Goal: Task Accomplishment & Management: Use online tool/utility

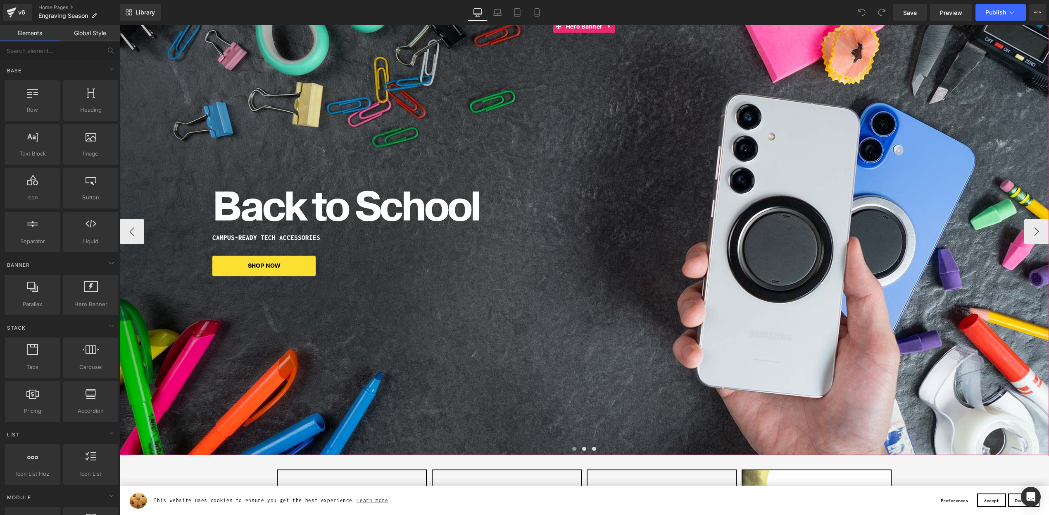
scroll to position [229, 0]
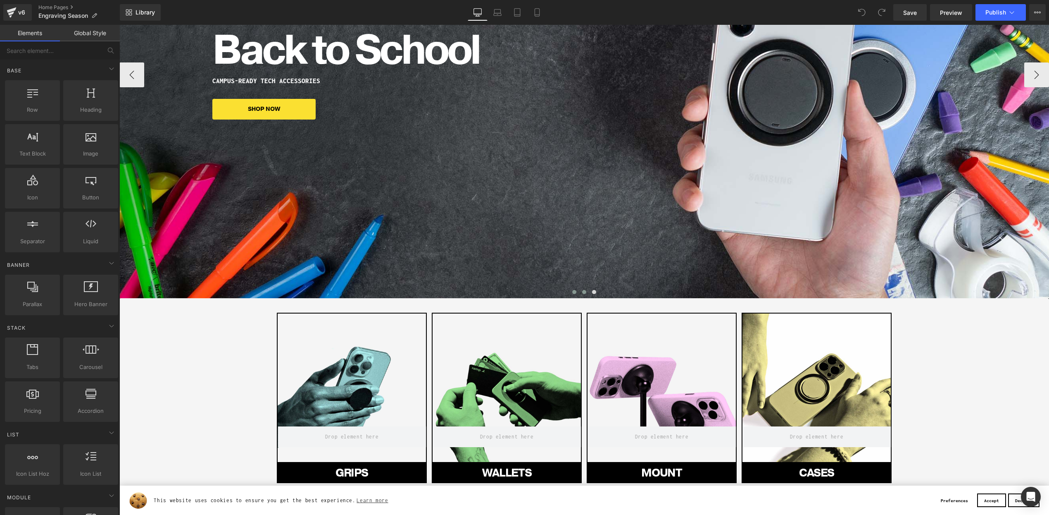
click at [581, 292] on button at bounding box center [584, 292] width 10 height 8
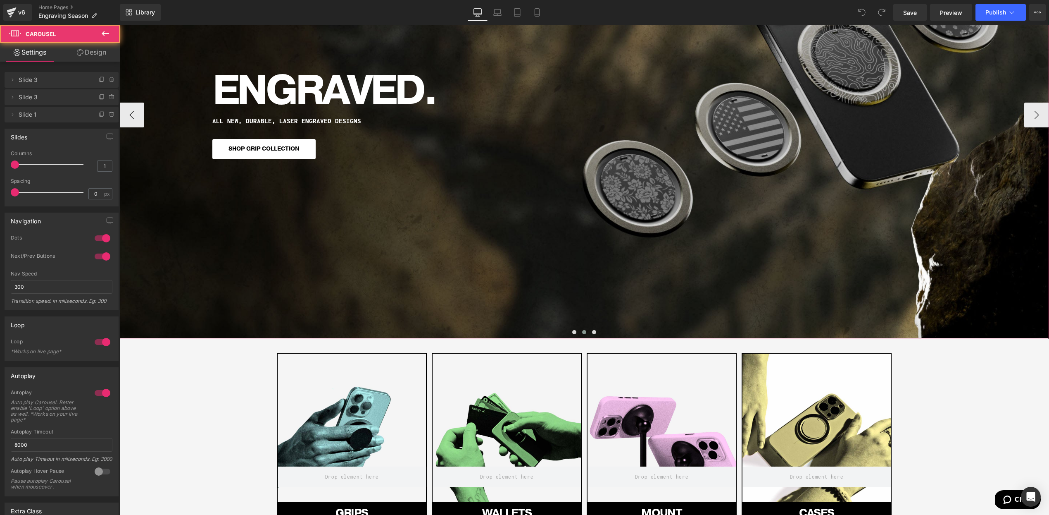
scroll to position [21, 0]
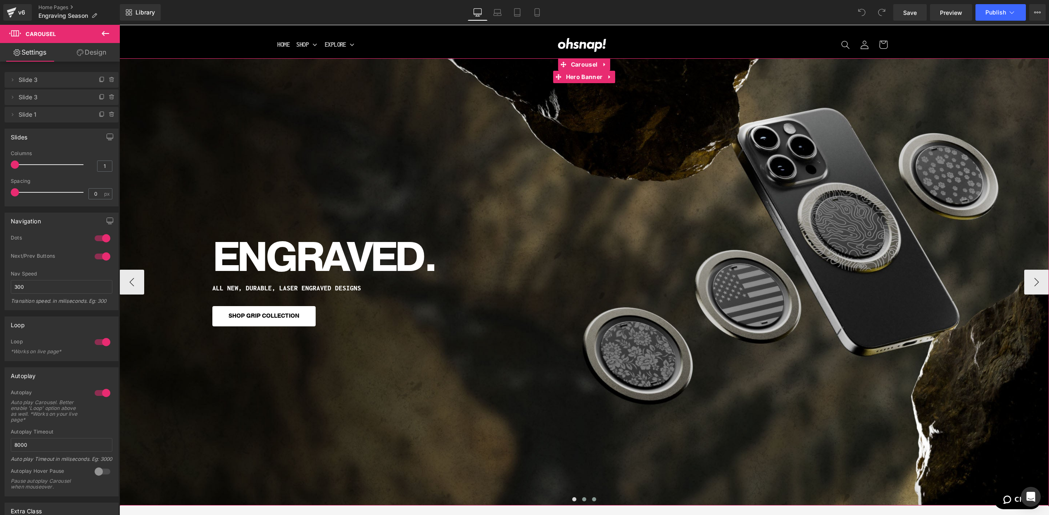
click at [593, 498] on span at bounding box center [594, 499] width 4 height 4
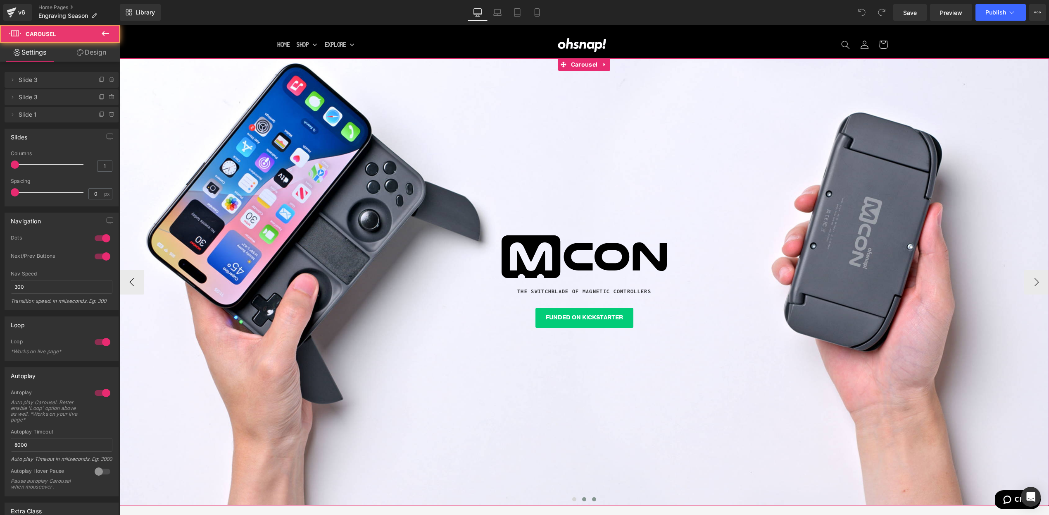
click at [583, 499] on span at bounding box center [584, 499] width 4 height 4
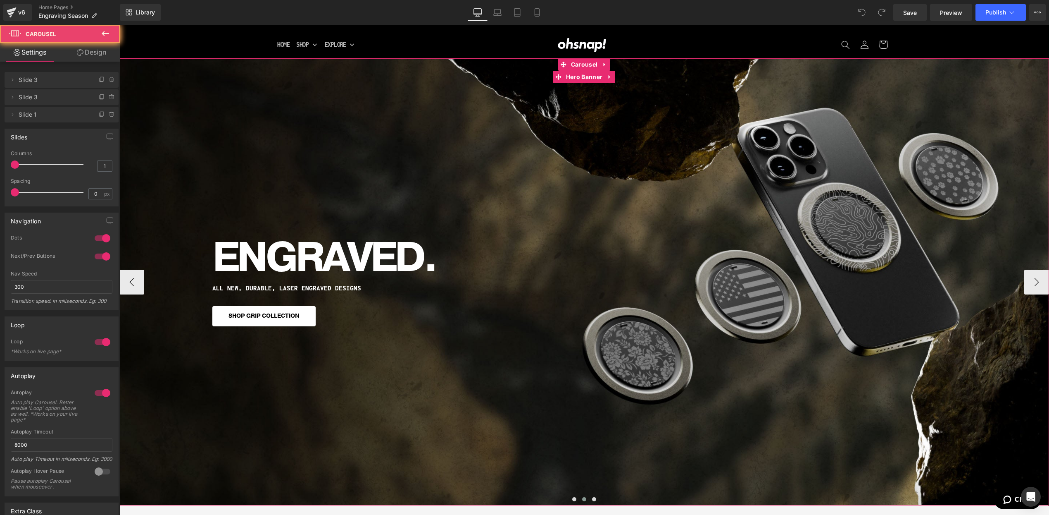
click at [500, 390] on div "ENGRAVED. Heading ALL NEW, DURABLE, LASER ENGRAVED DESIGNS Heading SHOP GRIP CO…" at bounding box center [584, 281] width 930 height 447
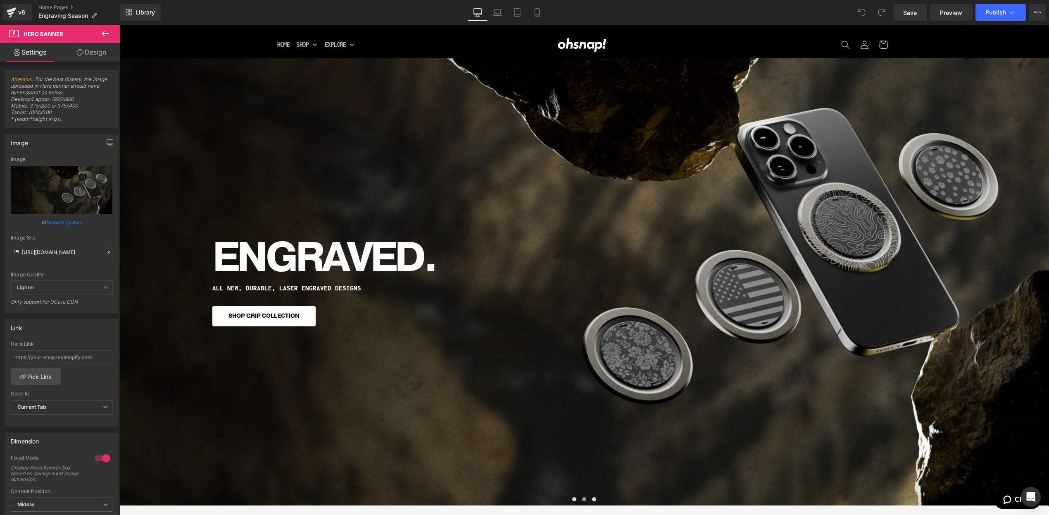
click at [109, 32] on icon at bounding box center [105, 34] width 10 height 10
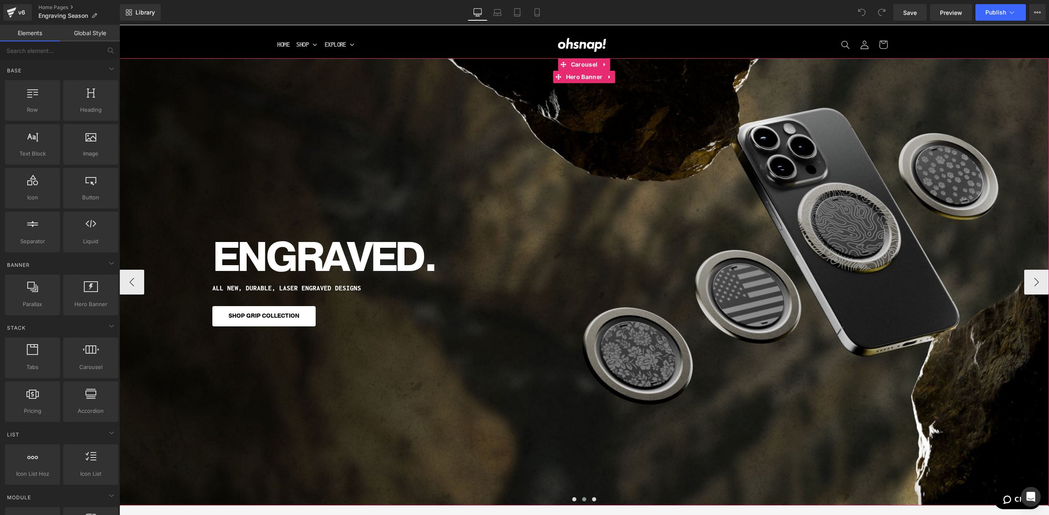
click at [327, 129] on div "ENGRAVED. Heading ALL NEW, DURABLE, LASER ENGRAVED DESIGNS Heading SHOP GRIP CO…" at bounding box center [584, 281] width 930 height 447
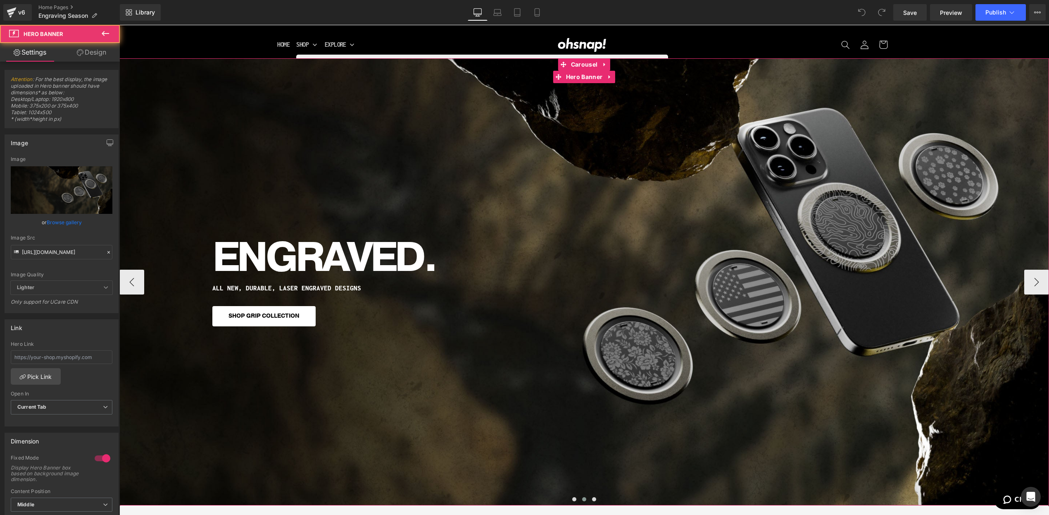
click at [265, 138] on div "ENGRAVED. Heading ALL NEW, DURABLE, LASER ENGRAVED DESIGNS Heading SHOP GRIP CO…" at bounding box center [584, 281] width 930 height 447
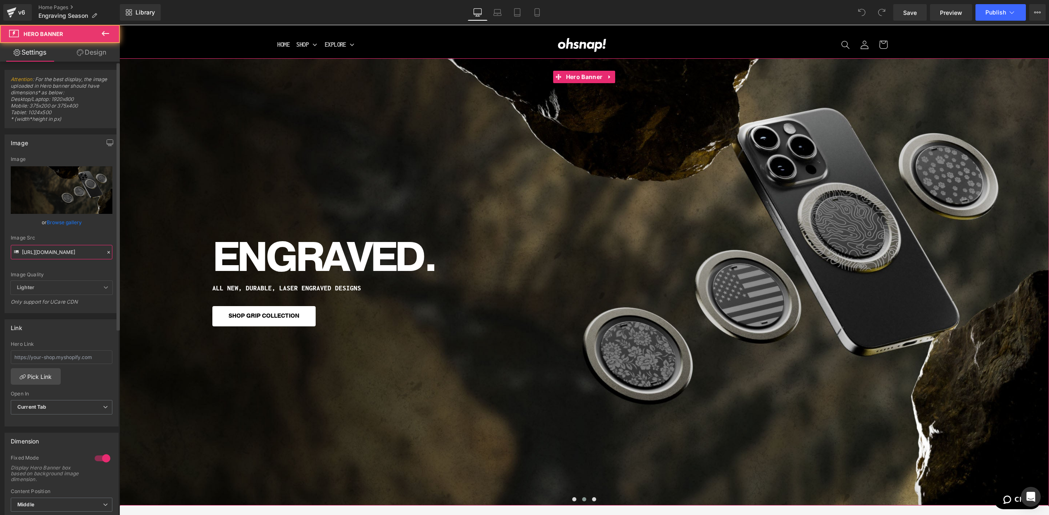
click at [51, 255] on input "[URL][DOMAIN_NAME]" at bounding box center [62, 252] width 102 height 14
paste input "<div class="klaviyo-form-SLwyPS"></div>"
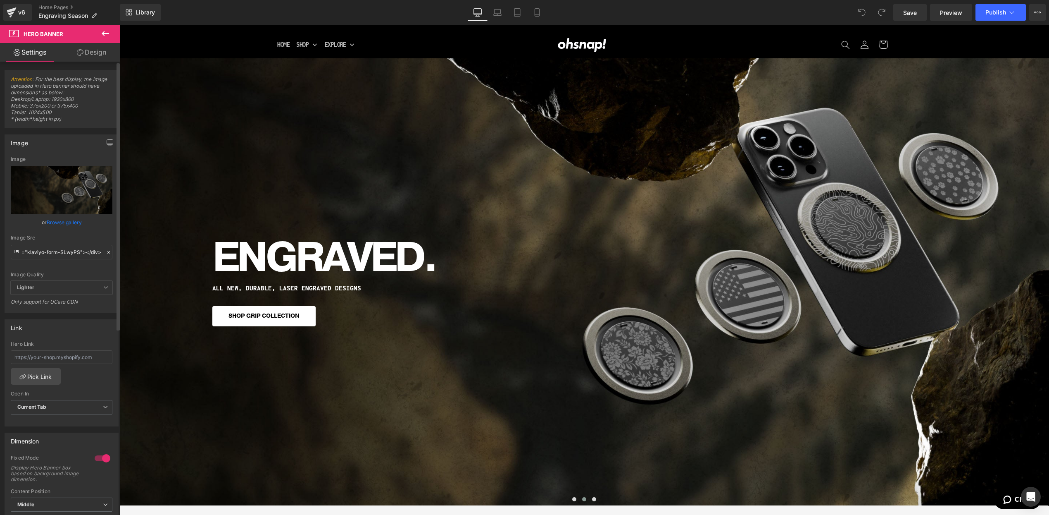
click at [59, 269] on div "Image Quality Lighter Lightest Lighter Lighter Lightest Only support for UCare …" at bounding box center [62, 218] width 102 height 124
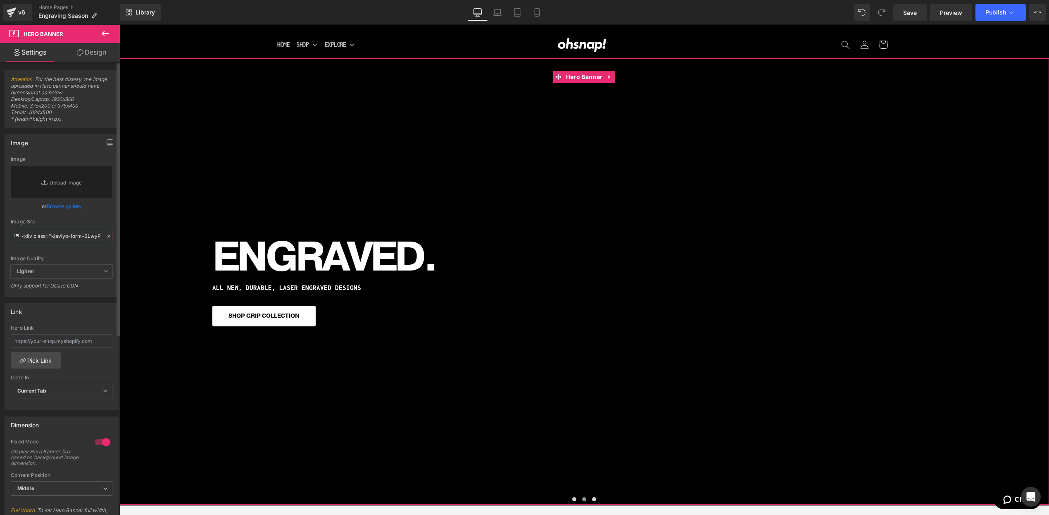
click at [60, 237] on input "<div class="klaviyo-form-SLwyPS"></div>" at bounding box center [62, 236] width 102 height 14
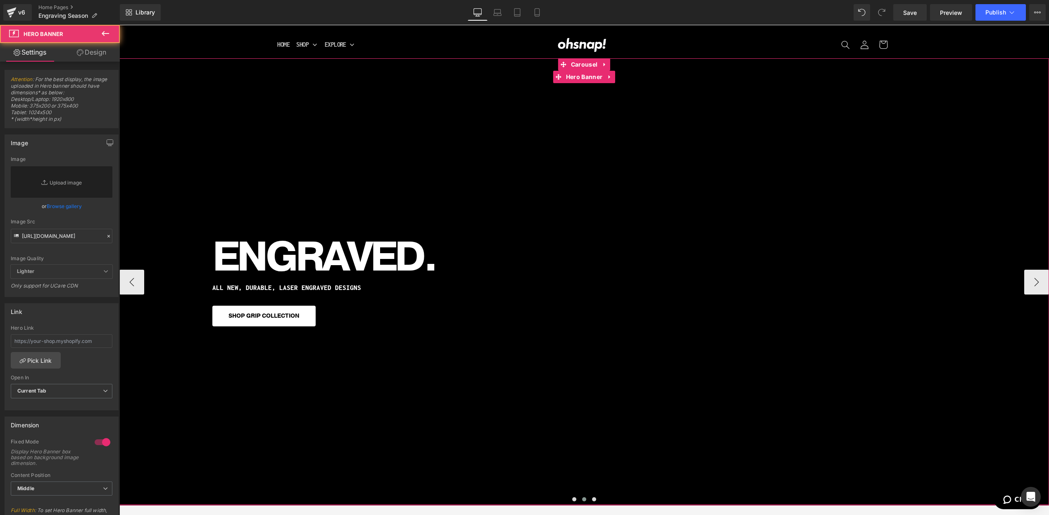
click at [233, 172] on div "ENGRAVED. Heading ALL NEW, DURABLE, LASER ENGRAVED DESIGNS Heading SHOP GRIP CO…" at bounding box center [584, 281] width 930 height 446
click at [55, 231] on input "[URL][DOMAIN_NAME]" at bounding box center [62, 236] width 102 height 14
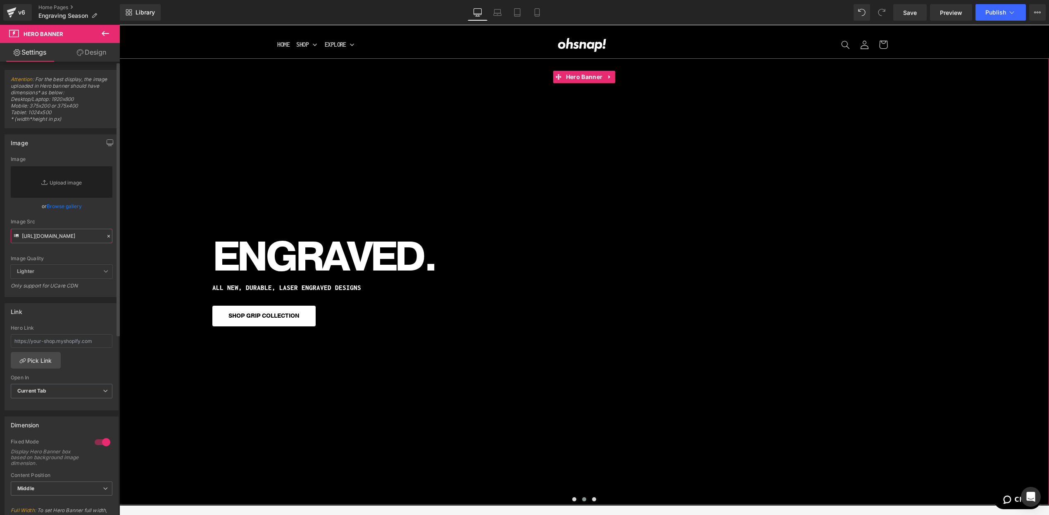
paste input "labordaydesktop.jpg?v=1755699224"
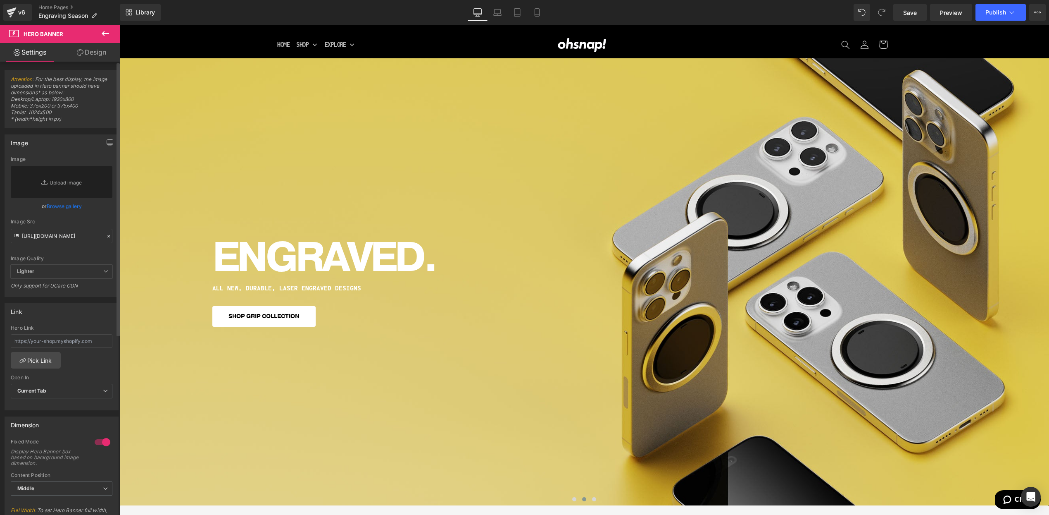
click at [56, 251] on div "Image Quality Lighter Lightest Lighter Lighter Lightest Only support for UCare …" at bounding box center [62, 210] width 102 height 108
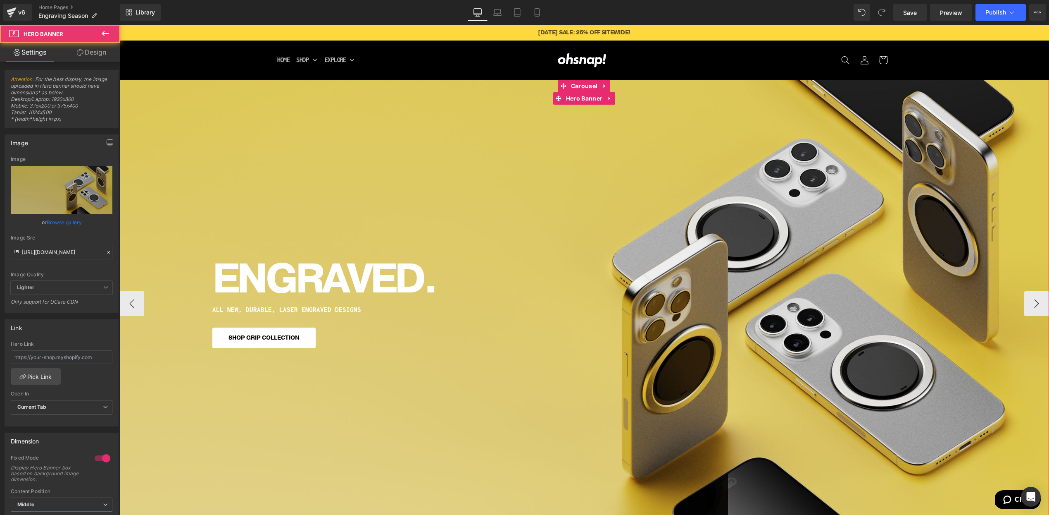
click at [276, 174] on div "ENGRAVED. Heading ALL NEW, DURABLE, LASER ENGRAVED DESIGNS Heading SHOP GRIP CO…" at bounding box center [584, 303] width 930 height 447
click at [71, 248] on input "[URL][DOMAIN_NAME]" at bounding box center [62, 252] width 102 height 14
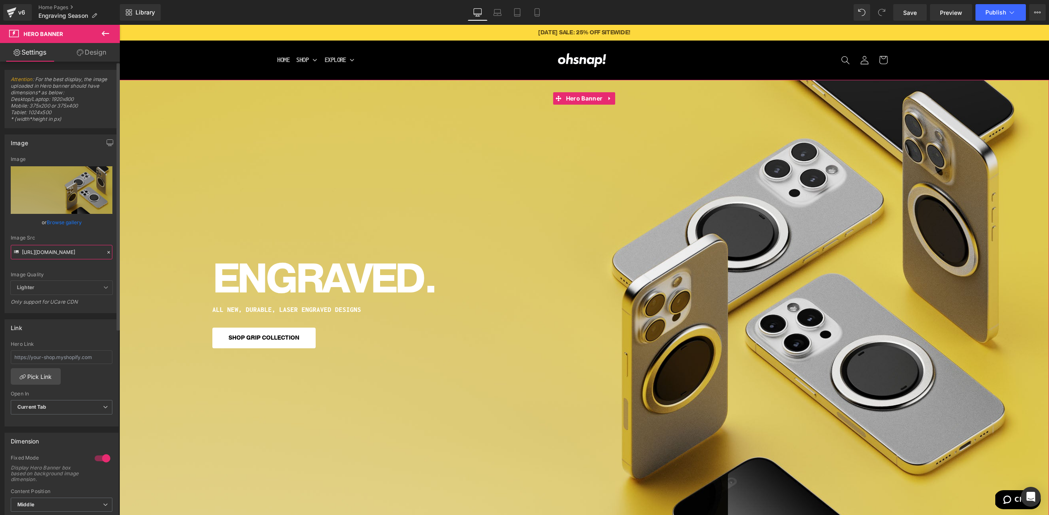
click at [71, 248] on input "[URL][DOMAIN_NAME]" at bounding box center [62, 252] width 102 height 14
type input "[URL][DOMAIN_NAME]"
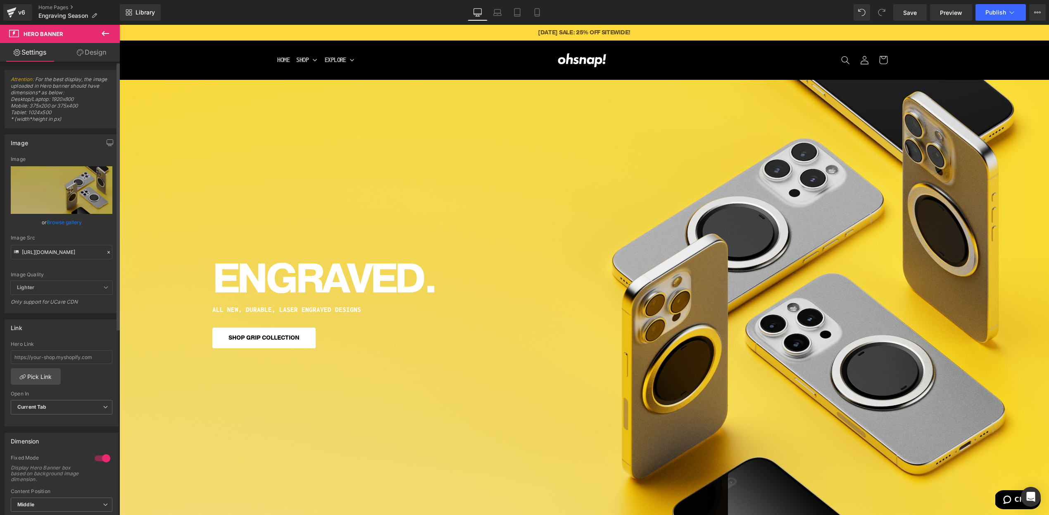
scroll to position [0, 0]
click at [69, 269] on div "Image Quality Lighter Lightest Lighter Lighter Lightest Only support for UCare …" at bounding box center [62, 218] width 102 height 124
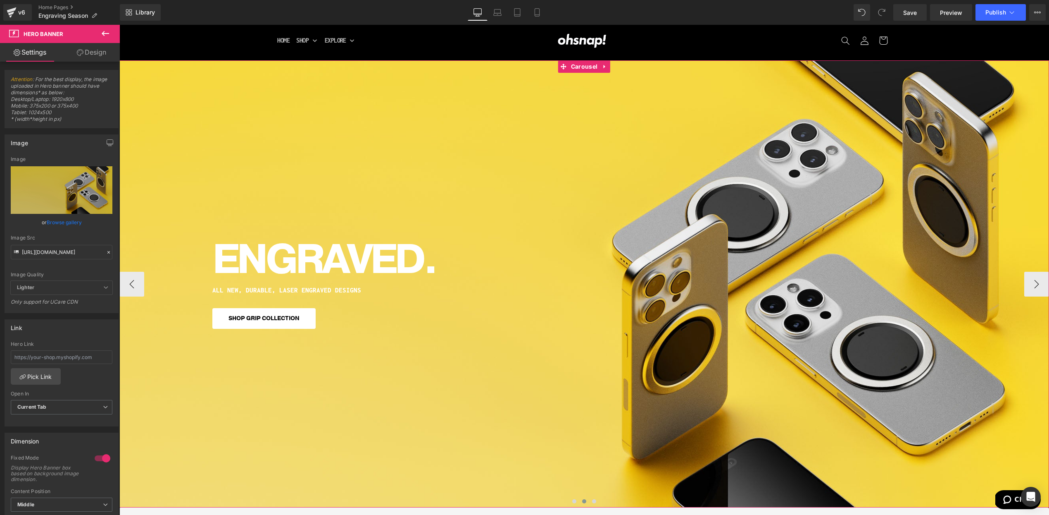
scroll to position [21, 0]
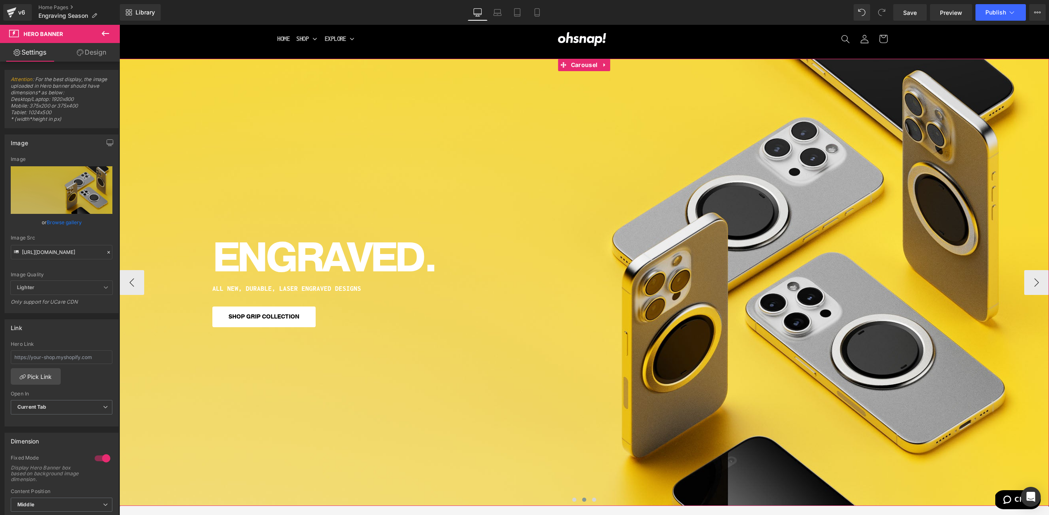
click at [279, 264] on h1 "ENGRAVED." at bounding box center [584, 257] width 744 height 41
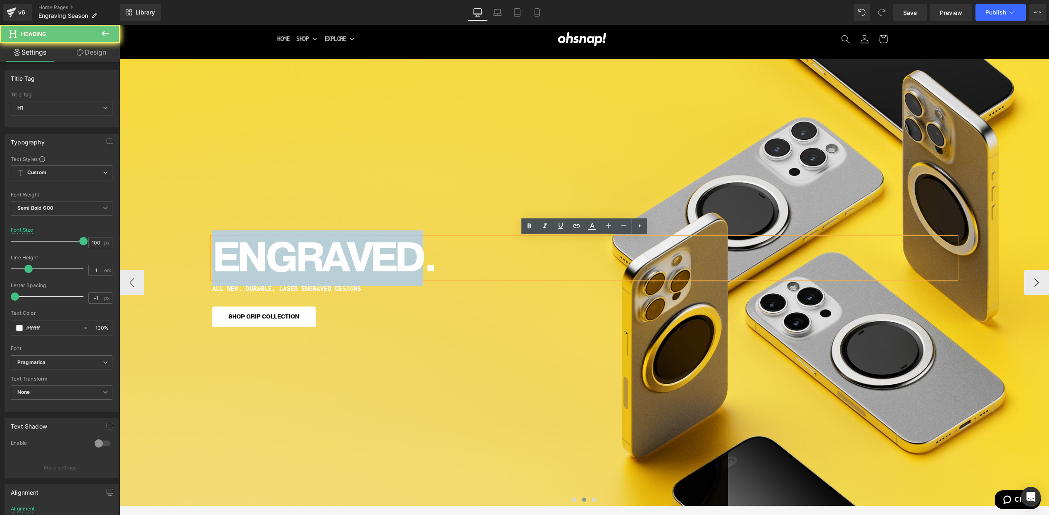
click at [279, 264] on h1 "ENGRAVED." at bounding box center [584, 257] width 744 height 41
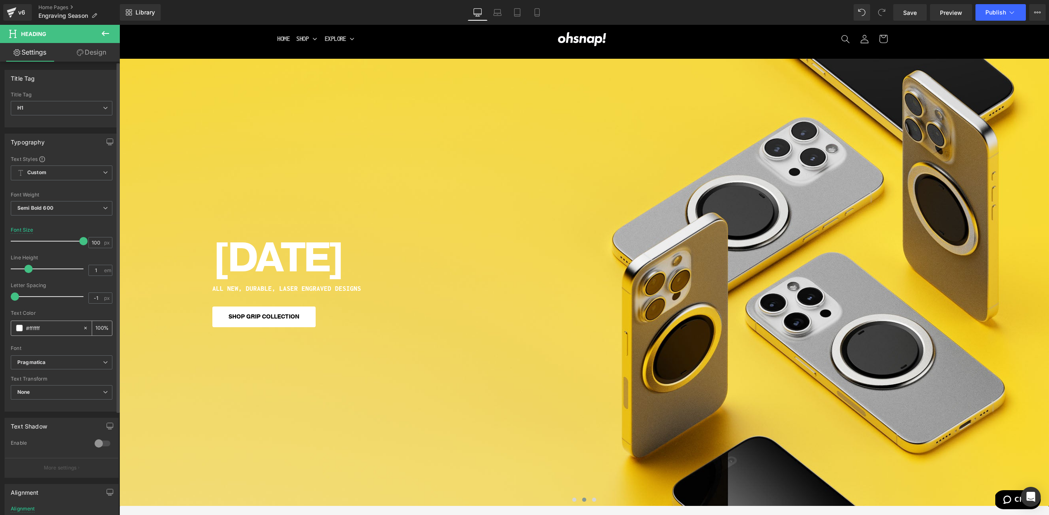
click at [21, 332] on div "#ffffff" at bounding box center [46, 328] width 71 height 14
click at [20, 325] on span at bounding box center [19, 327] width 7 height 7
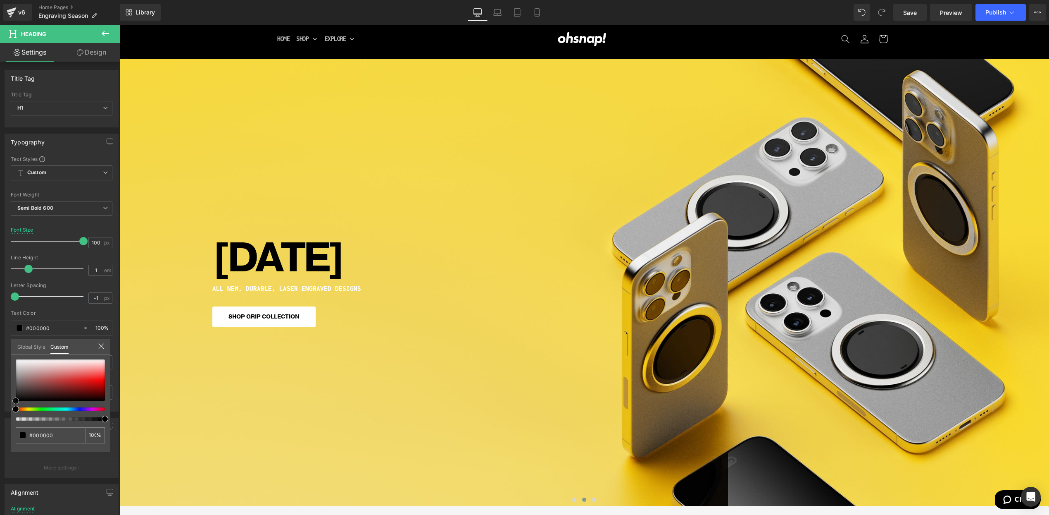
drag, startPoint x: 11, startPoint y: 390, endPoint x: -9, endPoint y: 432, distance: 46.6
click at [0, 432] on html "You are previewing how the will restyle your page. You can not edit Elements in…" at bounding box center [524, 257] width 1049 height 515
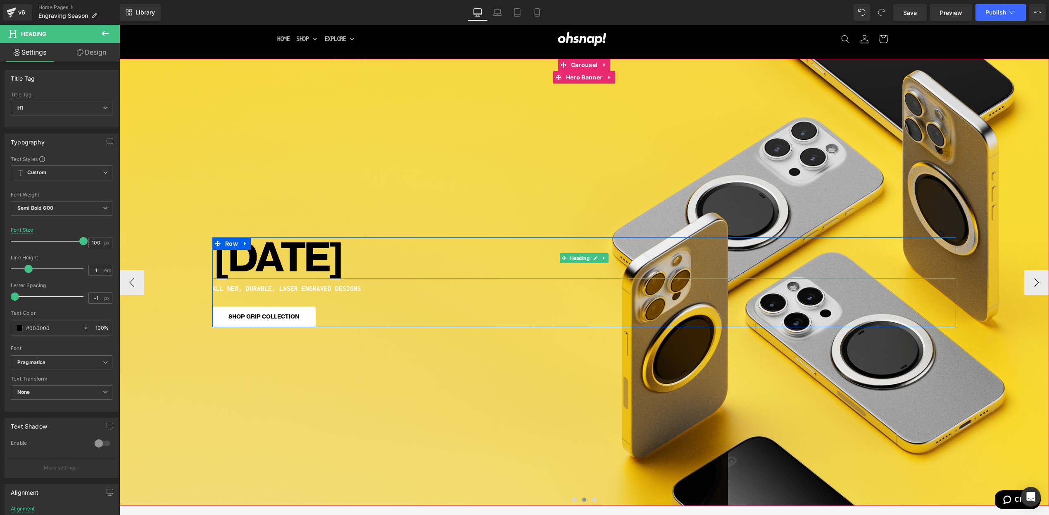
click at [271, 288] on h1 "ALL NEW, DURABLE, LASER ENGRAVED DESIGNS" at bounding box center [584, 288] width 744 height 7
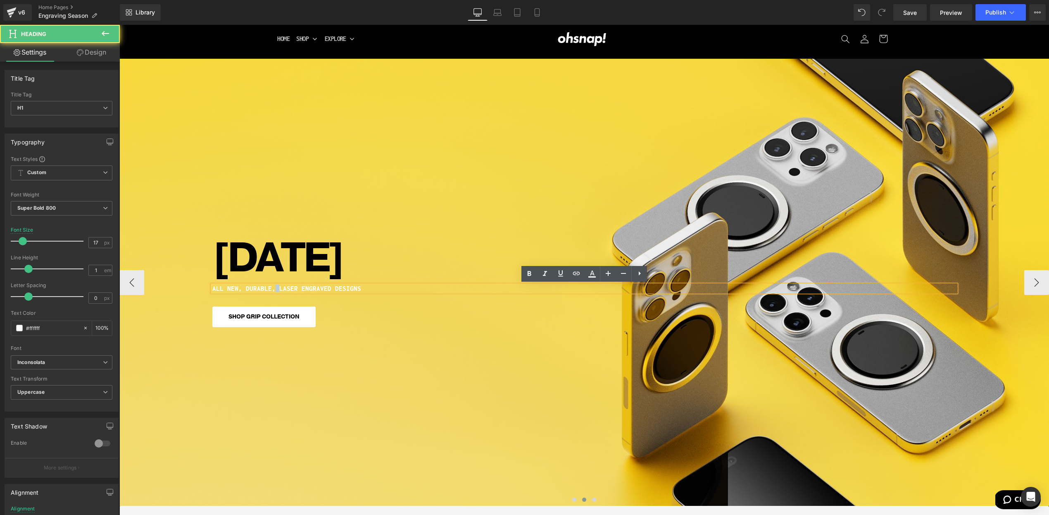
click at [271, 288] on h1 "ALL NEW, DURABLE, LASER ENGRAVED DESIGNS" at bounding box center [584, 288] width 744 height 7
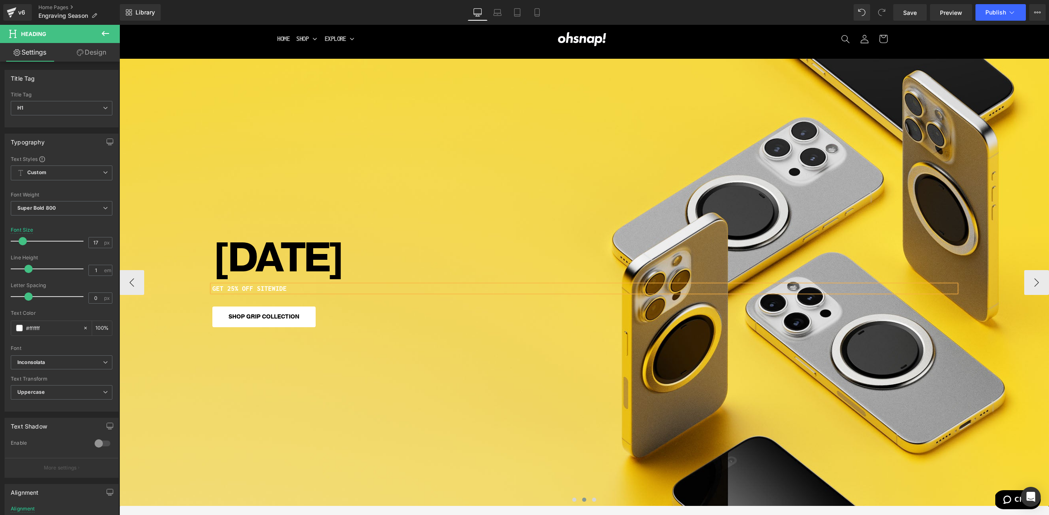
click at [212, 289] on div "GET 25% OFF SITEWIDE" at bounding box center [584, 288] width 744 height 7
click at [18, 324] on span at bounding box center [19, 327] width 7 height 7
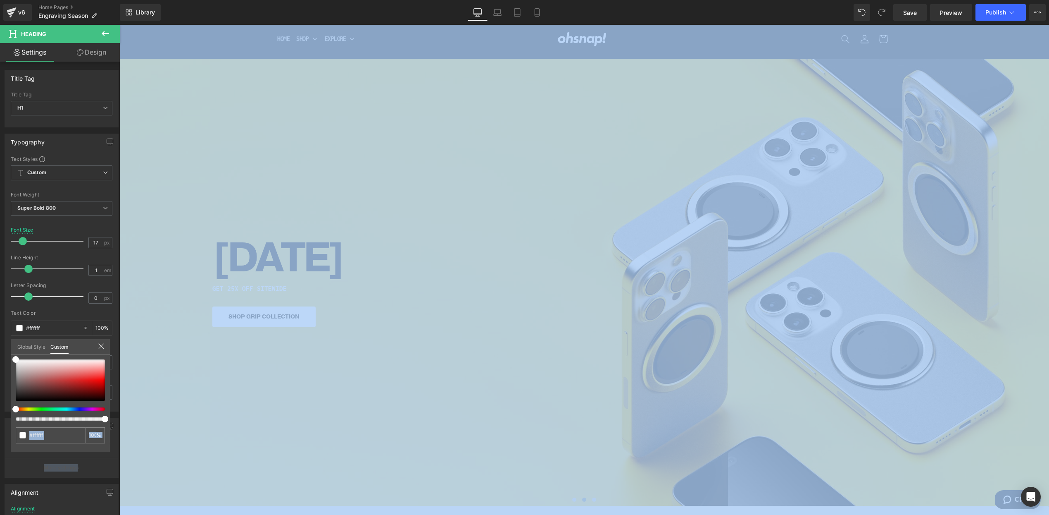
drag, startPoint x: 29, startPoint y: 377, endPoint x: -9, endPoint y: 429, distance: 64.5
click at [0, 429] on html "You are previewing how the will restyle your page. You can not edit Elements in…" at bounding box center [524, 257] width 1049 height 515
drag, startPoint x: 23, startPoint y: 403, endPoint x: 4, endPoint y: 401, distance: 18.7
click at [3, 404] on div "Typography Text Styles Custom Custom Setup Global Style Custom Setup Global Sty…" at bounding box center [62, 269] width 124 height 284
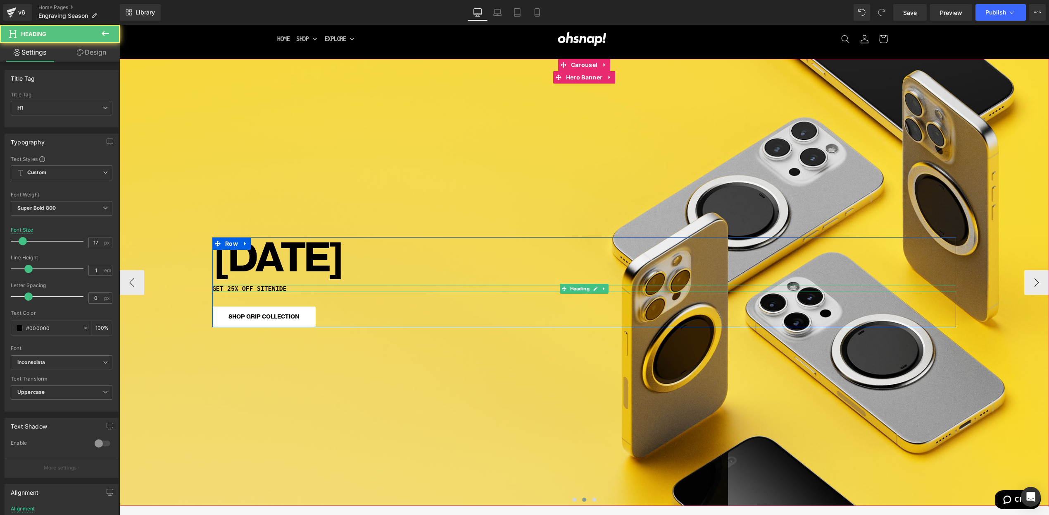
click at [288, 288] on h1 "GET 25% OFF SITEWIDE" at bounding box center [584, 288] width 744 height 7
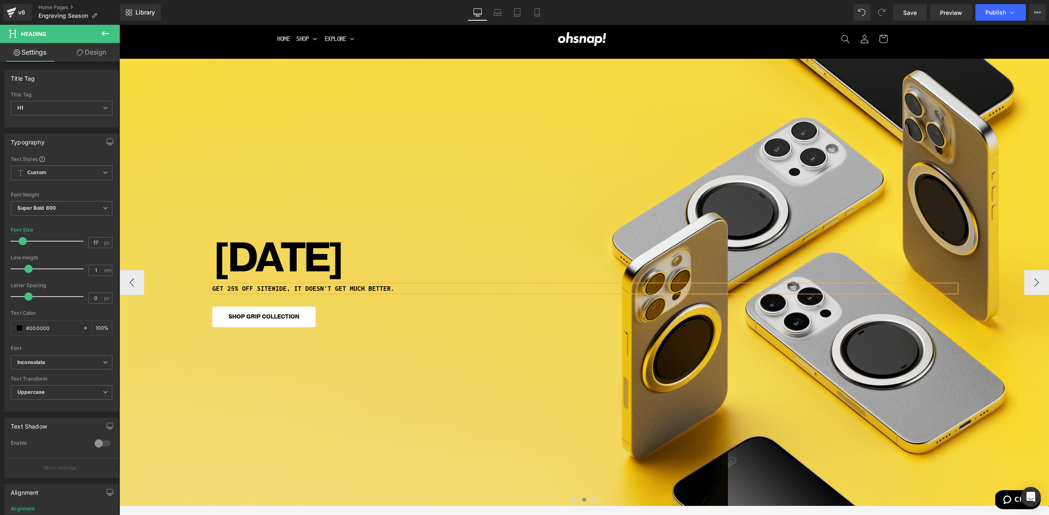
click at [342, 364] on div "[DATE] Heading GET 25% OFF SITEWIDE, IT DOESN'T GET MUCH BETTER. Heading SHOP G…" at bounding box center [584, 282] width 930 height 447
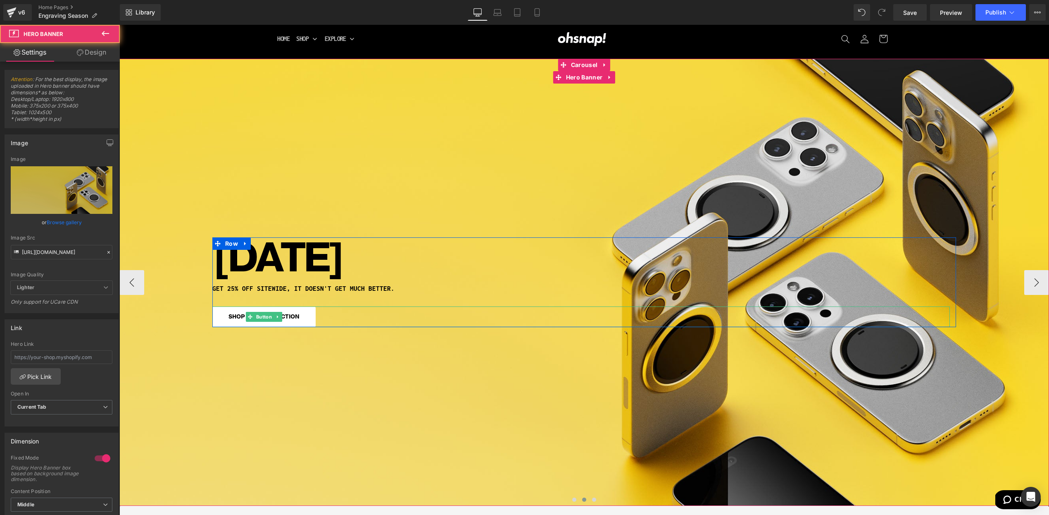
click at [262, 315] on span "Button" at bounding box center [264, 317] width 19 height 10
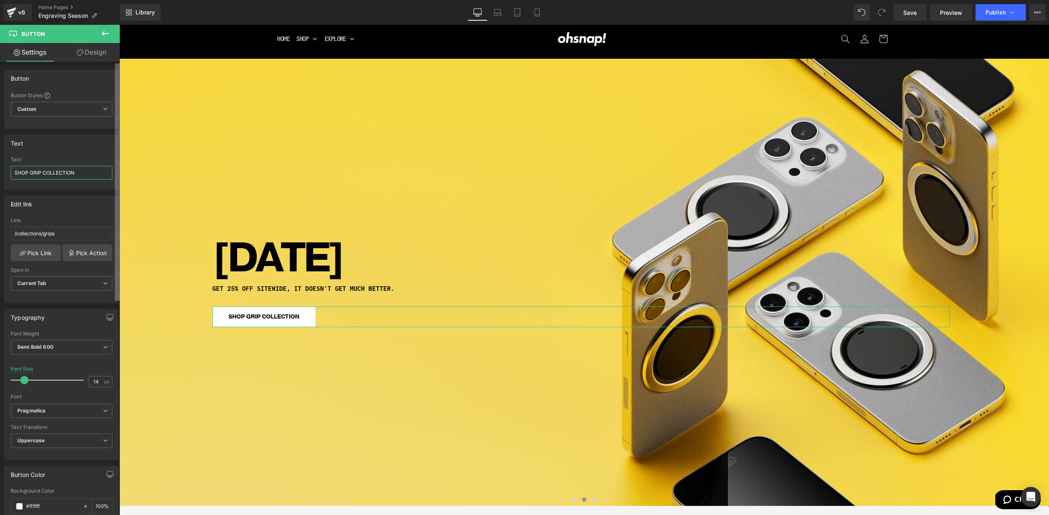
drag, startPoint x: 29, startPoint y: 174, endPoint x: 118, endPoint y: 166, distance: 88.9
click at [118, 167] on div "Button Button Styles Custom Custom Setup Global Style Custom Setup Global Style…" at bounding box center [60, 290] width 120 height 457
click at [98, 173] on input "SHOP GRIP COLLECTION" at bounding box center [62, 173] width 102 height 14
drag, startPoint x: 15, startPoint y: 175, endPoint x: 33, endPoint y: 173, distance: 17.5
click at [31, 174] on input "SHOP GRIP COLLECTION" at bounding box center [62, 173] width 102 height 14
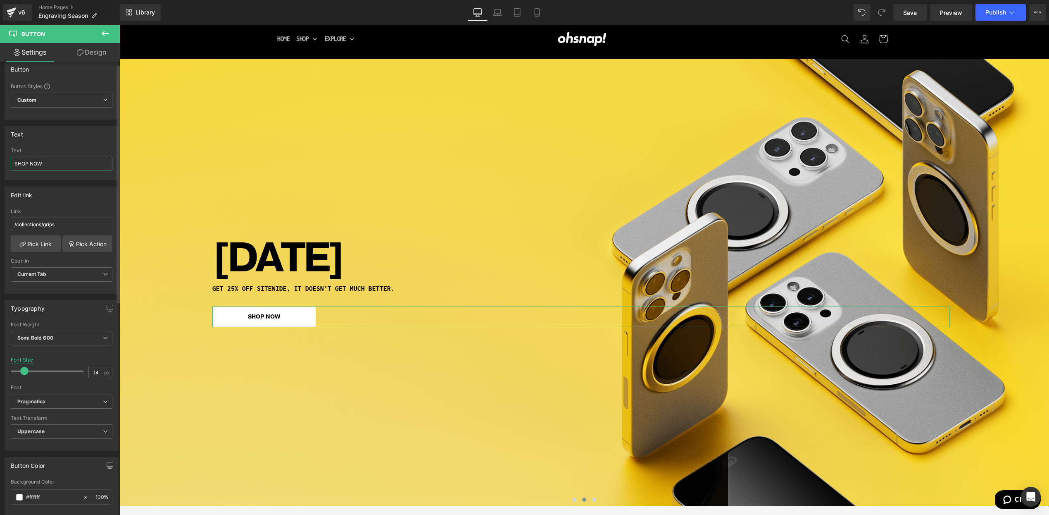
scroll to position [75, 0]
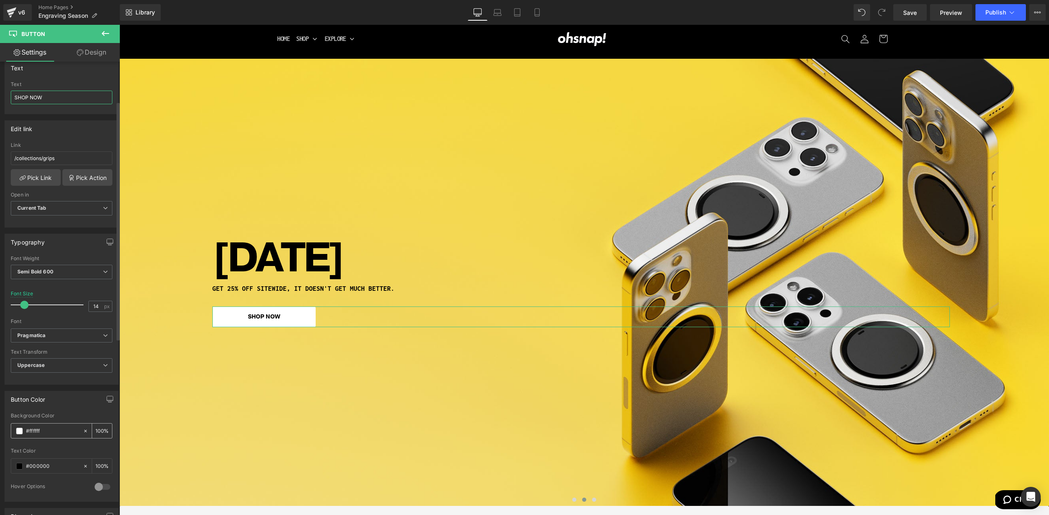
type input "SHOP NOW"
click at [20, 427] on span at bounding box center [19, 430] width 7 height 7
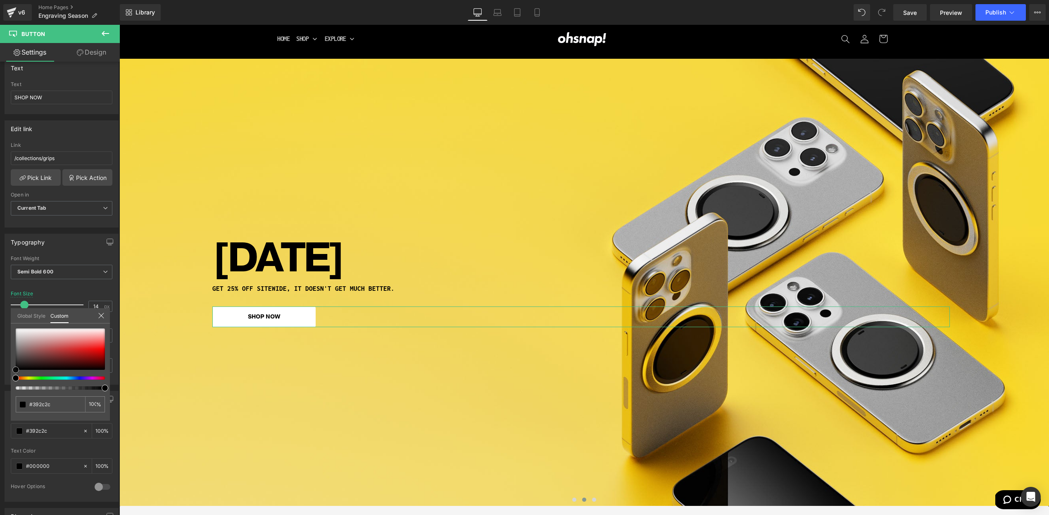
drag, startPoint x: 10, startPoint y: 398, endPoint x: -9, endPoint y: 426, distance: 33.8
click at [0, 426] on html "Button You are previewing how the will restyle your page. You can not edit Elem…" at bounding box center [524, 257] width 1049 height 515
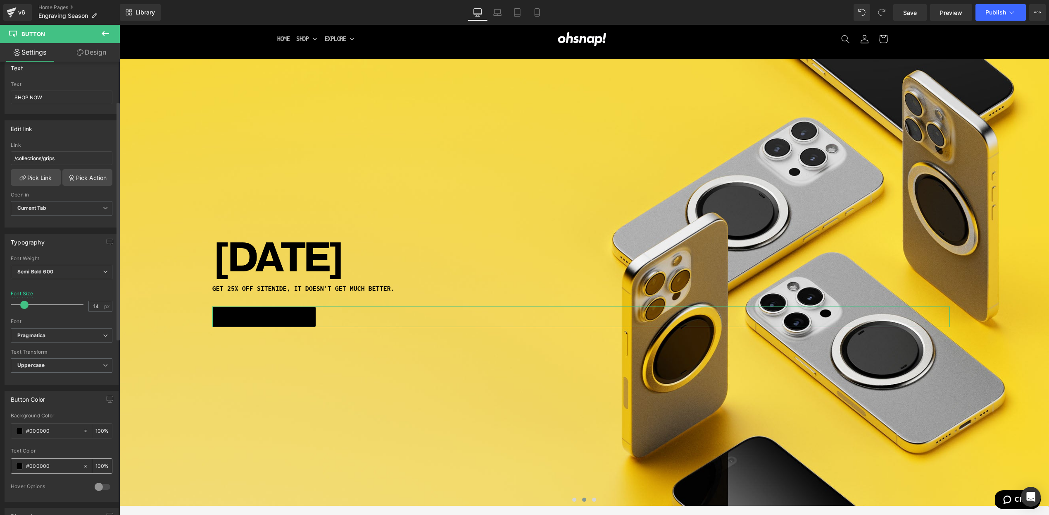
click at [21, 467] on span at bounding box center [19, 465] width 7 height 7
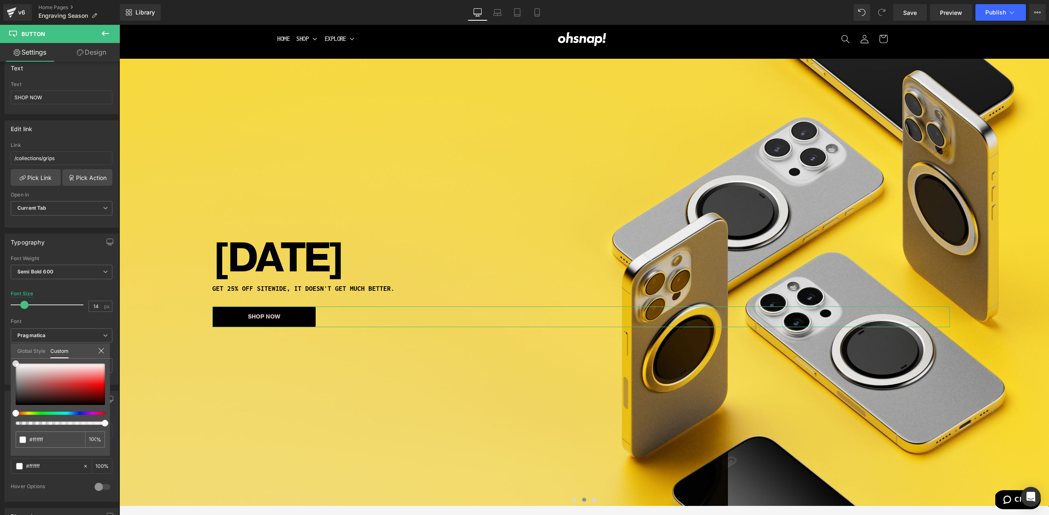
drag, startPoint x: 30, startPoint y: 355, endPoint x: -9, endPoint y: 264, distance: 98.9
click at [0, 264] on html "Button You are previewing how the will restyle your page. You can not edit Elem…" at bounding box center [524, 257] width 1049 height 515
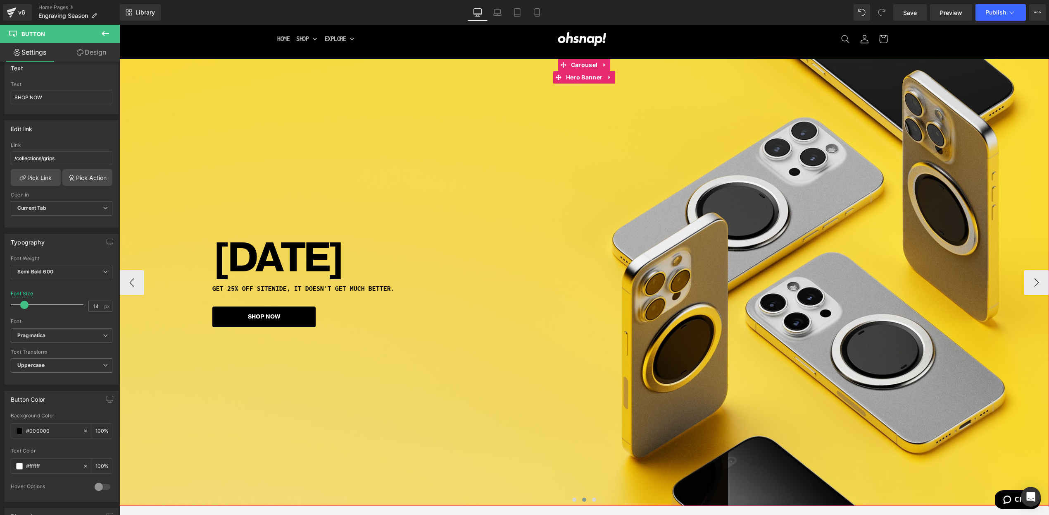
click at [254, 368] on div "[DATE] Heading GET 25% OFF SITEWIDE, IT DOESN'T GET MUCH BETTER. Heading SHOP N…" at bounding box center [584, 282] width 930 height 447
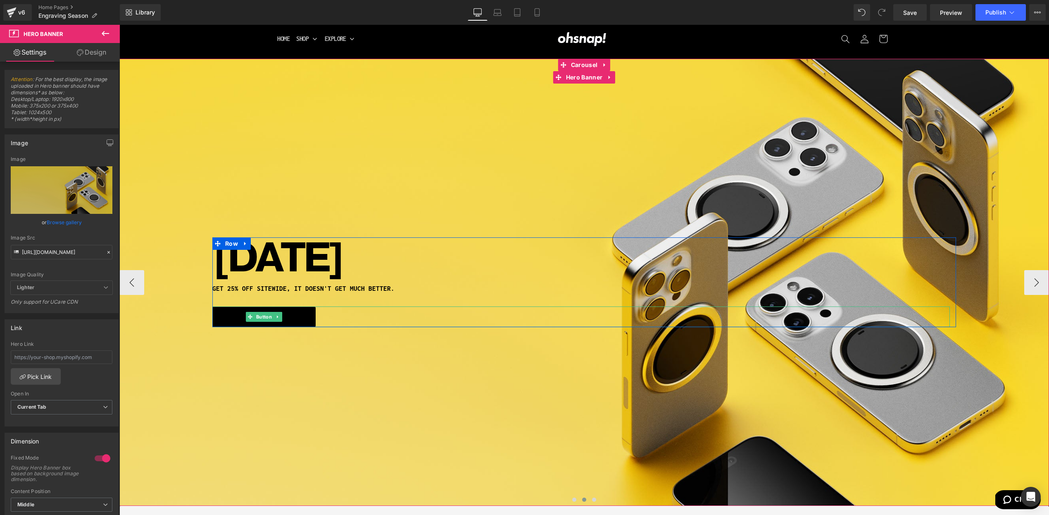
click at [266, 317] on span "Button" at bounding box center [264, 317] width 19 height 10
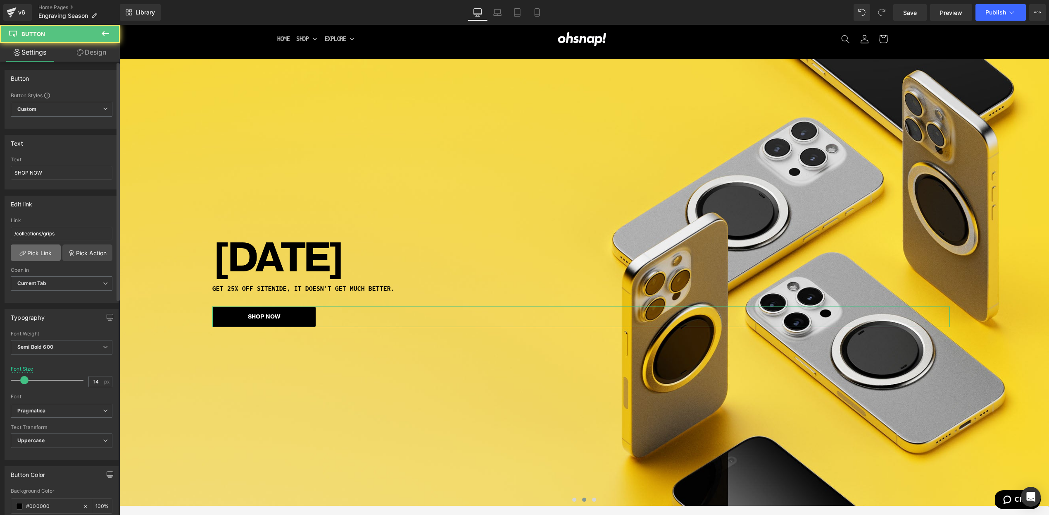
click at [25, 252] on link "Pick Link" at bounding box center [36, 252] width 50 height 17
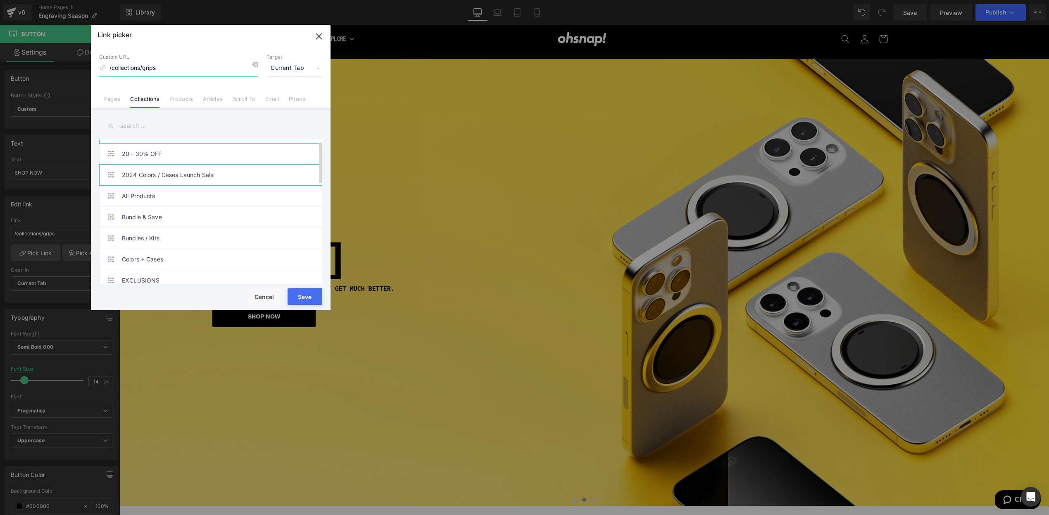
scroll to position [19, 0]
click at [160, 184] on link "All Products" at bounding box center [213, 193] width 182 height 21
drag, startPoint x: 311, startPoint y: 295, endPoint x: 202, endPoint y: 269, distance: 111.7
click at [311, 295] on button "Save" at bounding box center [305, 296] width 35 height 17
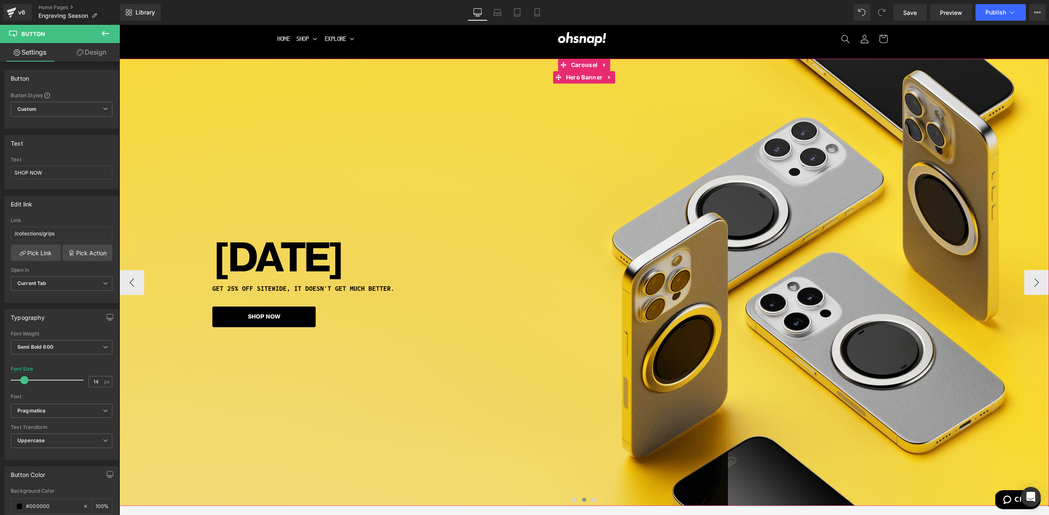
click at [147, 284] on span "[DATE] Heading GET 25% OFF SITEWIDE, IT DOESN'T GET MUCH BETTER. Heading SHOP N…" at bounding box center [584, 281] width 930 height 89
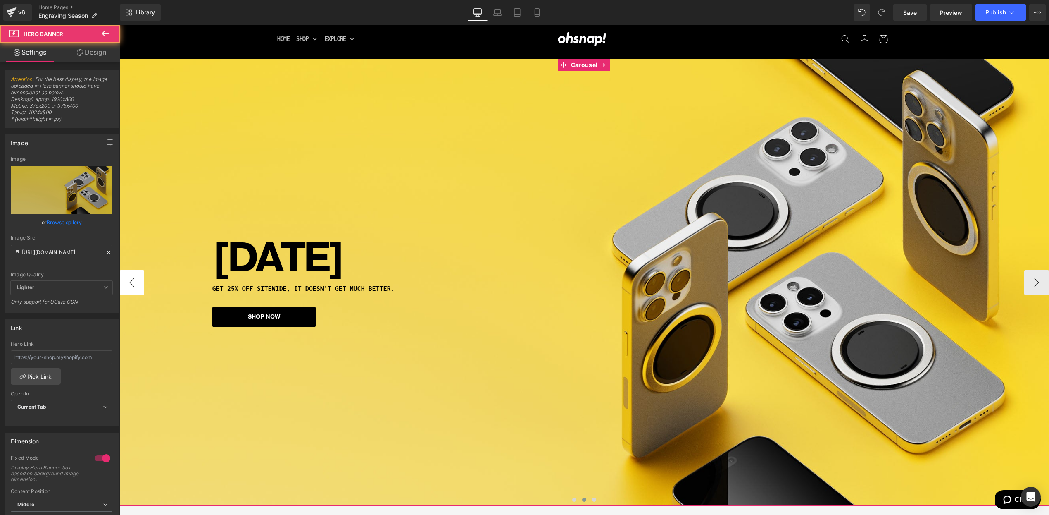
click at [133, 287] on button "‹" at bounding box center [131, 282] width 25 height 25
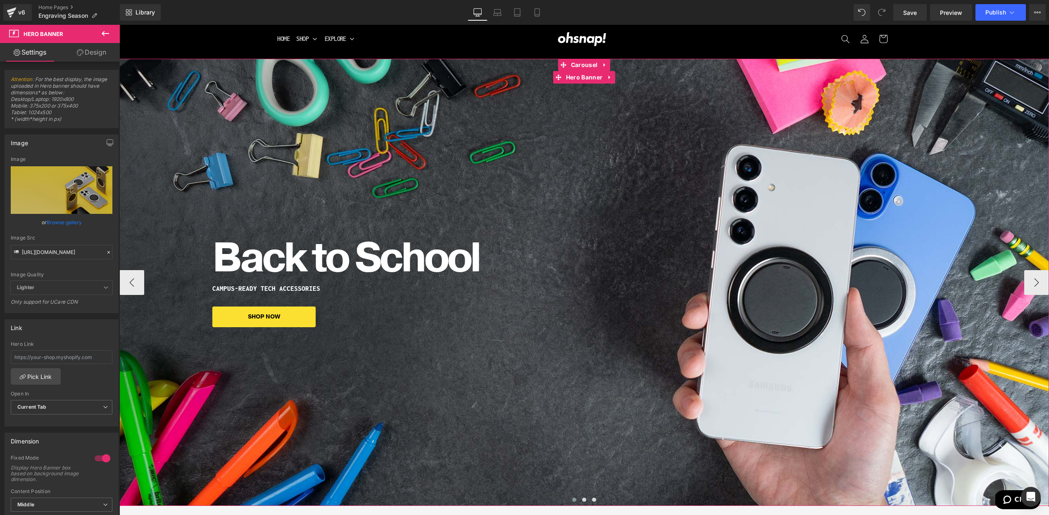
click at [998, 281] on span "Back to School Heading CAMPUS-READY TECH ACCESSORIES Heading SHOP NOW [GEOGRAPH…" at bounding box center [584, 281] width 930 height 89
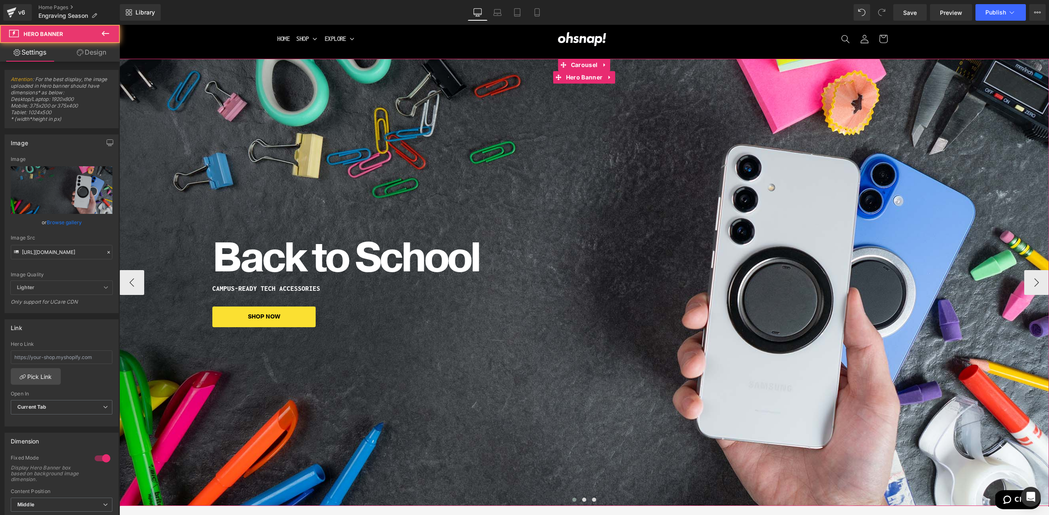
click at [1024, 279] on span "Back to School Heading CAMPUS-READY TECH ACCESSORIES Heading SHOP NOW [GEOGRAPH…" at bounding box center [584, 281] width 930 height 89
click at [1031, 274] on button "›" at bounding box center [1036, 282] width 25 height 25
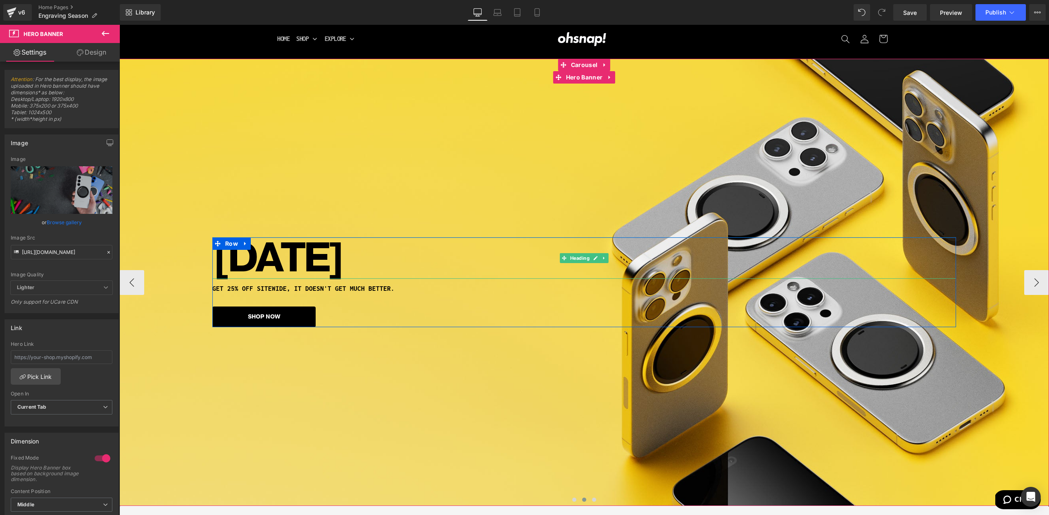
click at [356, 262] on h1 "[DATE]" at bounding box center [584, 257] width 744 height 41
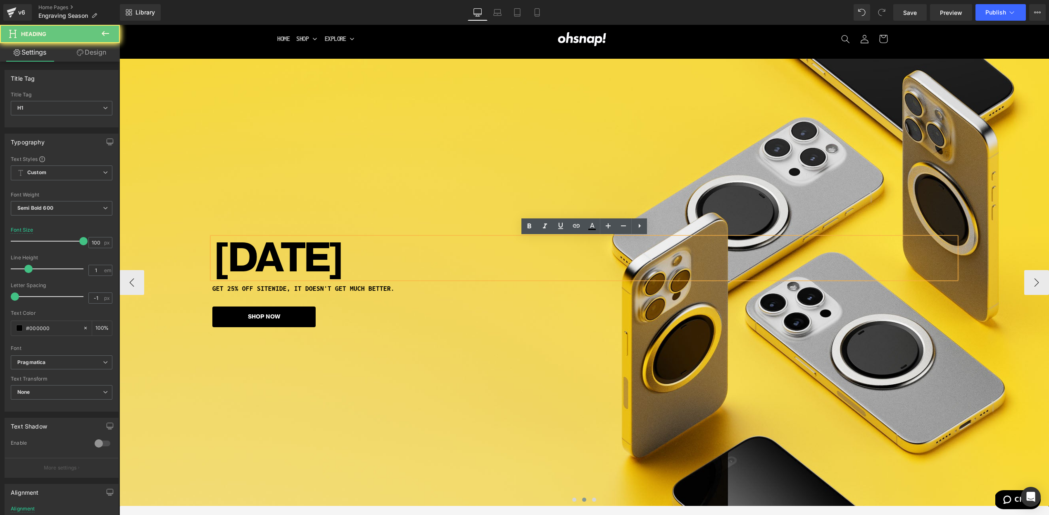
click at [356, 262] on h1 "[DATE]" at bounding box center [584, 257] width 744 height 41
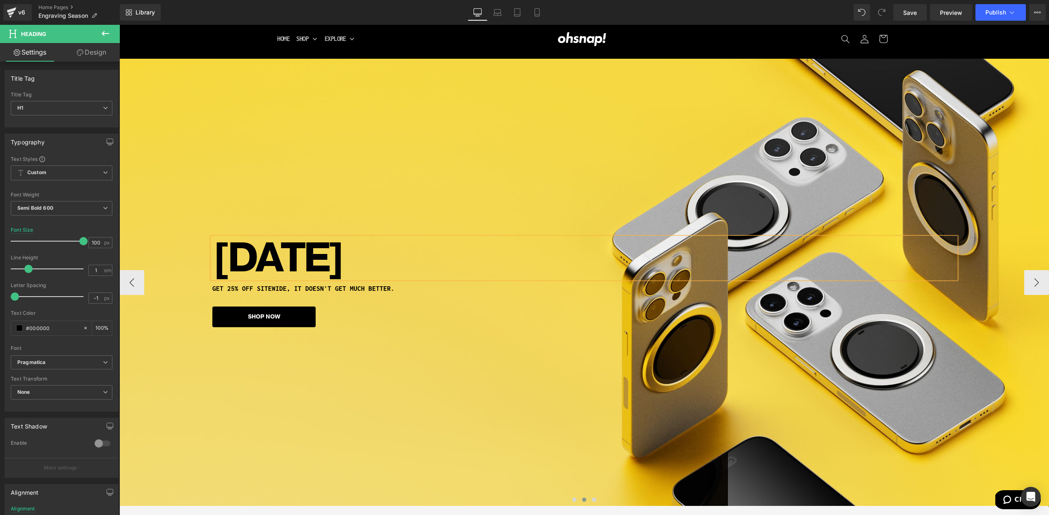
click at [395, 393] on div "[DATE] Heading GET 25% OFF SITEWIDE, IT DOESN'T GET MUCH BETTER. Heading SHOP N…" at bounding box center [584, 282] width 930 height 447
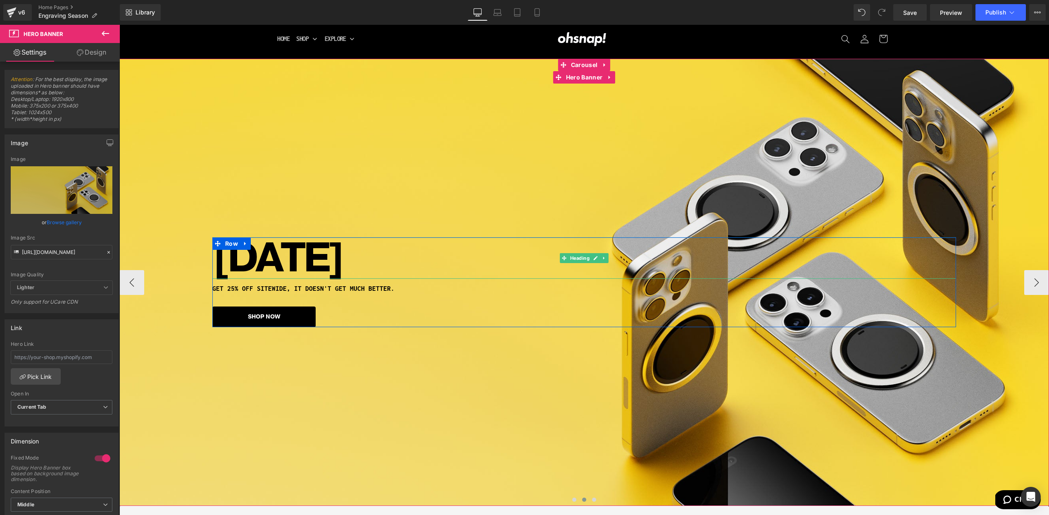
click at [396, 275] on h1 "[DATE]" at bounding box center [584, 257] width 744 height 41
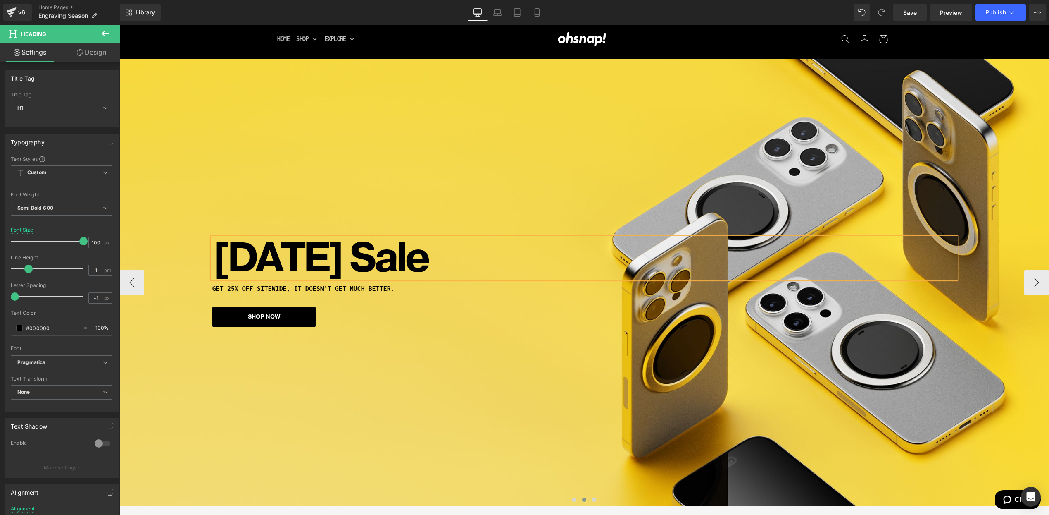
click at [349, 359] on div "[DATE] Sale Heading GET 25% OFF SITEWIDE, IT DOESN'T GET MUCH BETTER. Heading S…" at bounding box center [584, 282] width 930 height 447
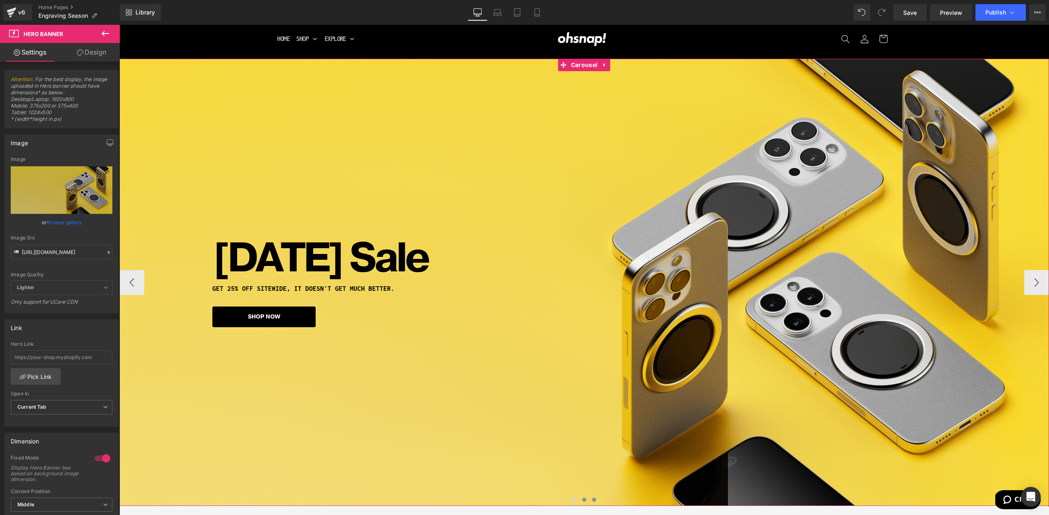
click at [599, 500] on button at bounding box center [594, 499] width 10 height 8
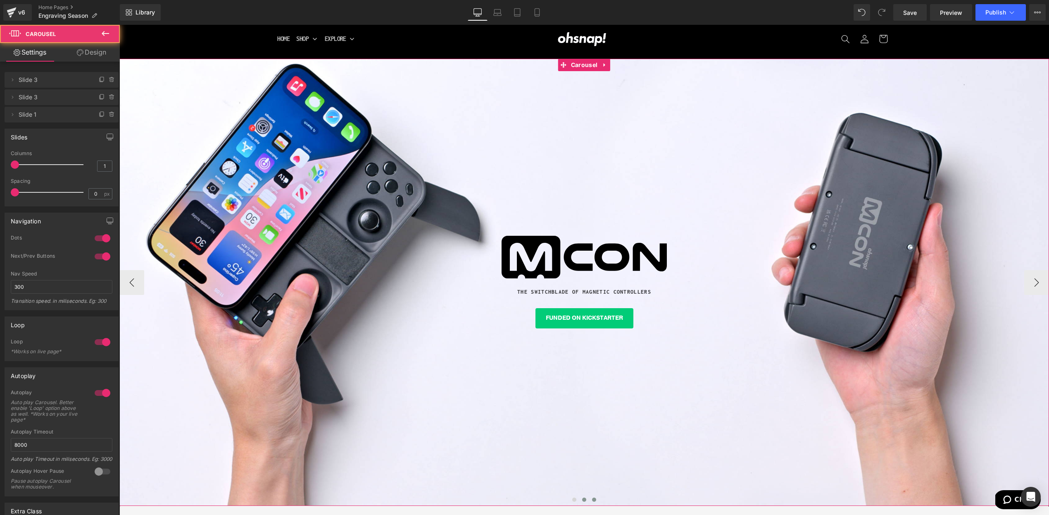
click at [584, 498] on span at bounding box center [584, 499] width 4 height 4
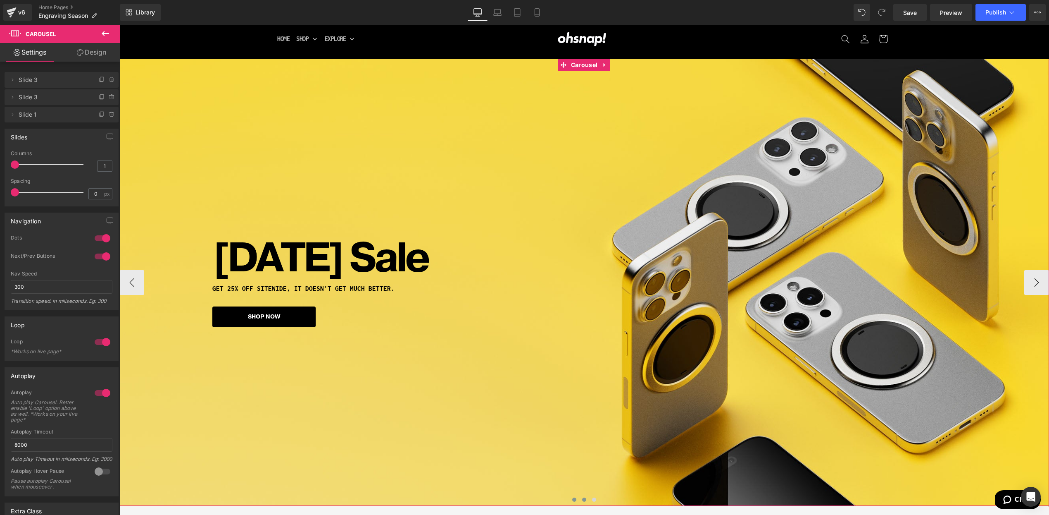
click at [569, 498] on button at bounding box center [574, 499] width 10 height 8
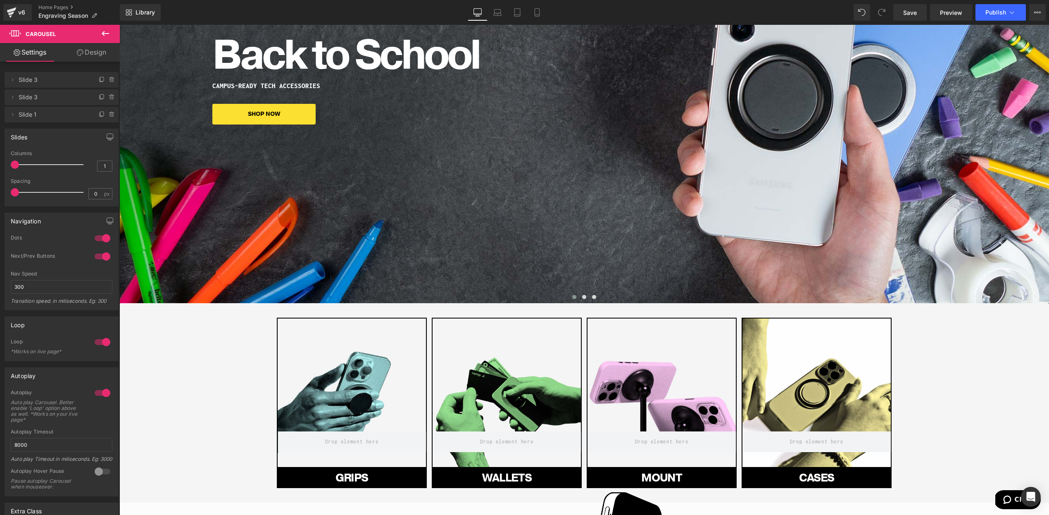
scroll to position [224, 0]
click at [584, 290] on div "Back to School Heading CAMPUS-READY TECH ACCESSORIES Heading SHOP NOW [GEOGRAPH…" at bounding box center [584, 79] width 930 height 447
click at [584, 293] on button at bounding box center [584, 297] width 10 height 8
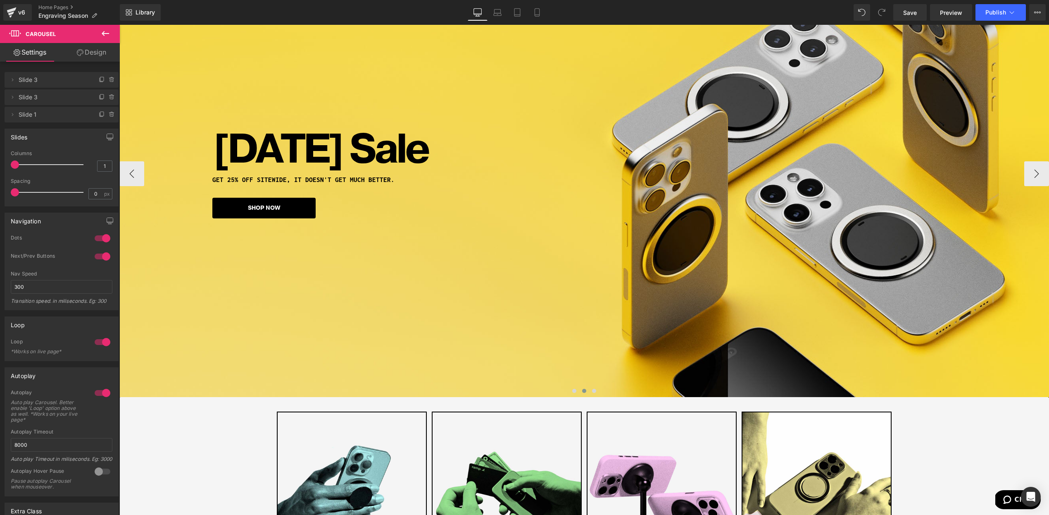
scroll to position [0, 0]
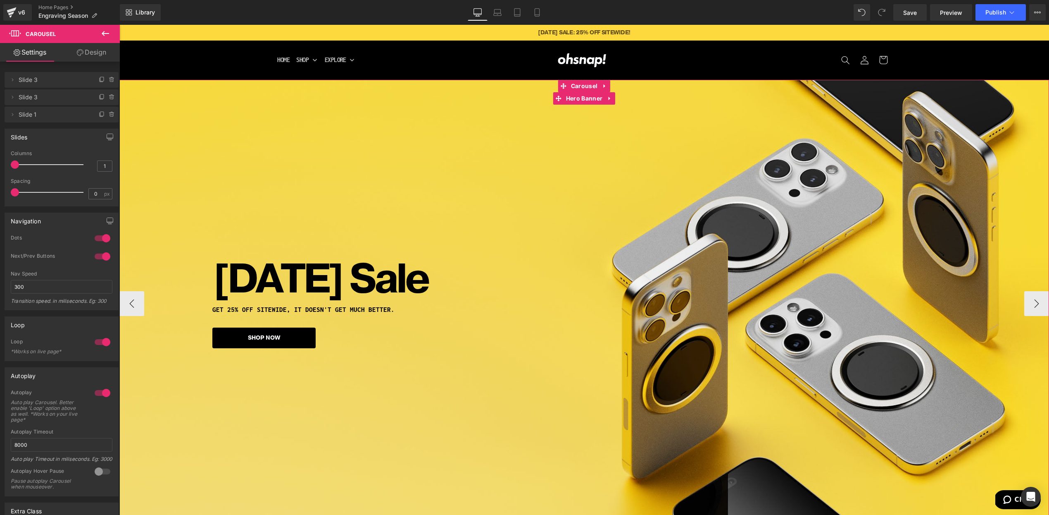
click at [531, 349] on div "[DATE] Sale Heading GET 25% OFF SITEWIDE, IT DOESN'T GET MUCH BETTER. Heading S…" at bounding box center [584, 303] width 930 height 447
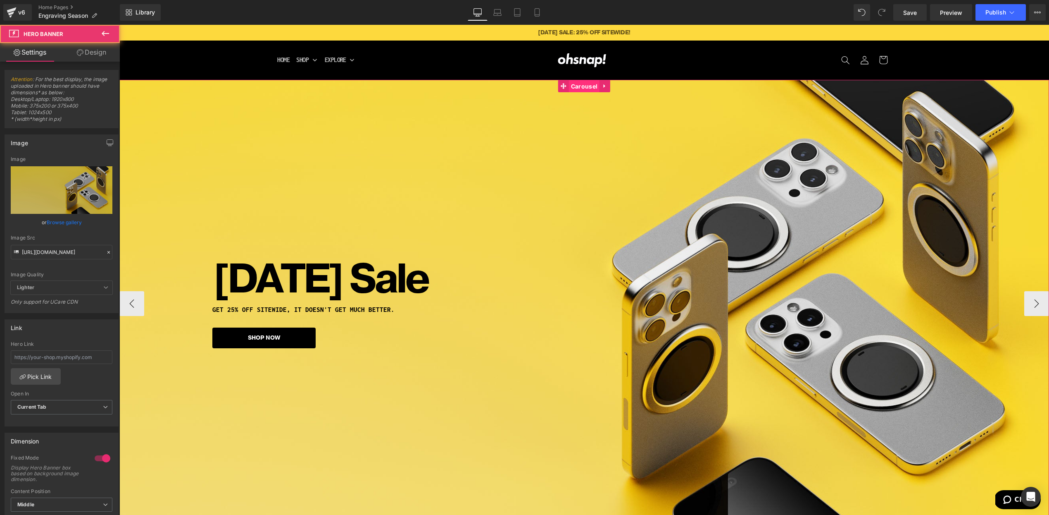
click at [587, 91] on span "Carousel" at bounding box center [584, 86] width 31 height 12
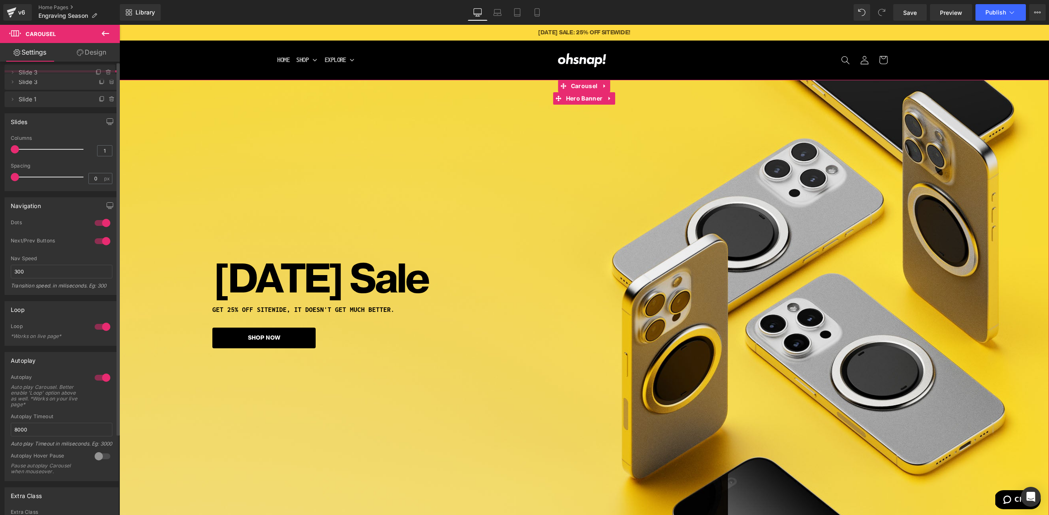
drag, startPoint x: 52, startPoint y: 92, endPoint x: 55, endPoint y: 76, distance: 16.5
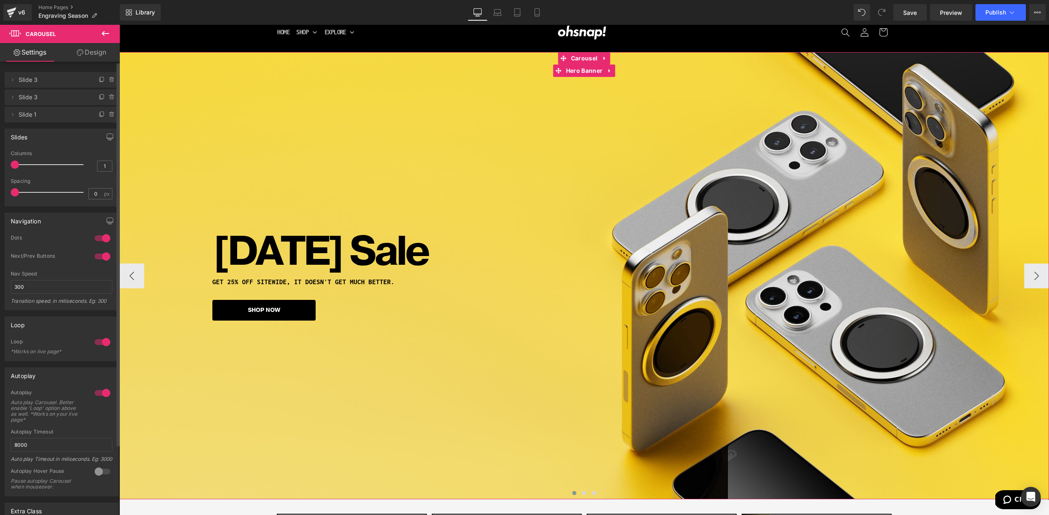
scroll to position [99, 0]
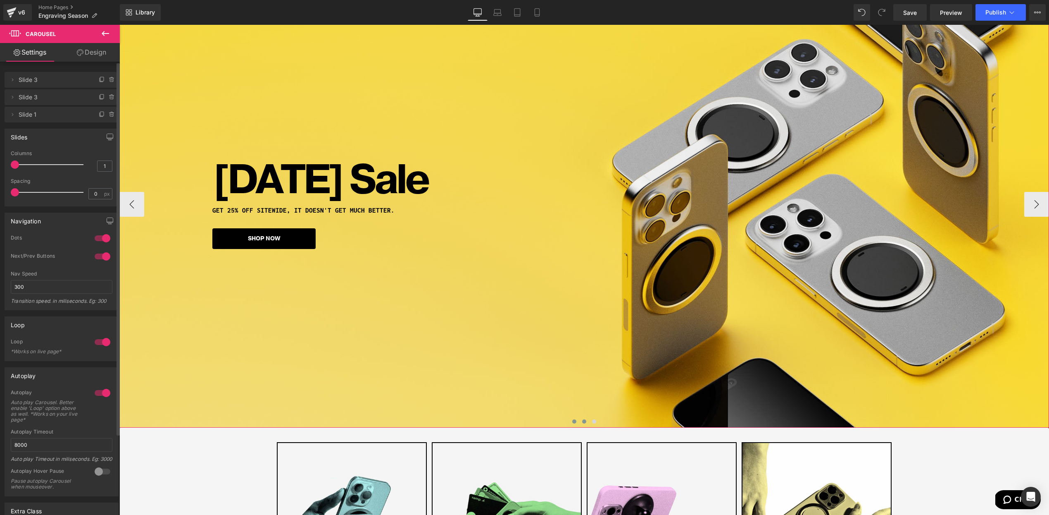
click at [586, 422] on span at bounding box center [584, 421] width 4 height 4
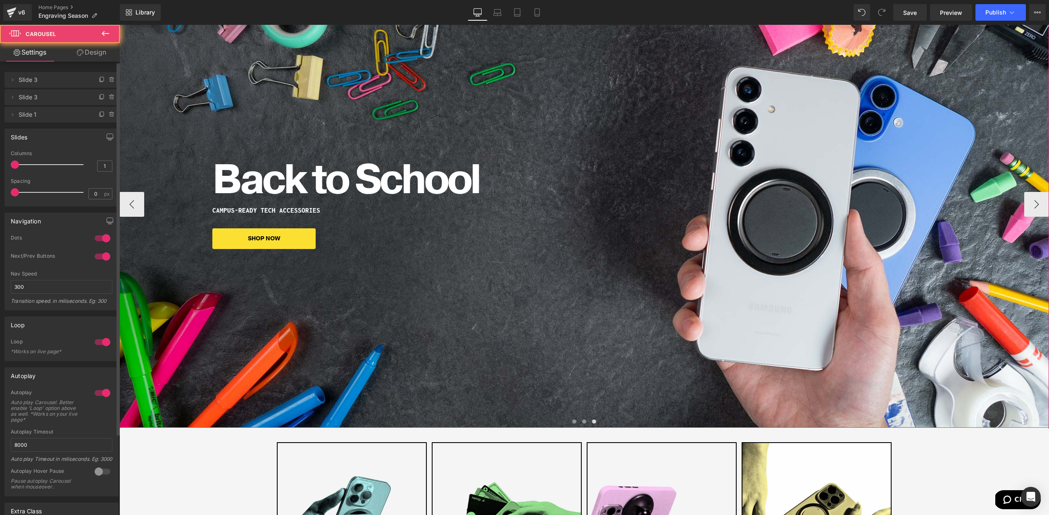
click at [572, 422] on button at bounding box center [574, 421] width 10 height 8
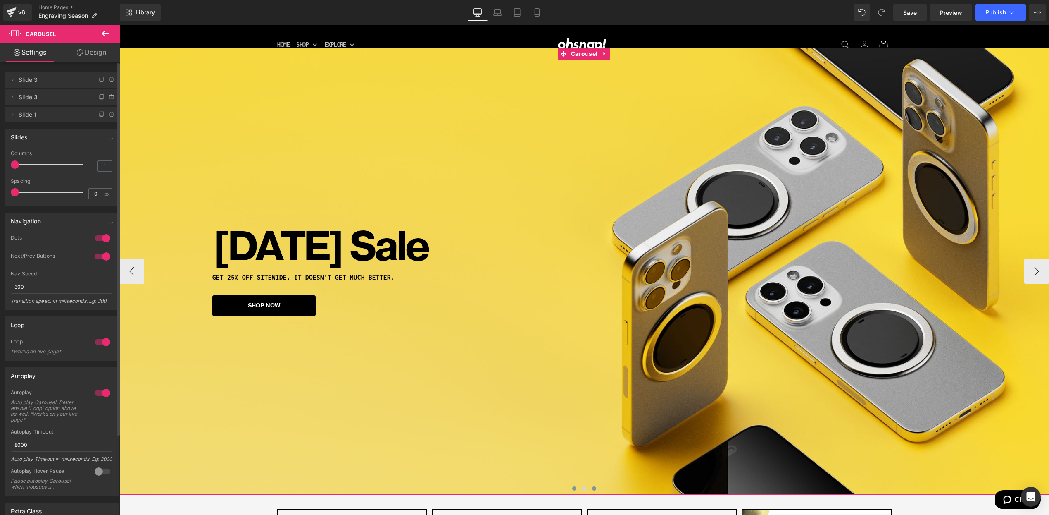
scroll to position [35, 0]
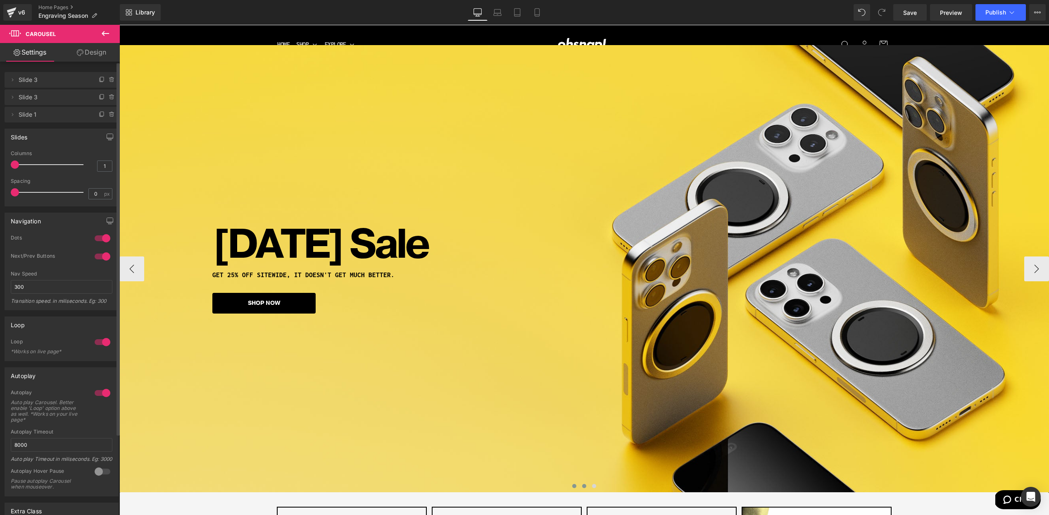
click at [582, 486] on span at bounding box center [584, 486] width 4 height 4
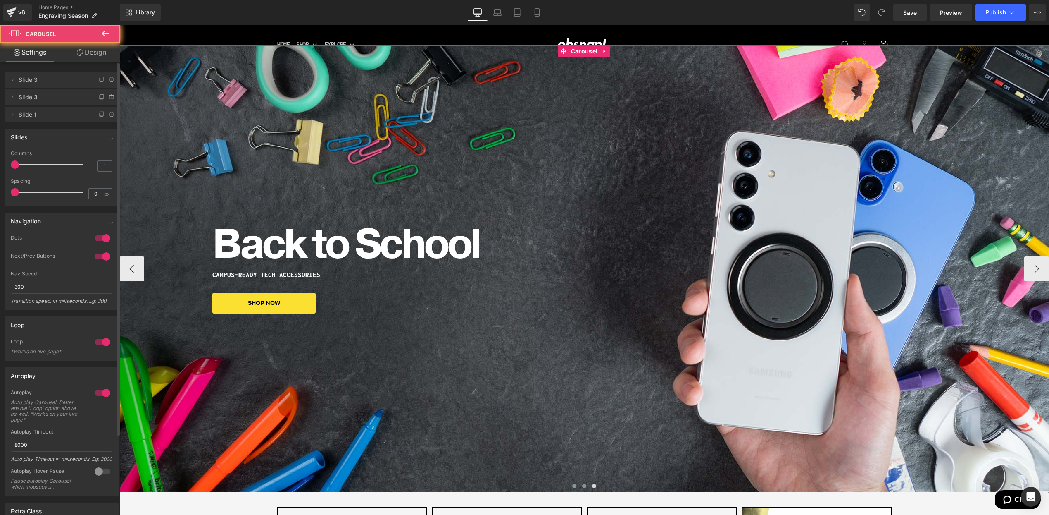
click at [571, 484] on button at bounding box center [574, 485] width 10 height 8
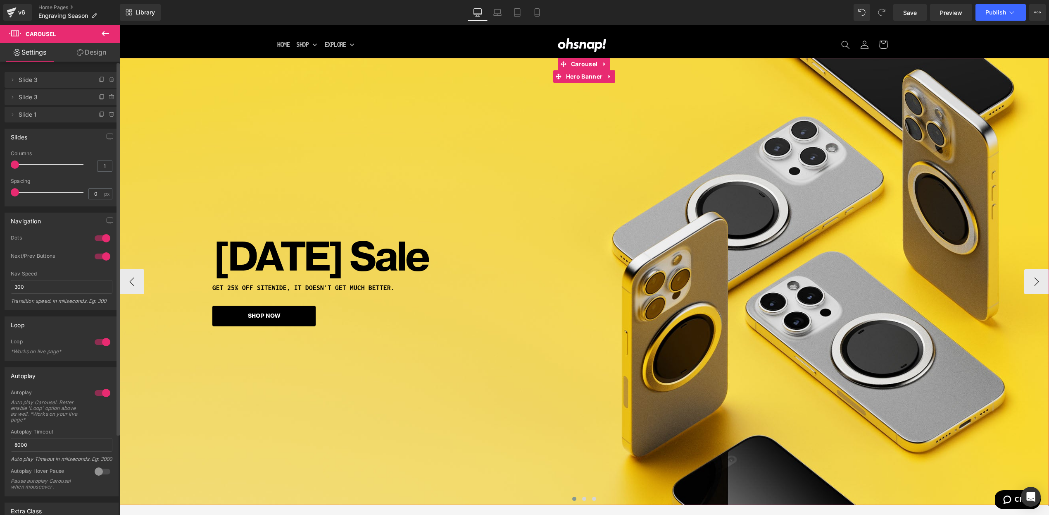
scroll to position [0, 0]
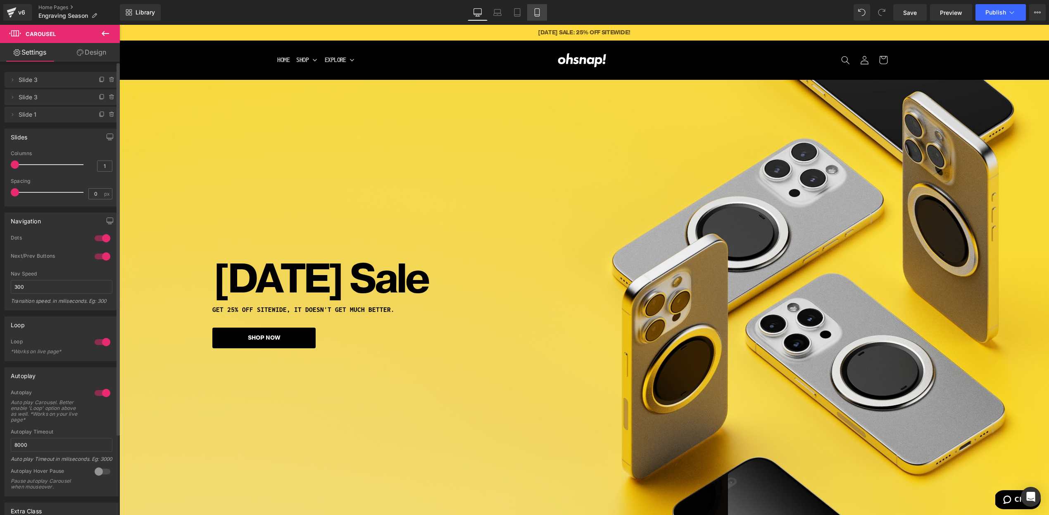
click at [529, 8] on link "Mobile" at bounding box center [537, 12] width 20 height 17
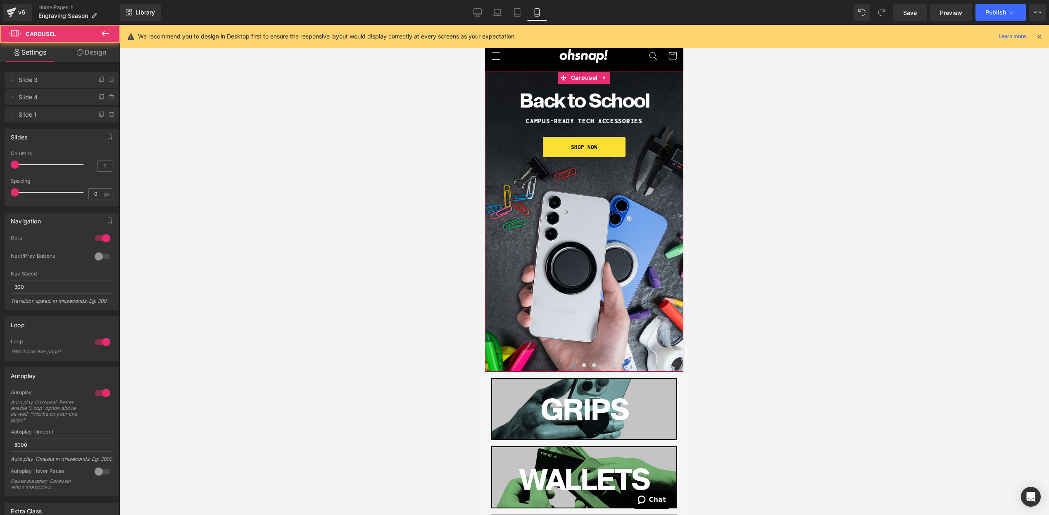
click at [587, 369] on div at bounding box center [584, 367] width 198 height 12
click at [586, 367] on button at bounding box center [584, 365] width 10 height 8
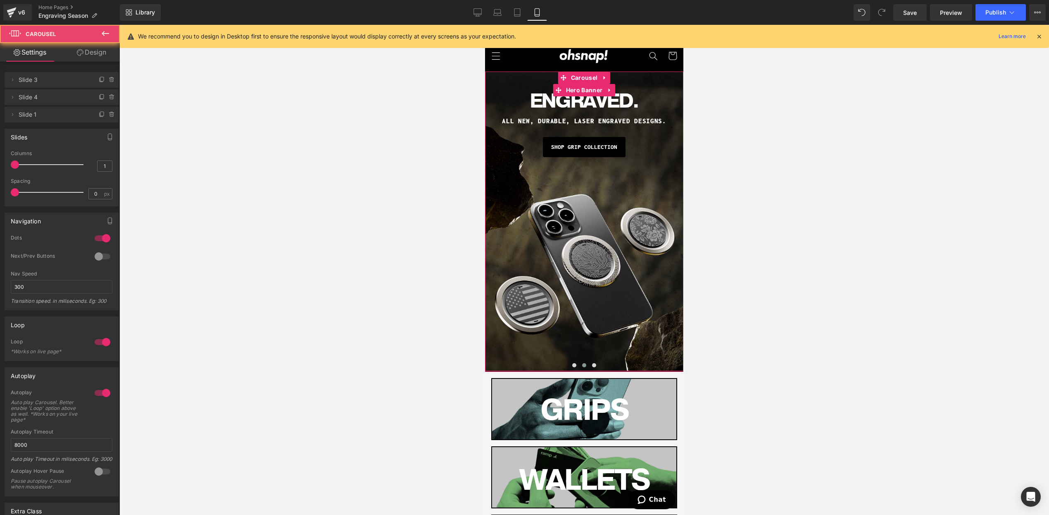
click at [583, 317] on div "ENGRAVED. Heading ALL NEW, DURABlE, LASER ENGRAVED DESIGNS. Heading SHOP GRIP C…" at bounding box center [584, 221] width 198 height 300
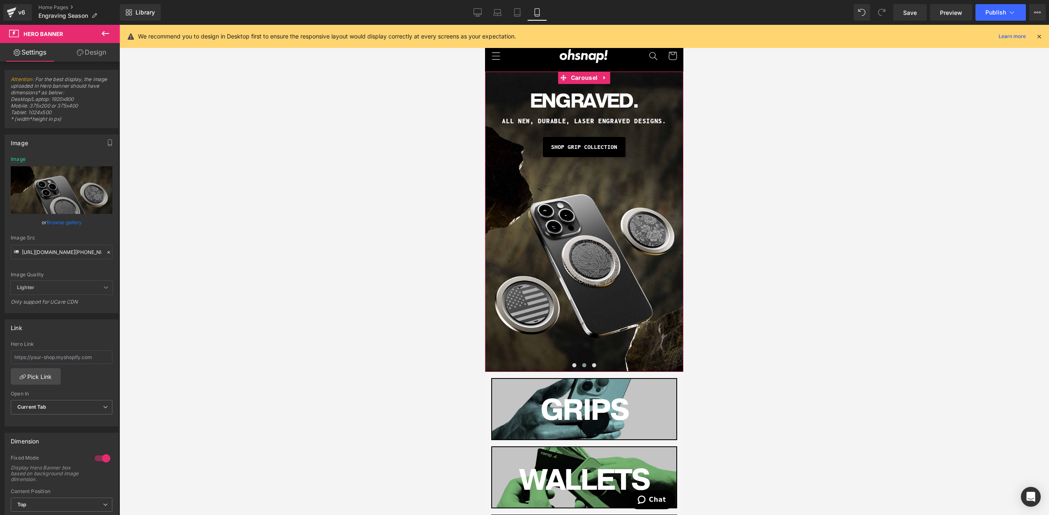
click at [586, 79] on span "Carousel" at bounding box center [584, 77] width 31 height 12
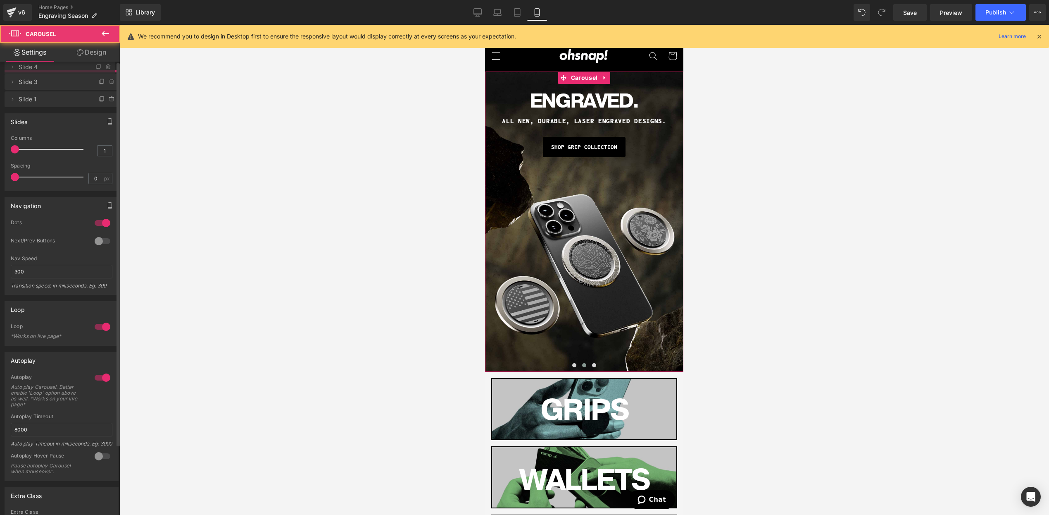
drag, startPoint x: 55, startPoint y: 80, endPoint x: 57, endPoint y: 71, distance: 8.8
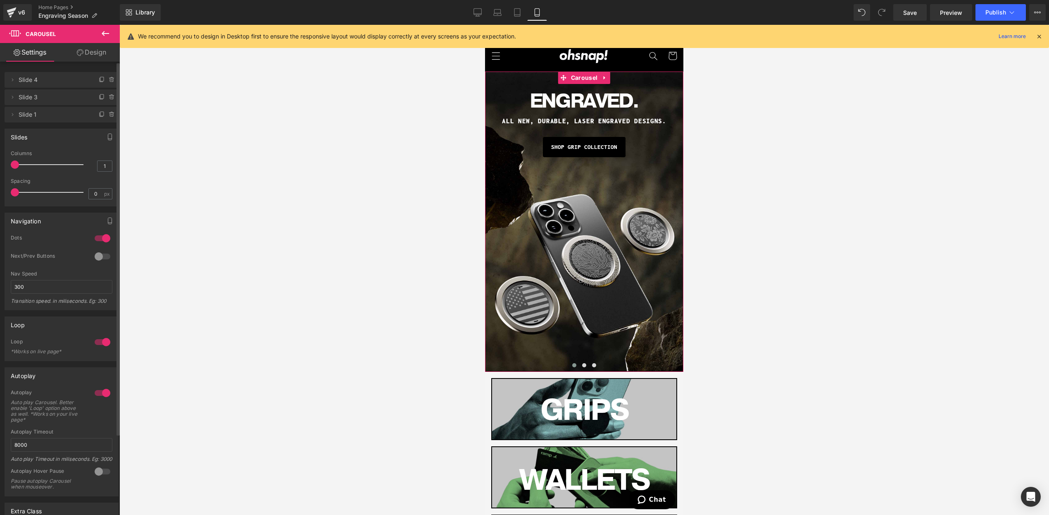
click at [564, 259] on div "ENGRAVED. Heading ALL NEW, DURABlE, LASER ENGRAVED DESIGNS. Heading SHOP GRIP C…" at bounding box center [584, 221] width 198 height 300
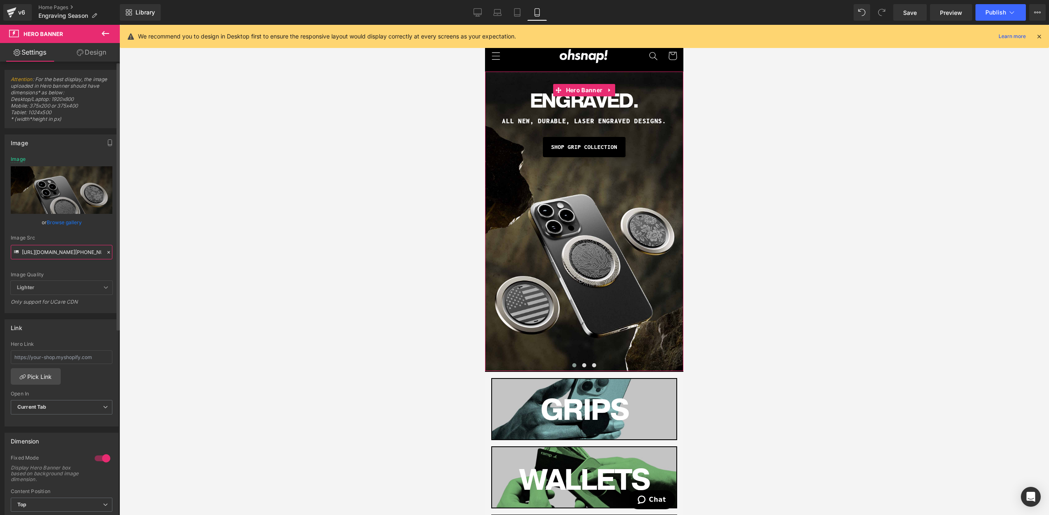
click at [65, 247] on input "[URL][DOMAIN_NAME][PHONE_NUMBER]" at bounding box center [62, 252] width 102 height 14
paste input "laborday_mobile_e051f035-f841-481b-897c-368fdab3cdee.jpg?v=1755699453"
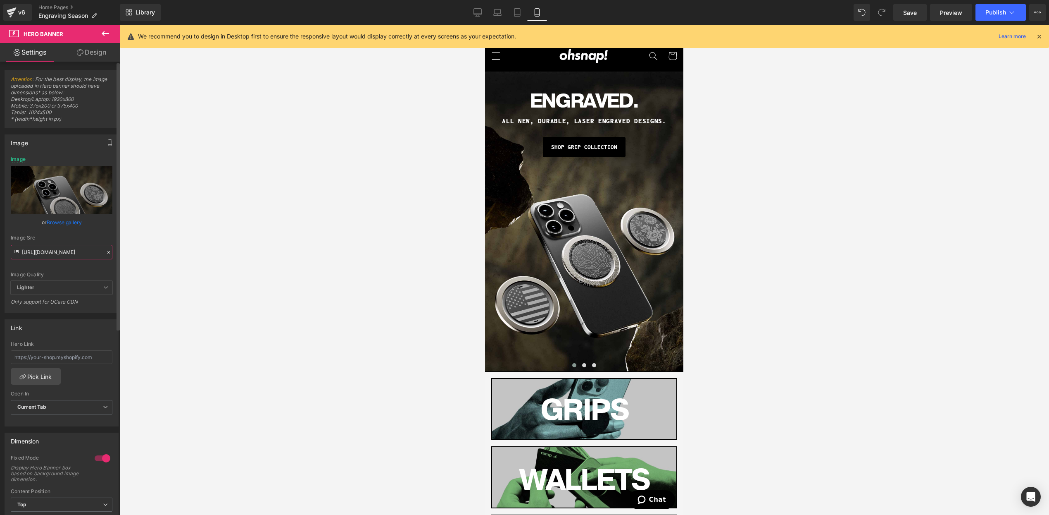
type input "[URL][DOMAIN_NAME]"
click at [91, 236] on div "Image Src" at bounding box center [62, 238] width 102 height 6
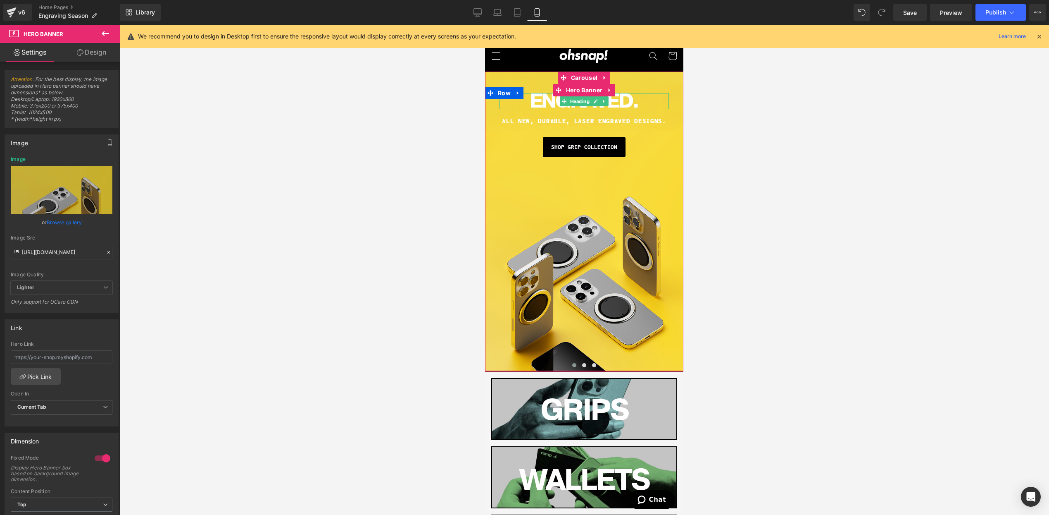
click at [542, 98] on span "ENGRAVED." at bounding box center [584, 100] width 109 height 27
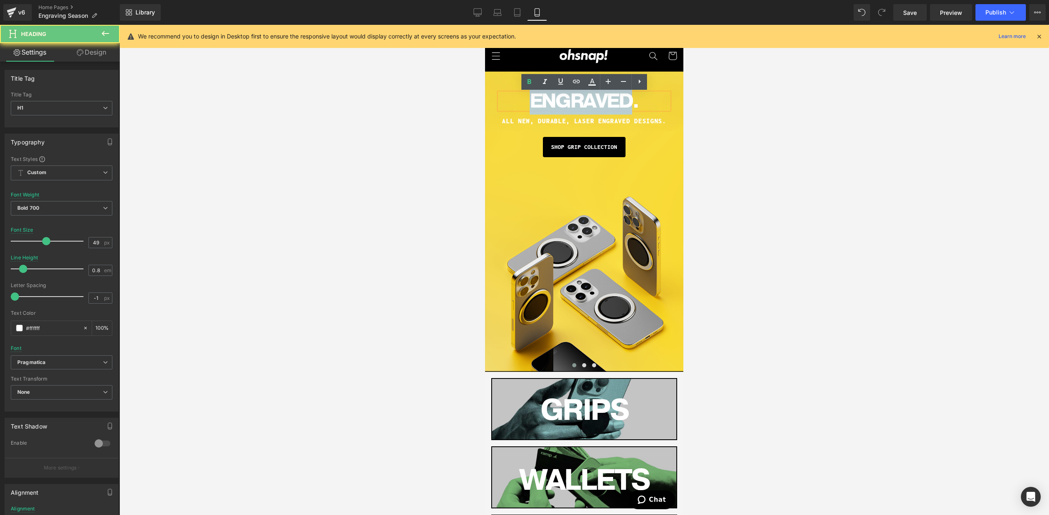
click at [542, 98] on span "ENGRAVED." at bounding box center [584, 100] width 109 height 27
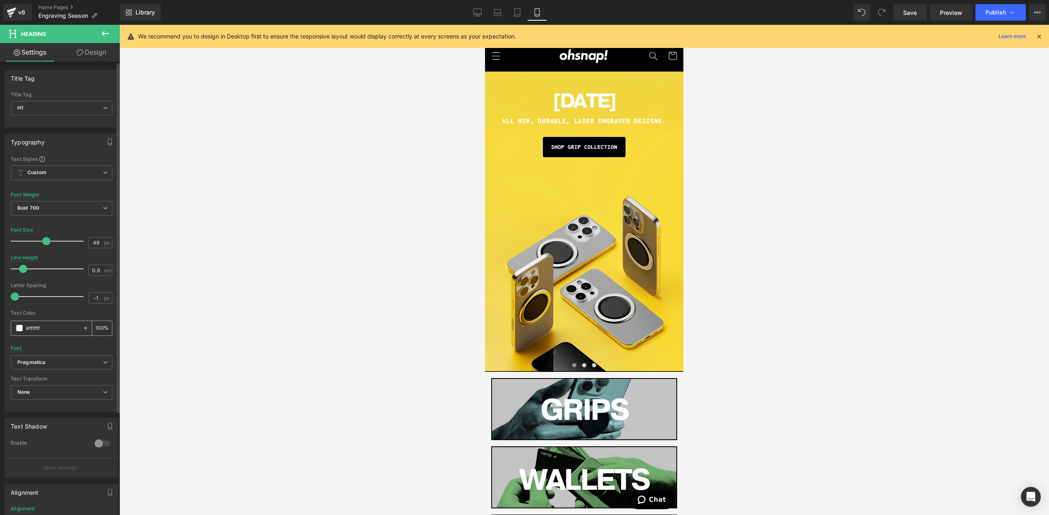
click at [25, 328] on div "#ffffff" at bounding box center [46, 328] width 71 height 14
click at [19, 327] on span at bounding box center [19, 327] width 7 height 7
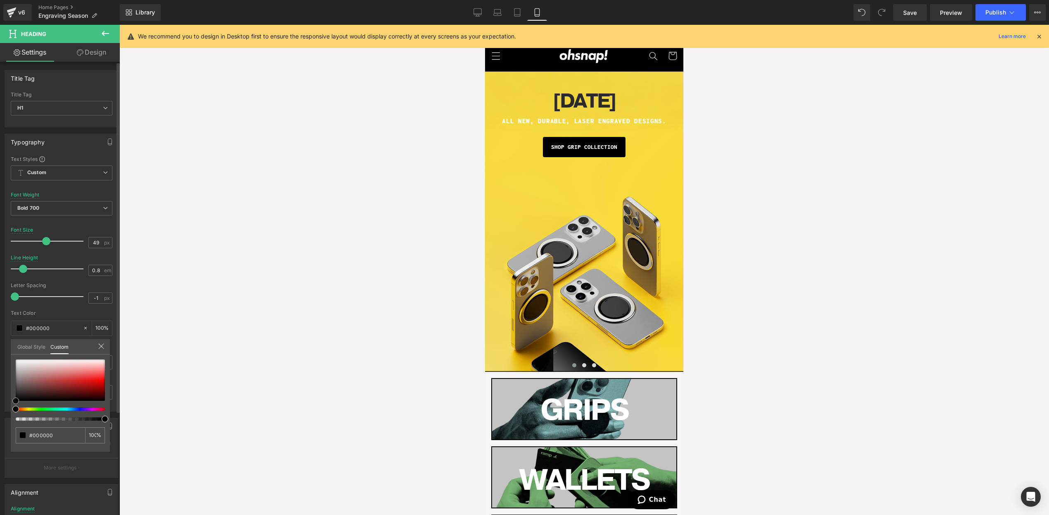
drag, startPoint x: -9, startPoint y: 412, endPoint x: 16, endPoint y: 422, distance: 26.6
click at [0, 452] on html "Carousel You are previewing how the will restyle your page. You can not edit El…" at bounding box center [524, 257] width 1049 height 515
click at [485, 25] on div at bounding box center [485, 25] width 0 height 0
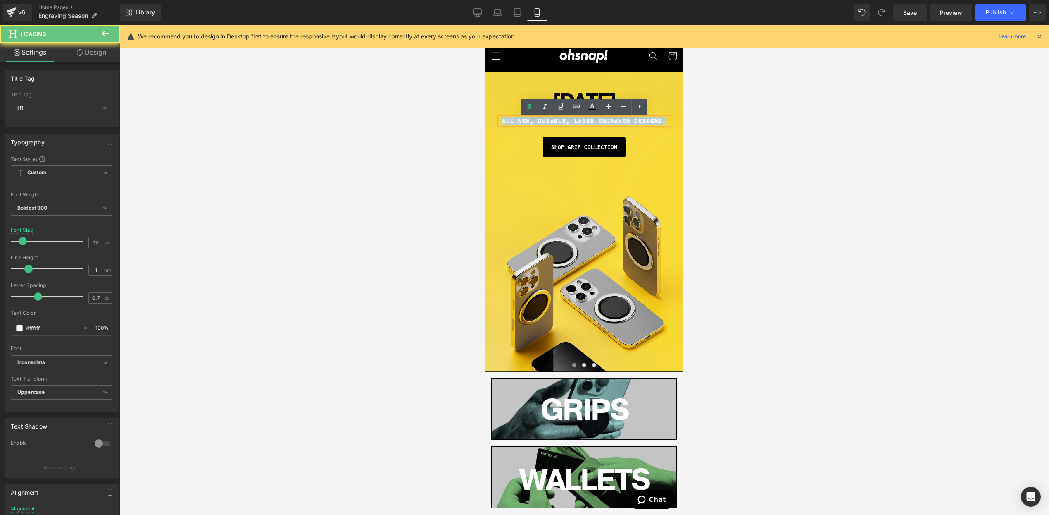
click at [532, 119] on h1 "ALL NEW, DURABlE, LASER ENGRAVED DESIGNS." at bounding box center [584, 120] width 169 height 7
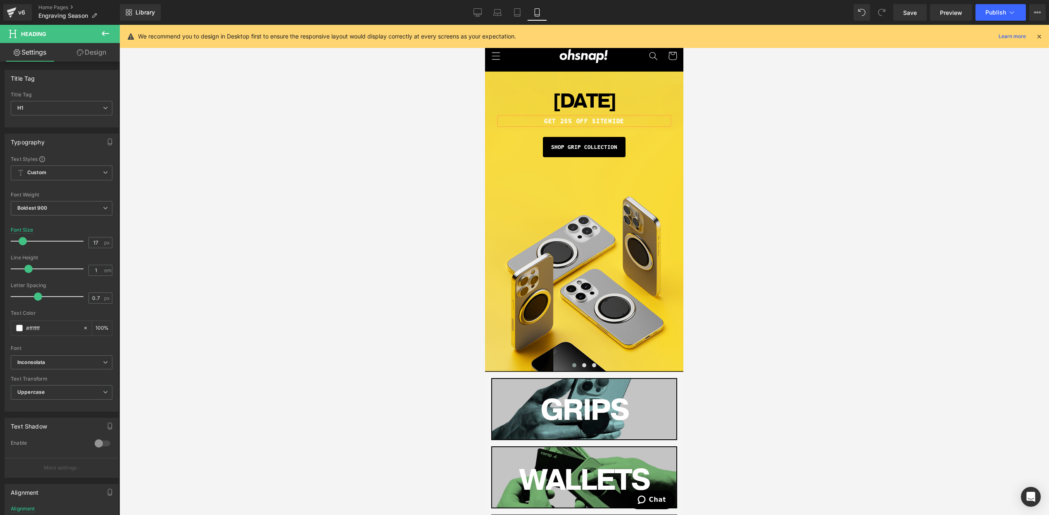
click at [616, 98] on span "[DATE]" at bounding box center [584, 100] width 63 height 27
drag, startPoint x: 45, startPoint y: 241, endPoint x: 50, endPoint y: 242, distance: 4.6
click at [50, 242] on span at bounding box center [51, 241] width 8 height 8
click at [584, 366] on span at bounding box center [584, 365] width 4 height 4
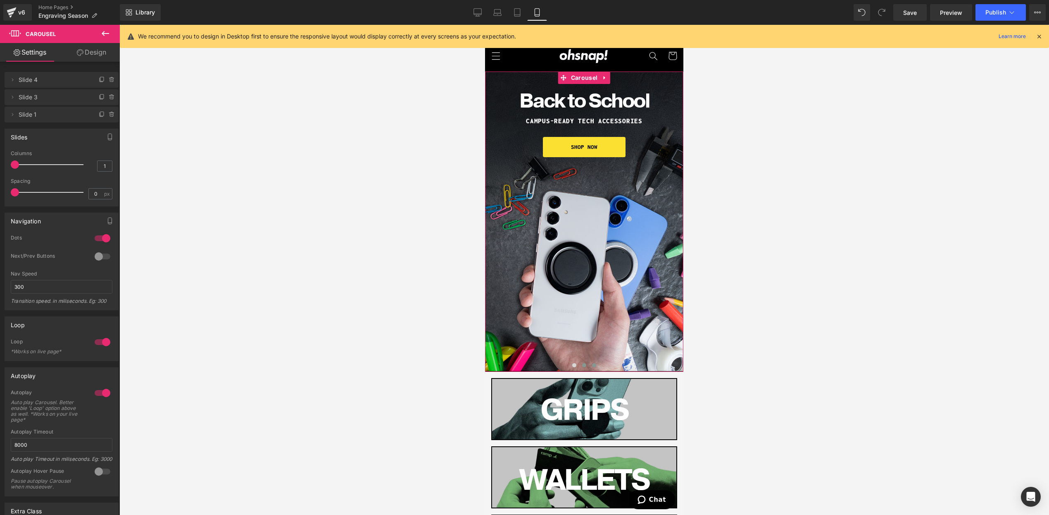
click at [592, 364] on span at bounding box center [594, 365] width 4 height 4
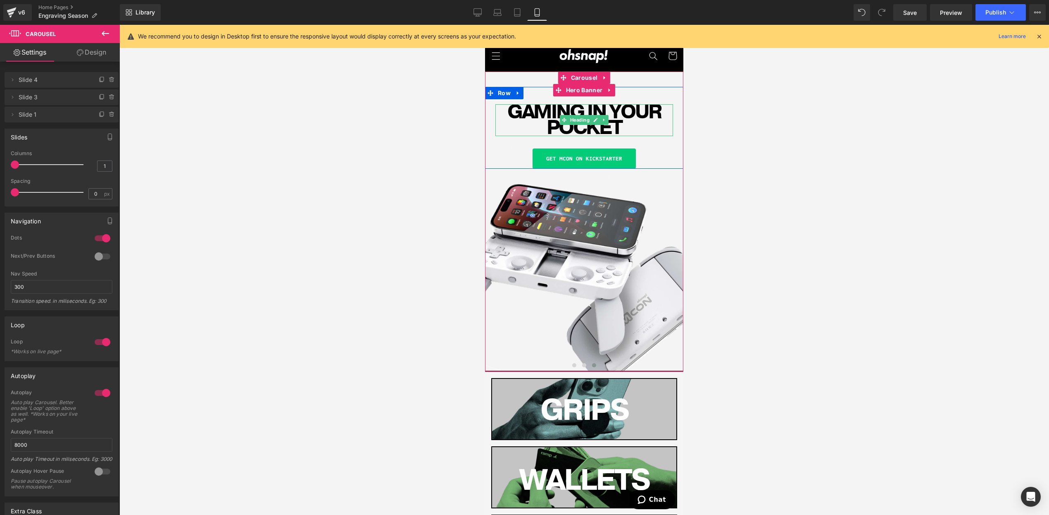
click at [554, 126] on span "GAMING IN YOUR POCKET" at bounding box center [584, 119] width 154 height 43
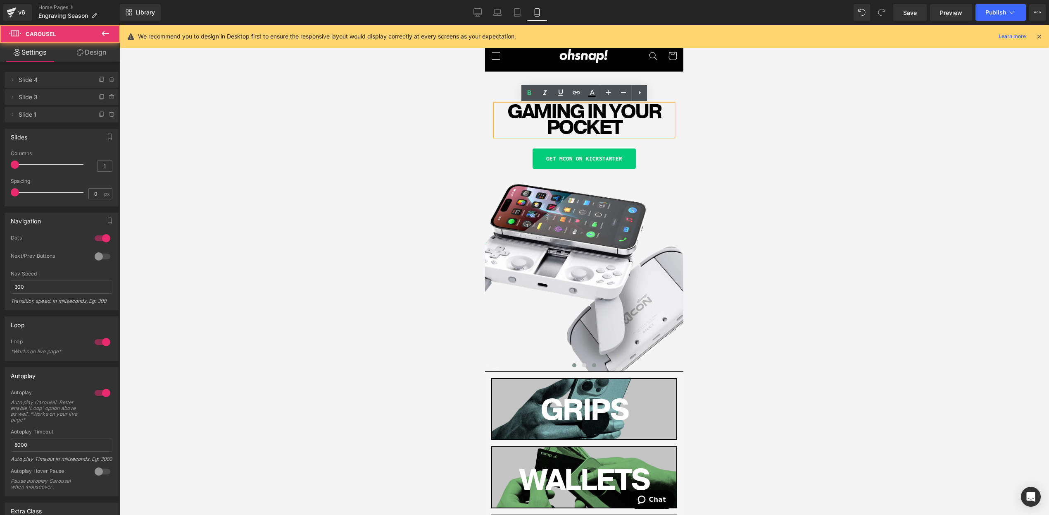
click at [575, 364] on span at bounding box center [574, 365] width 4 height 4
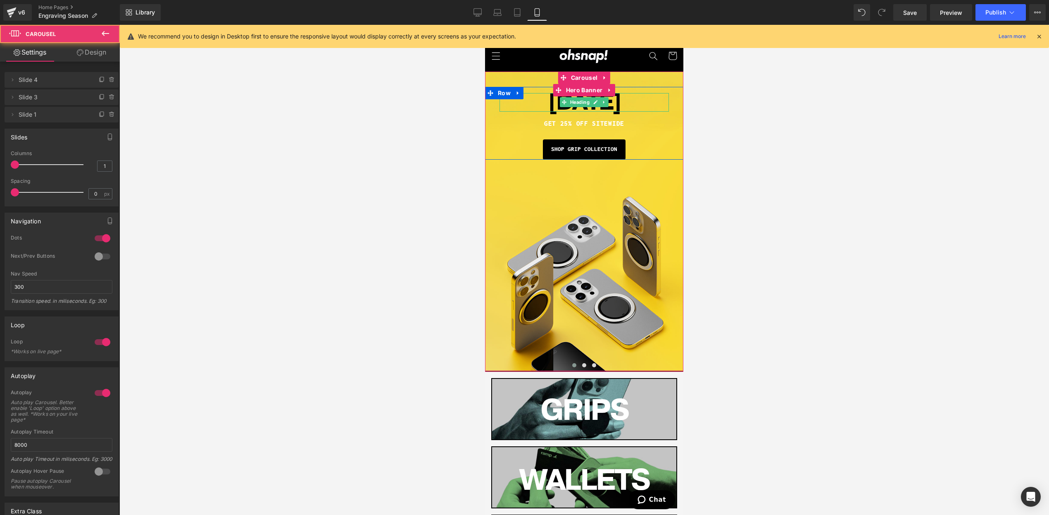
click at [548, 102] on span "[DATE]" at bounding box center [584, 101] width 73 height 31
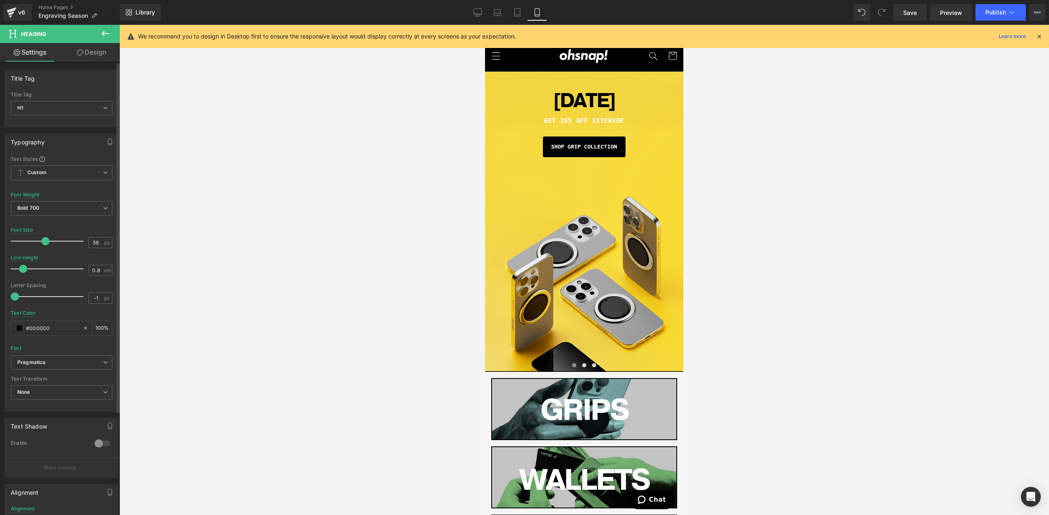
drag, startPoint x: 55, startPoint y: 242, endPoint x: 44, endPoint y: 243, distance: 10.8
click at [44, 243] on div at bounding box center [49, 241] width 69 height 17
click at [646, 98] on h1 "[DATE]" at bounding box center [584, 101] width 169 height 16
click at [557, 121] on h1 "GET 25% OFF SITEWIDE" at bounding box center [584, 120] width 169 height 7
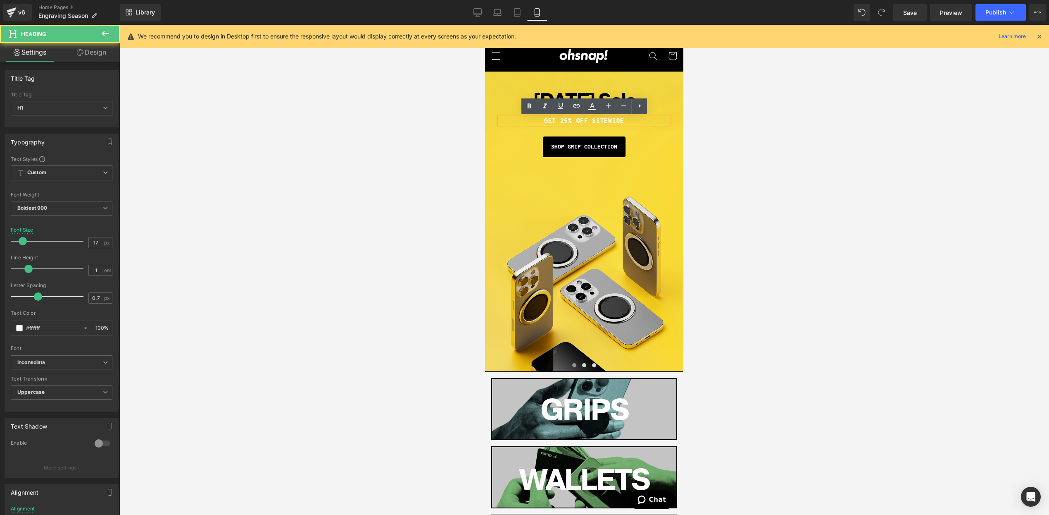
click at [654, 121] on h1 "GET 25% OFF SITEWIDE" at bounding box center [584, 120] width 169 height 7
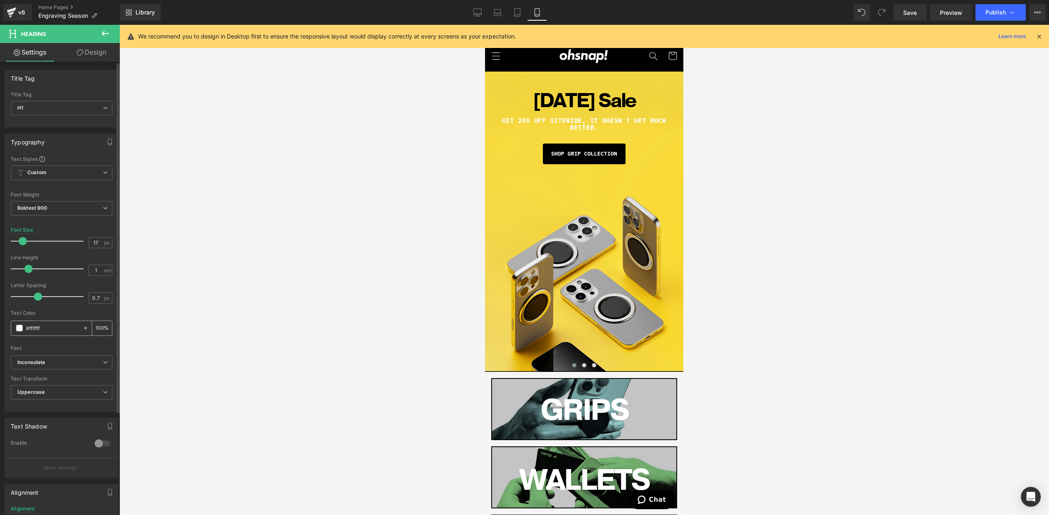
click at [22, 332] on div "#ffffff" at bounding box center [46, 328] width 71 height 14
click at [21, 328] on span at bounding box center [19, 327] width 7 height 7
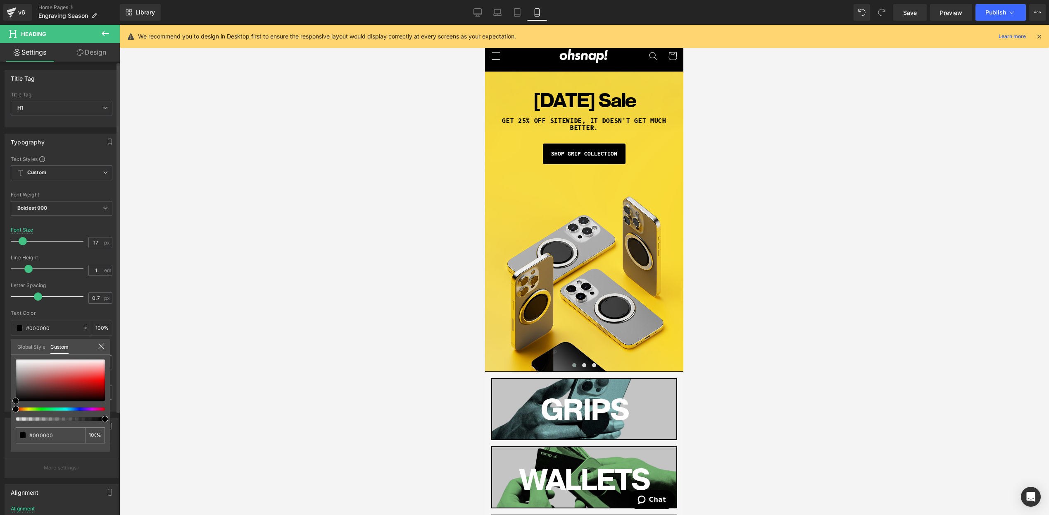
drag, startPoint x: 24, startPoint y: 385, endPoint x: 51, endPoint y: 367, distance: 32.8
click at [0, 429] on html "Carousel You are previewing how the will restyle your page. You can not edit El…" at bounding box center [524, 257] width 1049 height 515
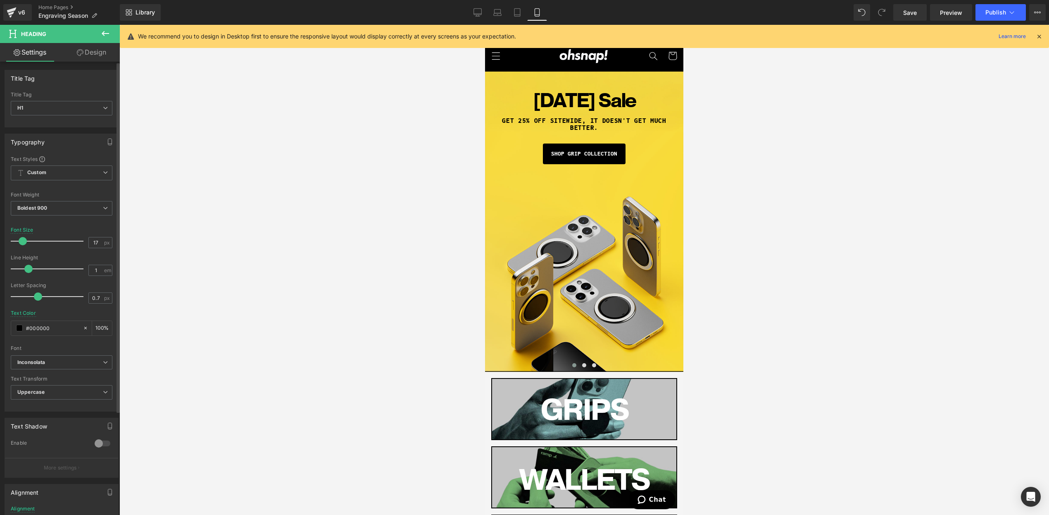
click at [761, 175] on div at bounding box center [584, 270] width 930 height 490
click at [583, 155] on span "Button" at bounding box center [584, 154] width 19 height 10
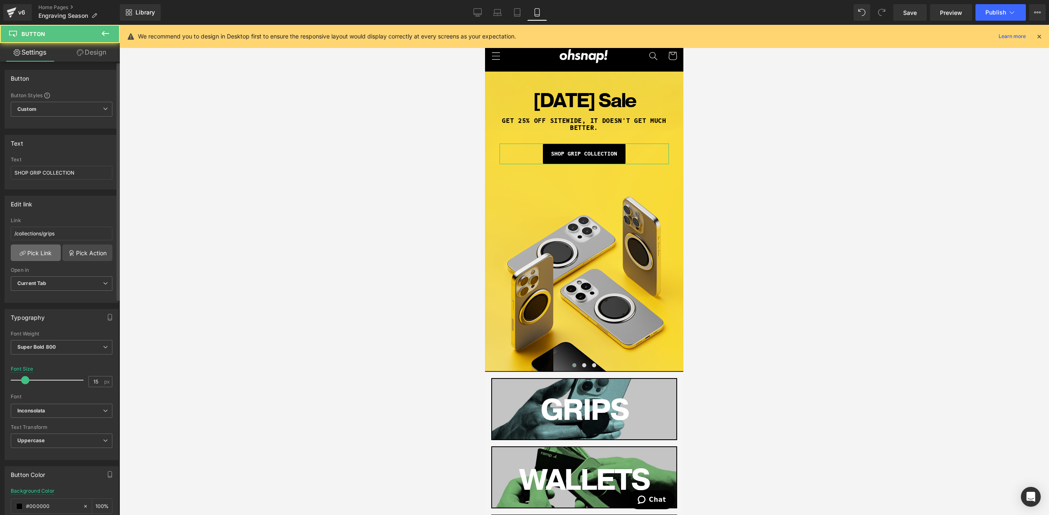
click at [41, 250] on link "Pick Link" at bounding box center [36, 252] width 50 height 17
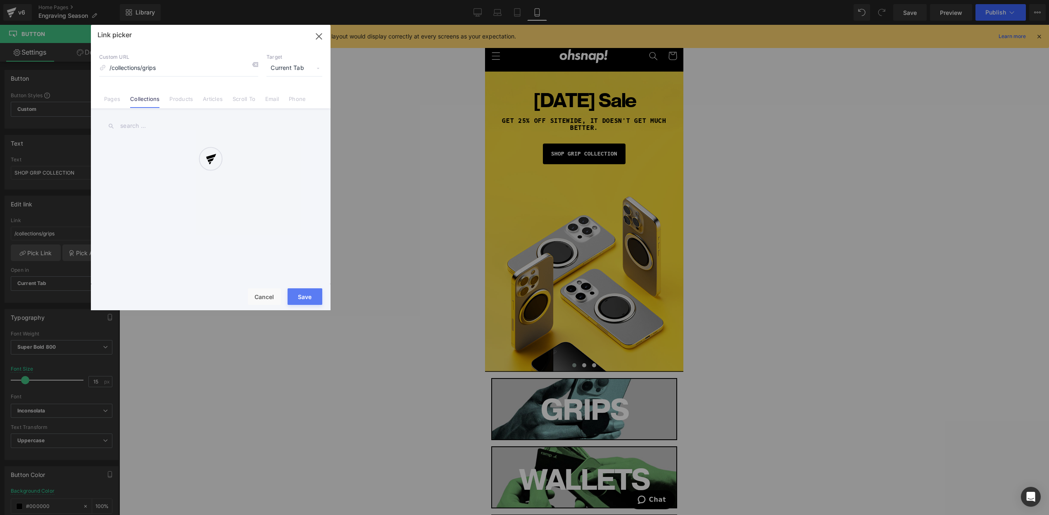
click at [179, 98] on div at bounding box center [211, 167] width 240 height 285
click at [178, 99] on div at bounding box center [211, 167] width 240 height 285
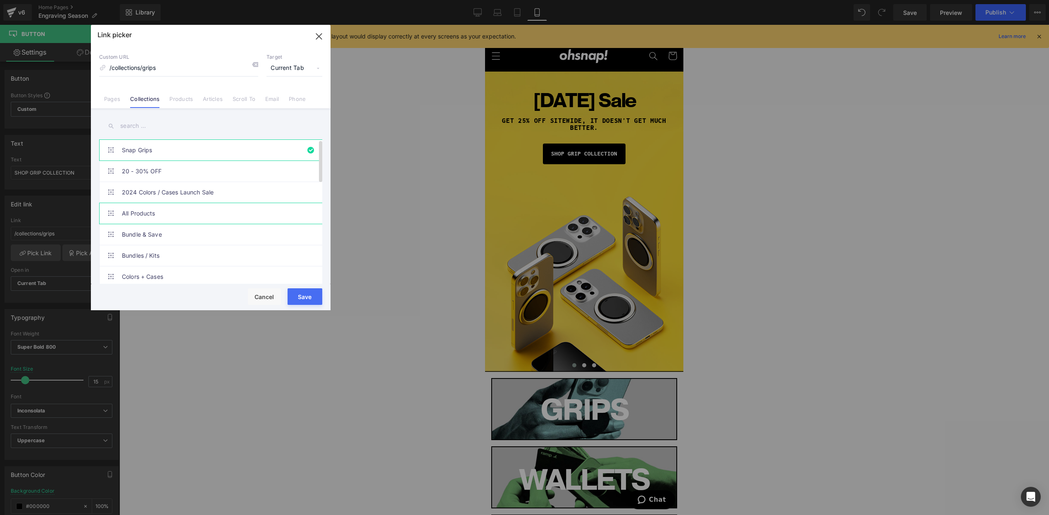
click at [160, 214] on link "All Products" at bounding box center [213, 213] width 182 height 21
click at [310, 298] on button "Save" at bounding box center [305, 296] width 35 height 17
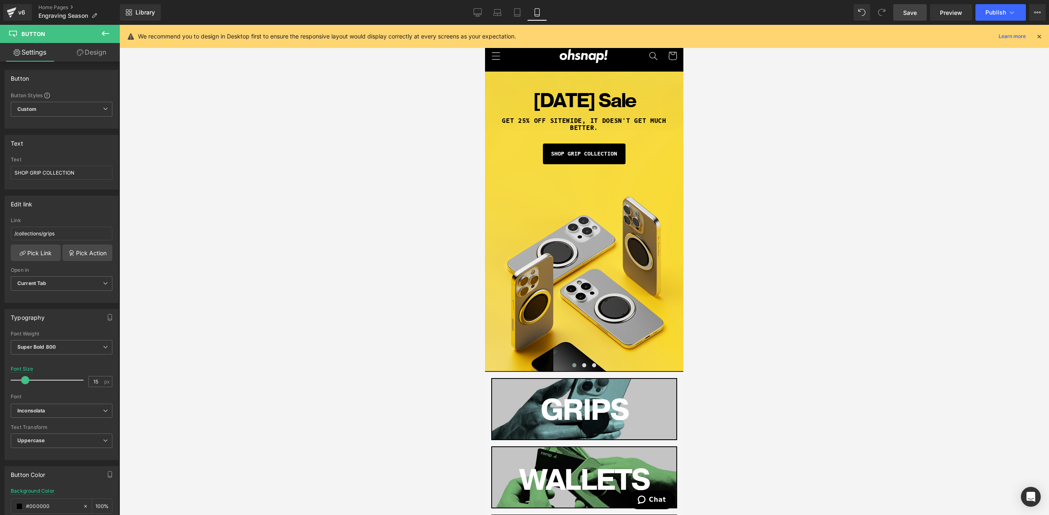
click at [909, 15] on span "Save" at bounding box center [910, 12] width 14 height 9
click at [987, 14] on span "Publish" at bounding box center [996, 12] width 21 height 7
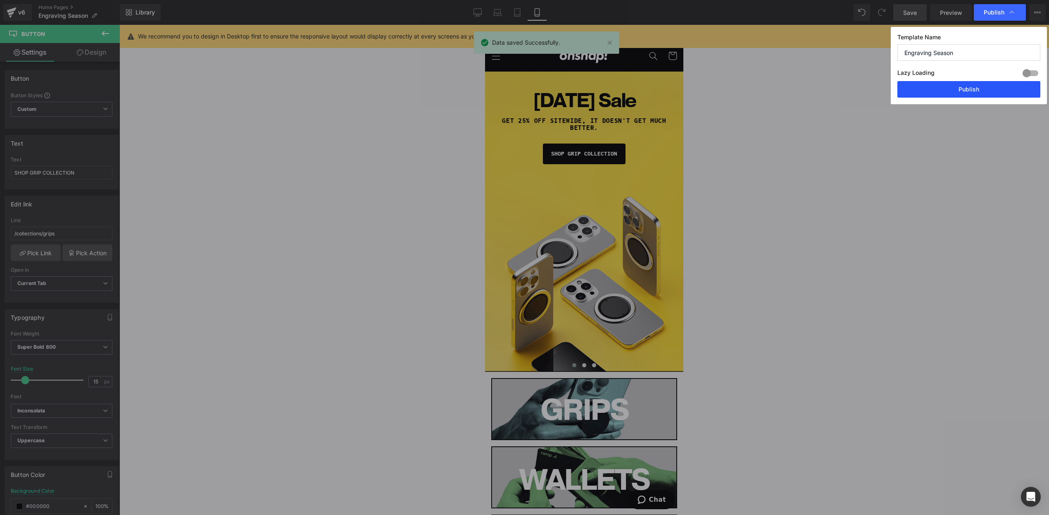
click at [970, 91] on button "Publish" at bounding box center [969, 89] width 143 height 17
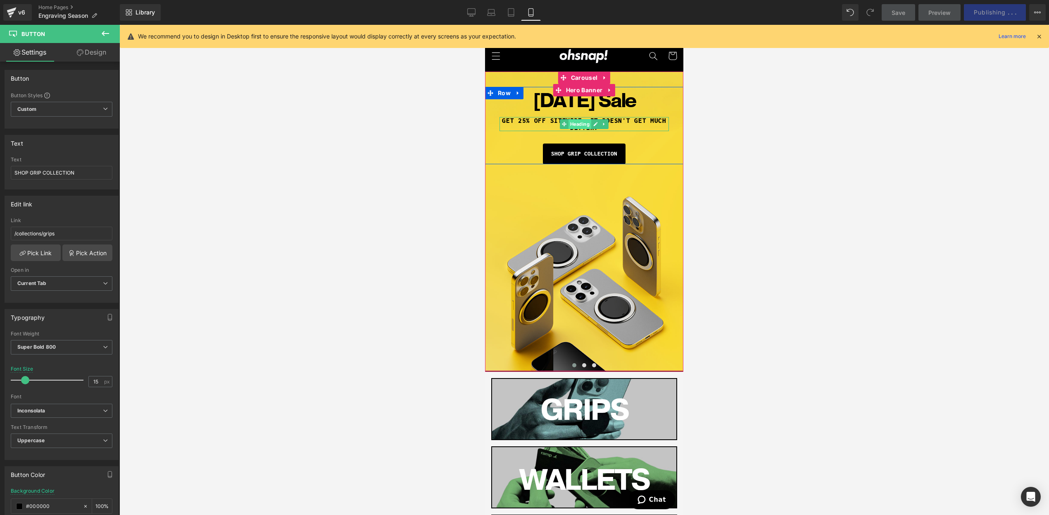
click at [572, 120] on span "Heading" at bounding box center [580, 124] width 23 height 10
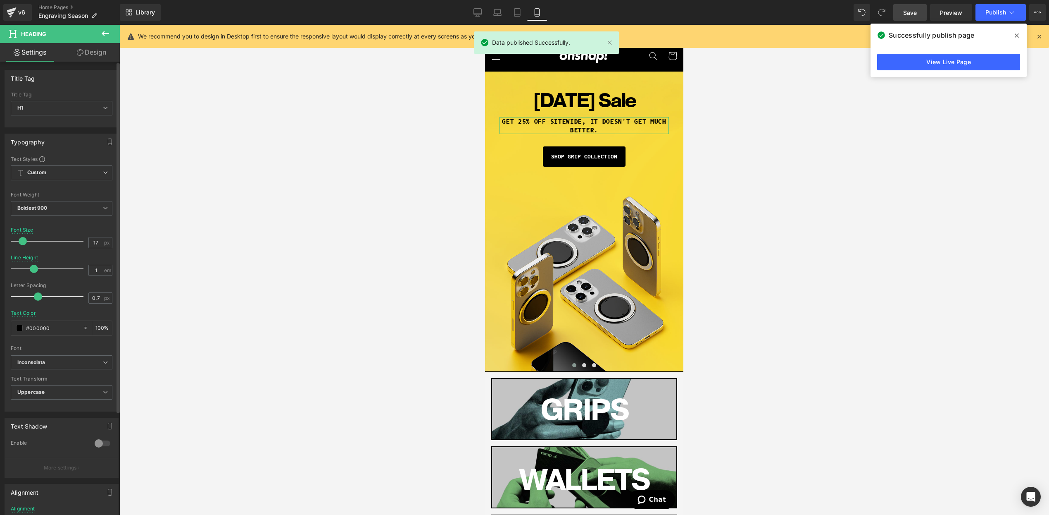
drag, startPoint x: 29, startPoint y: 270, endPoint x: 33, endPoint y: 270, distance: 4.5
click at [33, 270] on span at bounding box center [34, 268] width 8 height 8
drag, startPoint x: 581, startPoint y: 157, endPoint x: 881, endPoint y: 227, distance: 308.9
click at [581, 157] on span "Button" at bounding box center [584, 157] width 19 height 10
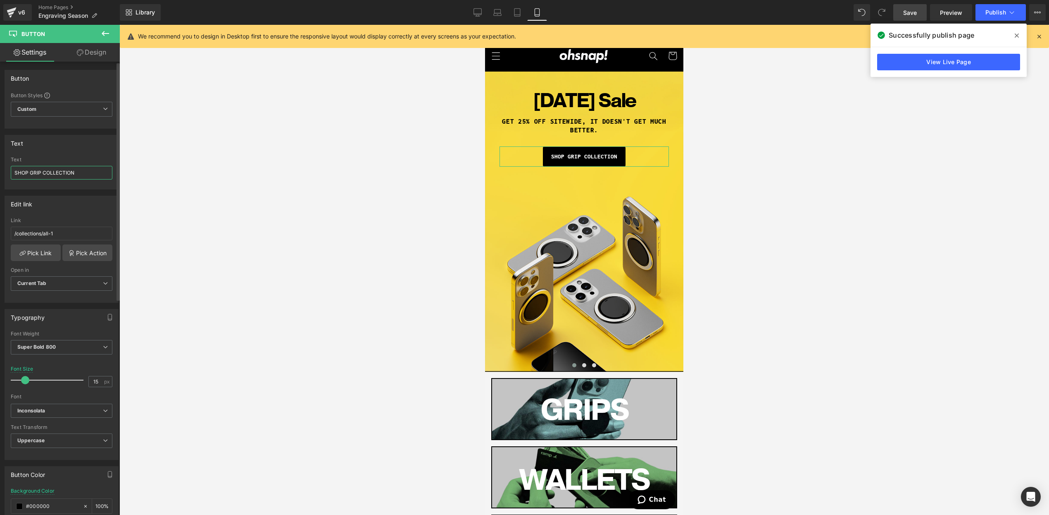
drag, startPoint x: 30, startPoint y: 172, endPoint x: 100, endPoint y: 169, distance: 70.7
click at [98, 170] on input "SHOP GRIP COLLECTION" at bounding box center [62, 173] width 102 height 14
type input "SHOP NOW"
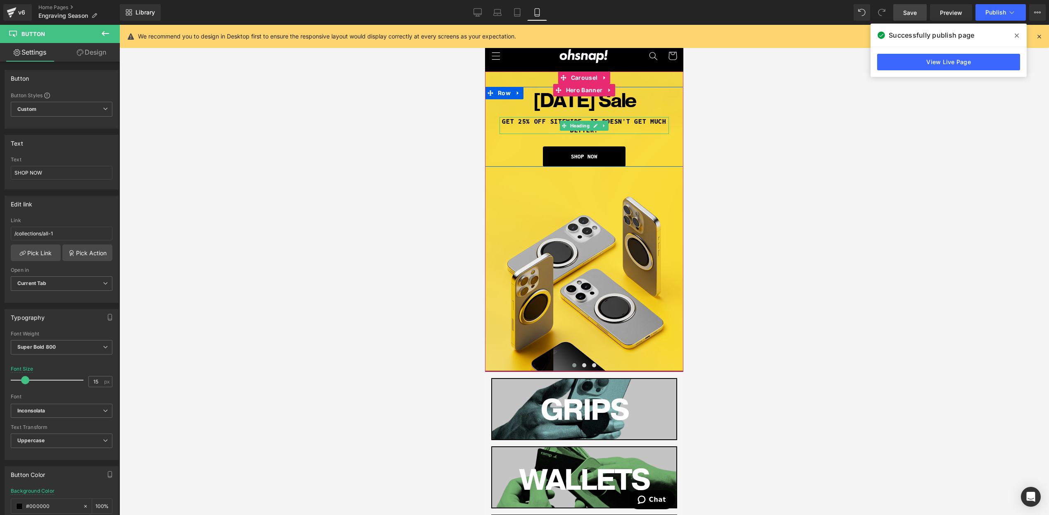
click at [610, 127] on h1 "GET 25% OFF SITEWIDE, IT DOESN'T GET MUCH BETTER." at bounding box center [584, 125] width 169 height 17
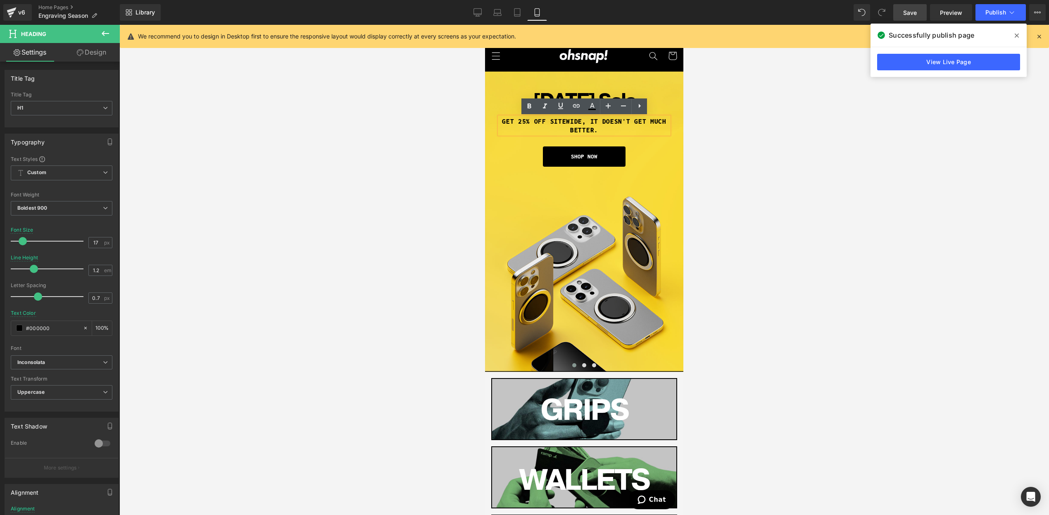
click at [767, 168] on div at bounding box center [584, 270] width 930 height 490
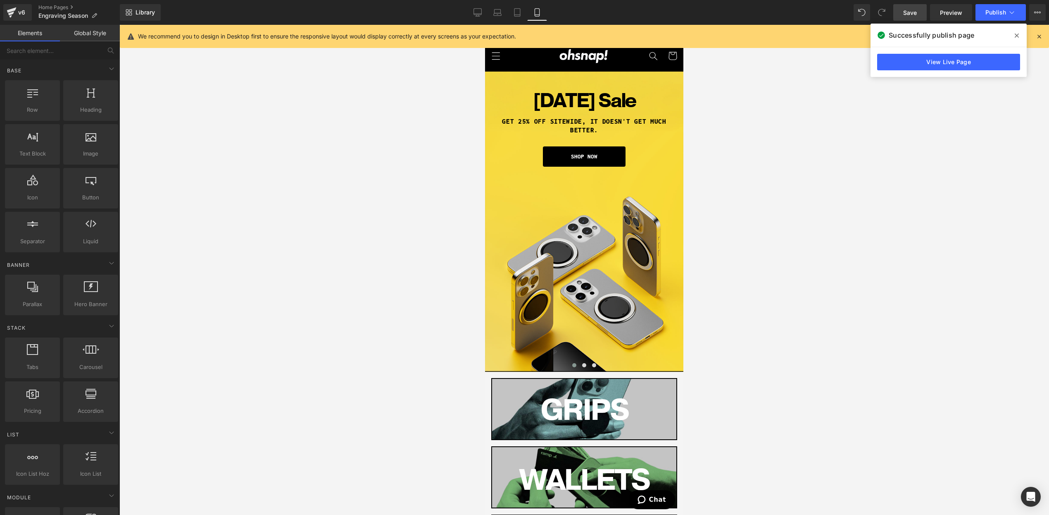
click at [1017, 34] on icon at bounding box center [1017, 35] width 4 height 7
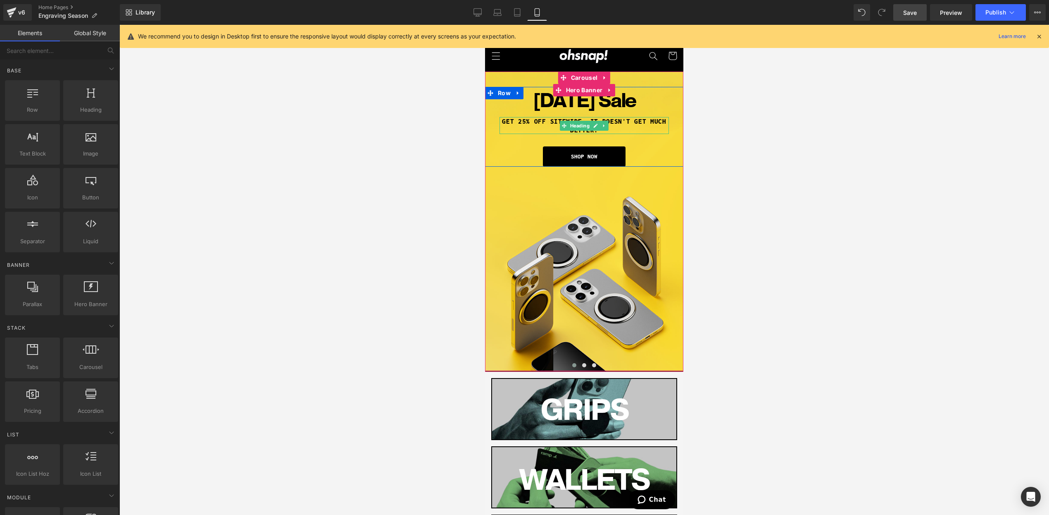
click at [557, 126] on h1 "GET 25% OFF SITEWIDE, IT DOESN'T GET MUCH BETTER." at bounding box center [584, 125] width 169 height 17
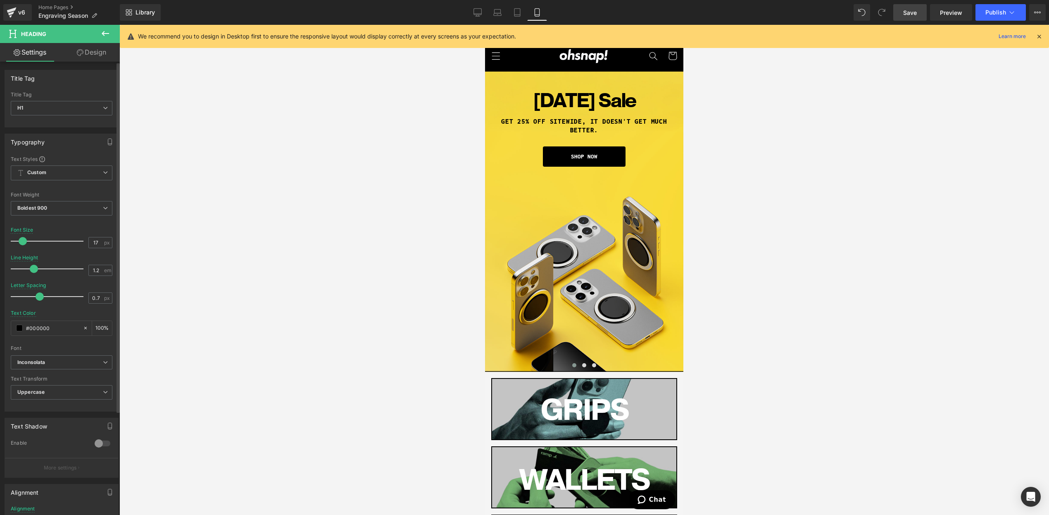
click at [36, 293] on span at bounding box center [40, 296] width 8 height 8
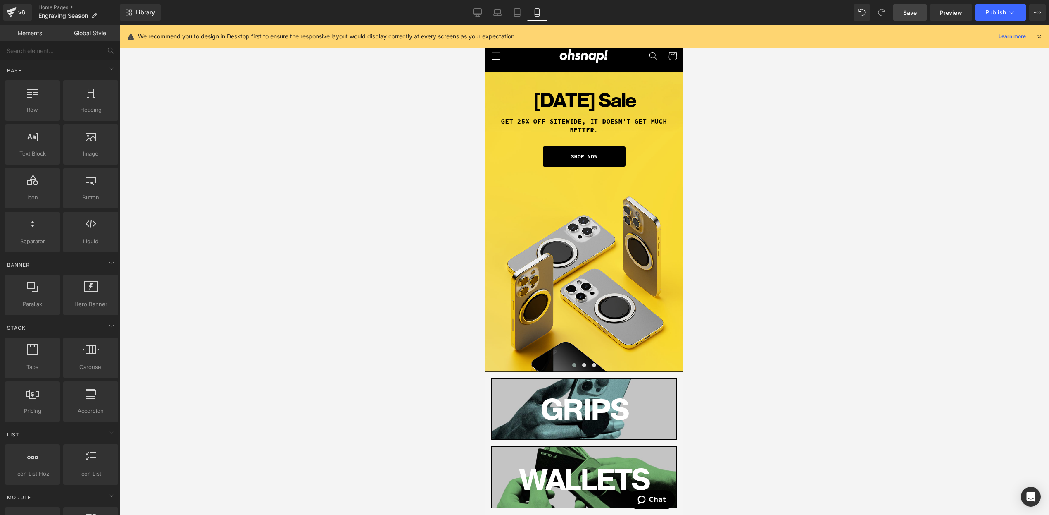
click at [730, 201] on div at bounding box center [584, 270] width 930 height 490
click at [513, 125] on h1 "GET 25% OFF SITEWIDE, IT DOESN'T GET MUCH BETTER." at bounding box center [584, 125] width 169 height 17
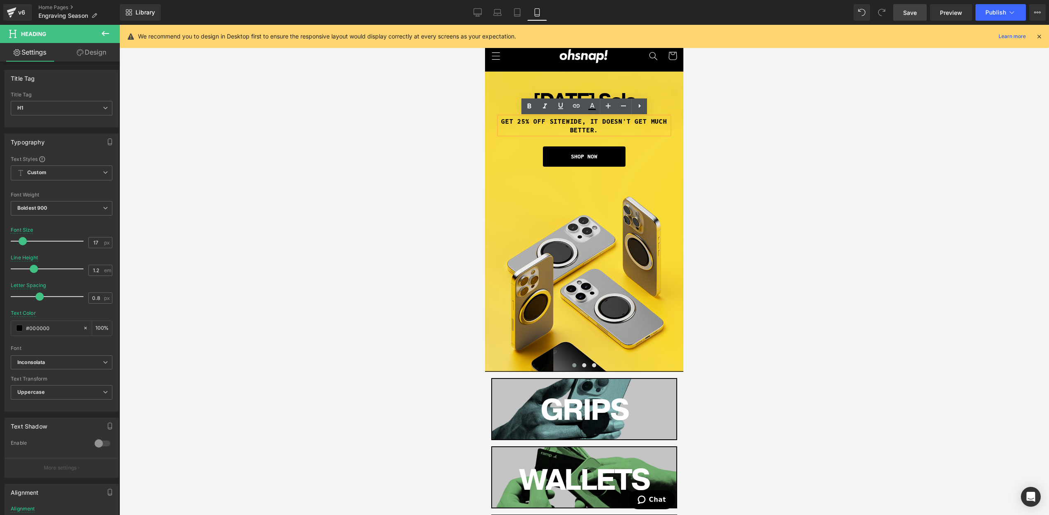
click at [515, 121] on h1 "GET 25% OFF SITEWIDE, IT DOESN'T GET MUCH BETTER." at bounding box center [584, 125] width 169 height 17
click at [518, 121] on h1 "GET 25% OFF SITEWIDE, IT DOESN'T GET MUCH BETTER." at bounding box center [584, 125] width 169 height 17
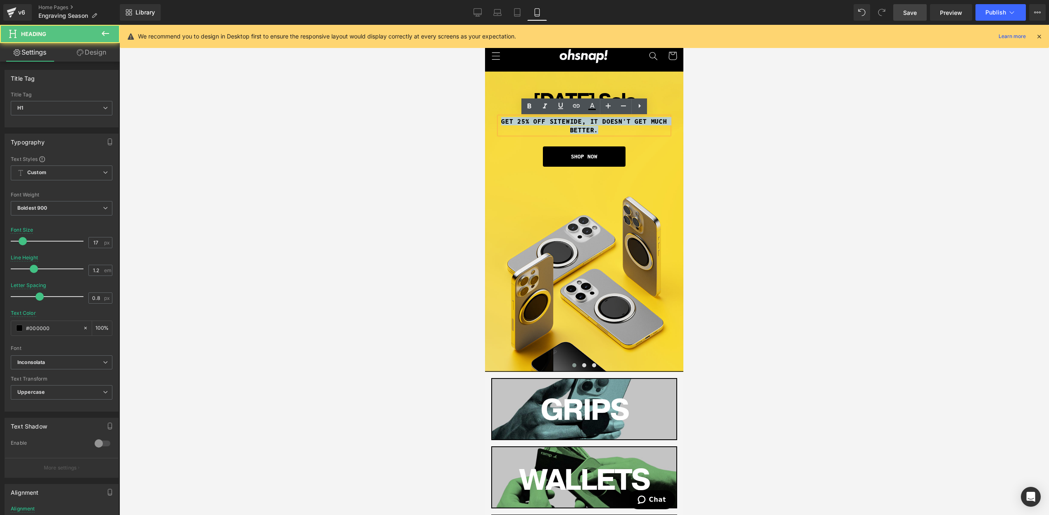
click at [518, 121] on h1 "GET 25% OFF SITEWIDE, IT DOESN'T GET MUCH BETTER." at bounding box center [584, 125] width 169 height 17
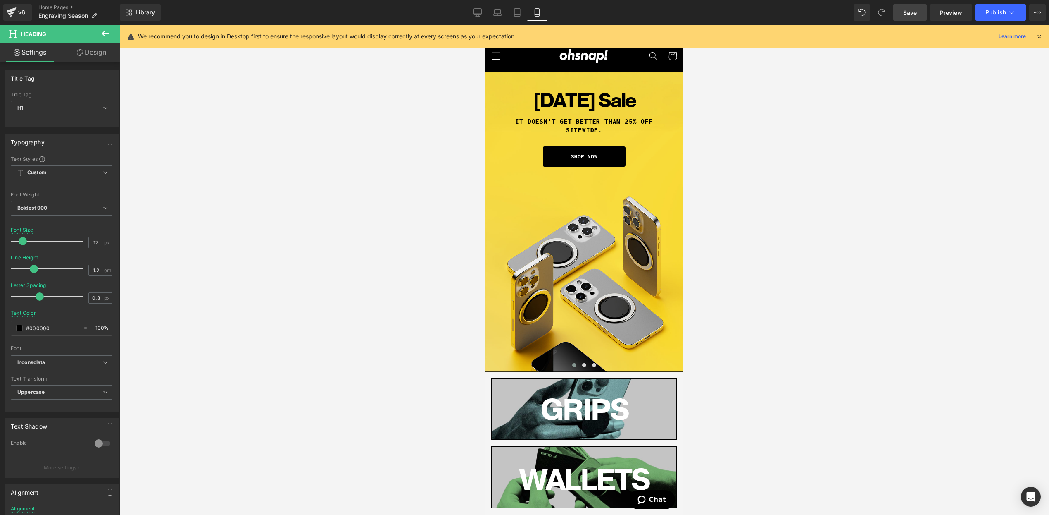
click at [762, 128] on div at bounding box center [584, 270] width 930 height 490
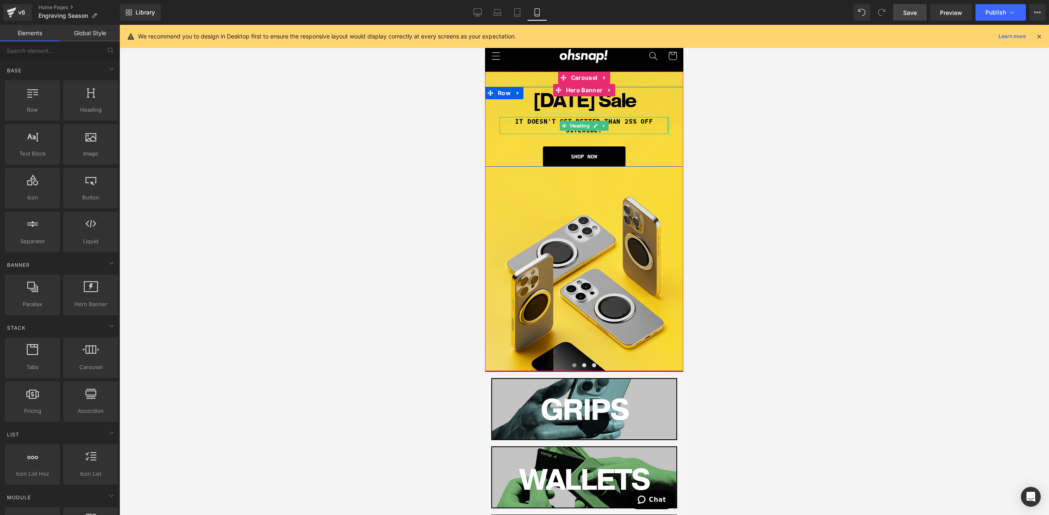
click at [667, 121] on div at bounding box center [668, 125] width 2 height 17
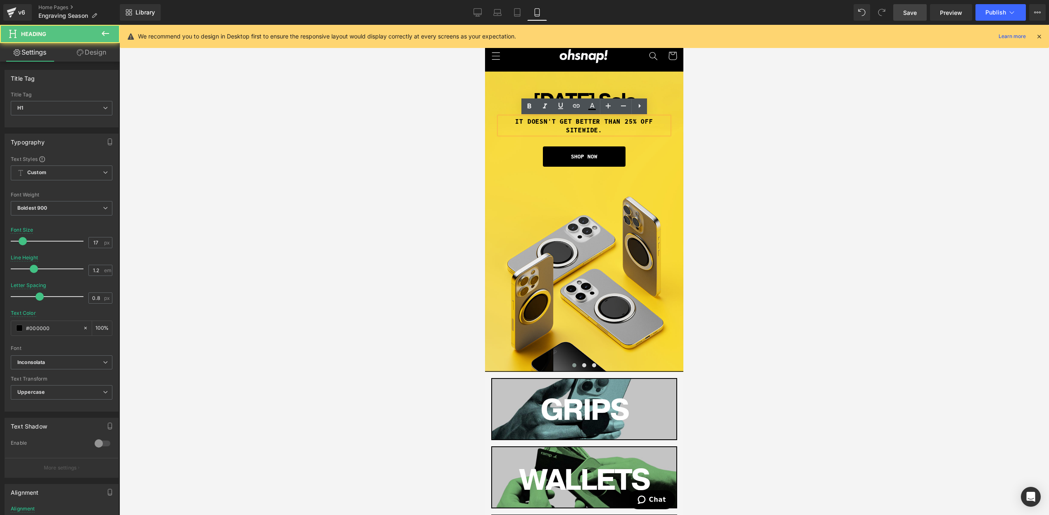
click at [669, 122] on div "IT DOESN'T GET BETTER THAN 25% OFF SITEWIDE." at bounding box center [584, 125] width 169 height 17
click at [774, 151] on div at bounding box center [584, 270] width 930 height 490
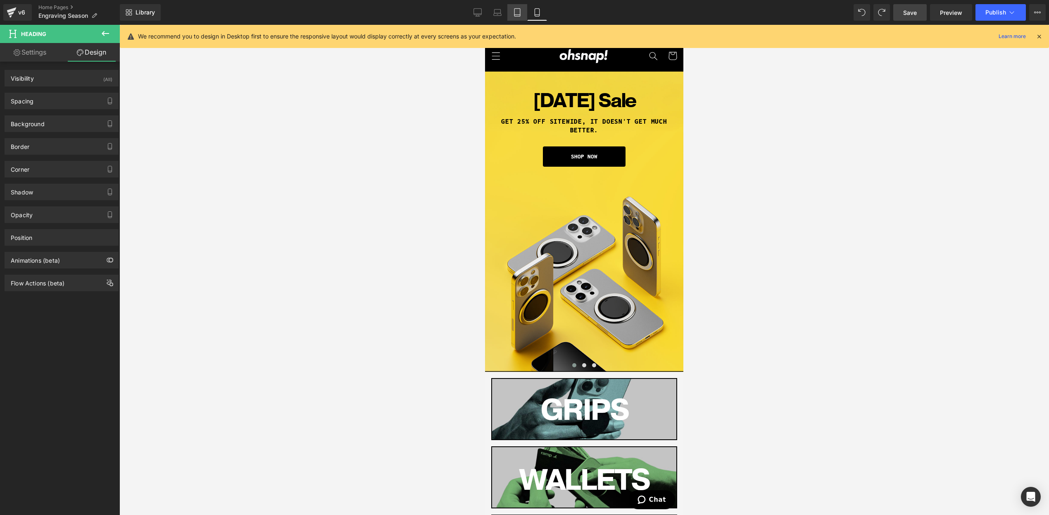
click at [515, 13] on icon at bounding box center [518, 13] width 6 height 8
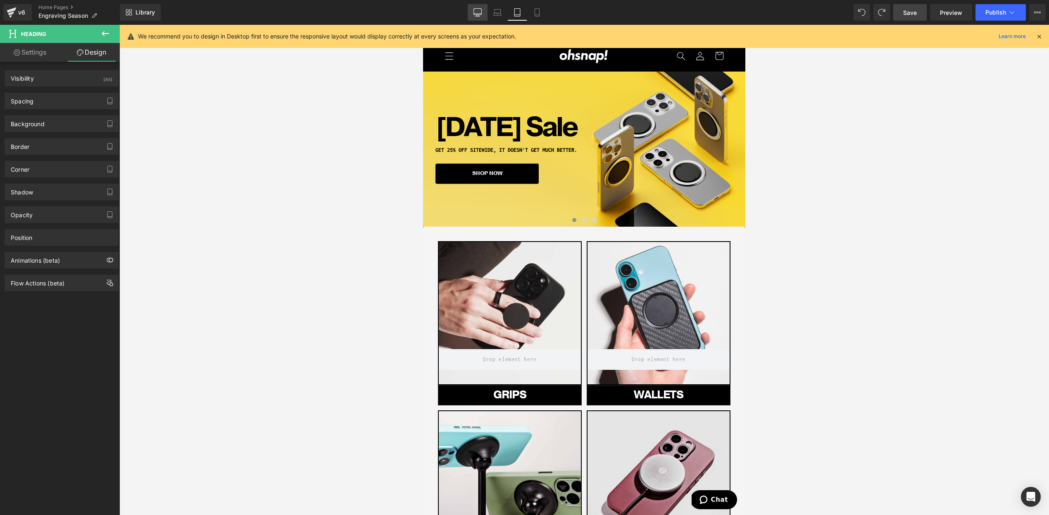
click at [469, 14] on link "Desktop" at bounding box center [478, 12] width 20 height 17
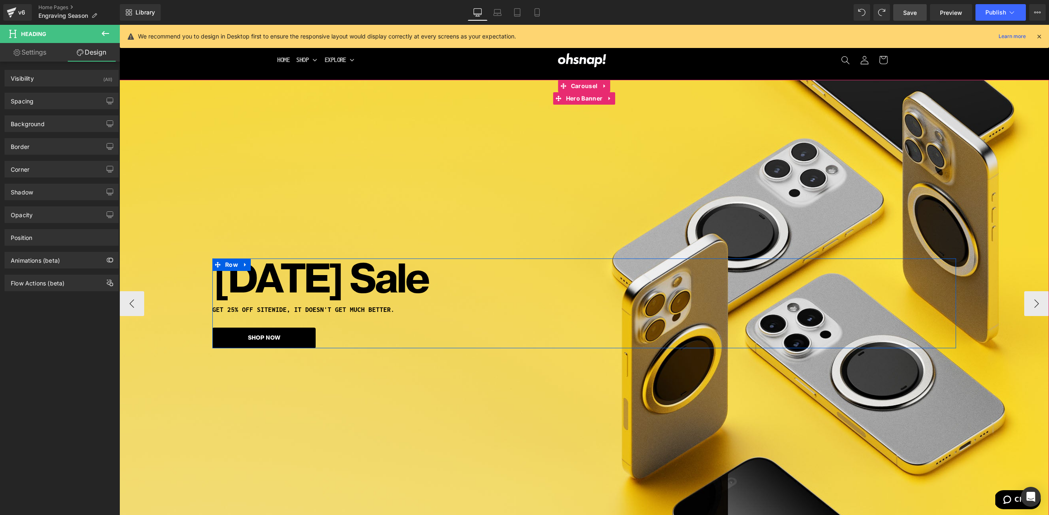
click at [395, 309] on h1 "GET 25% OFF SITEWIDE, IT DOESN'T GET MUCH BETTER." at bounding box center [584, 309] width 744 height 7
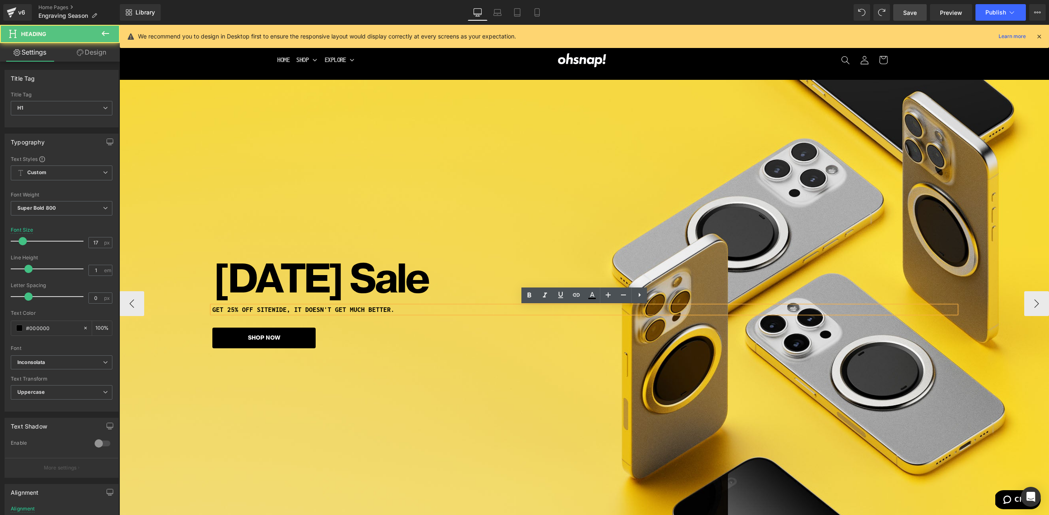
drag, startPoint x: 381, startPoint y: 310, endPoint x: 386, endPoint y: 310, distance: 5.0
click at [381, 310] on h1 "GET 25% OFF SITEWIDE, IT DOESN'T GET MUCH BETTER." at bounding box center [584, 309] width 744 height 7
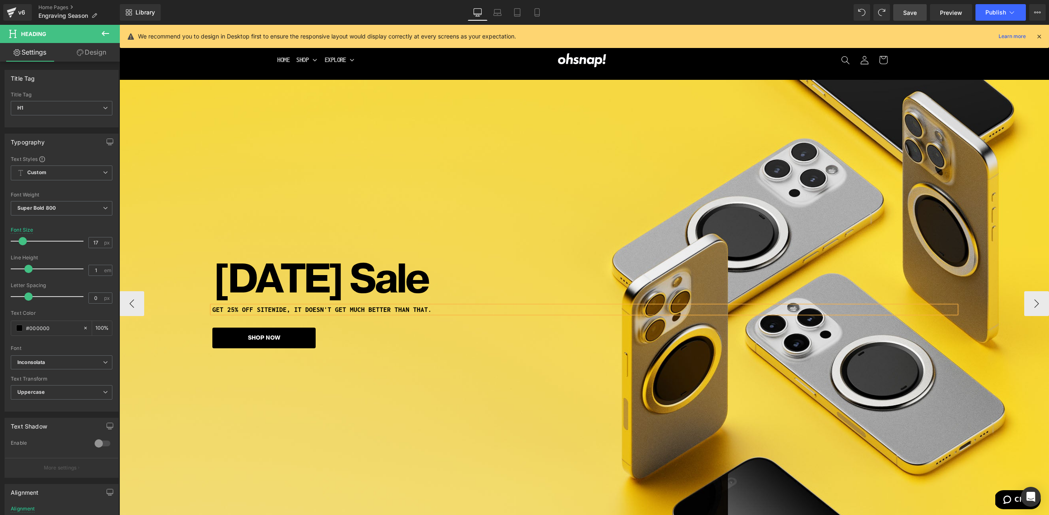
click at [542, 334] on div "SHOP NOW" at bounding box center [581, 337] width 738 height 20
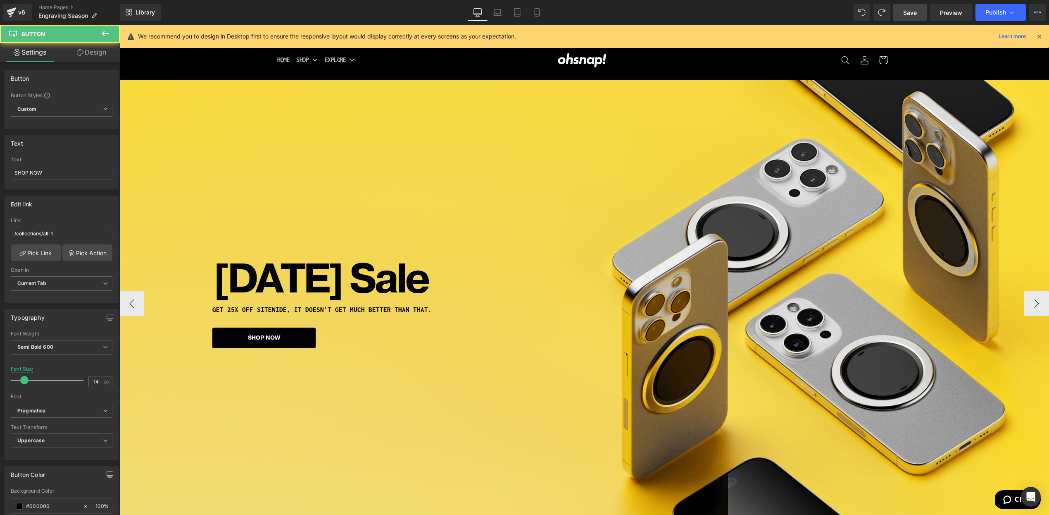
click at [446, 366] on div "[DATE] Sale Heading GET 25% OFF SITEWIDE, IT DOESN'T GET MUCH BETTER THAn THAT.…" at bounding box center [584, 303] width 930 height 447
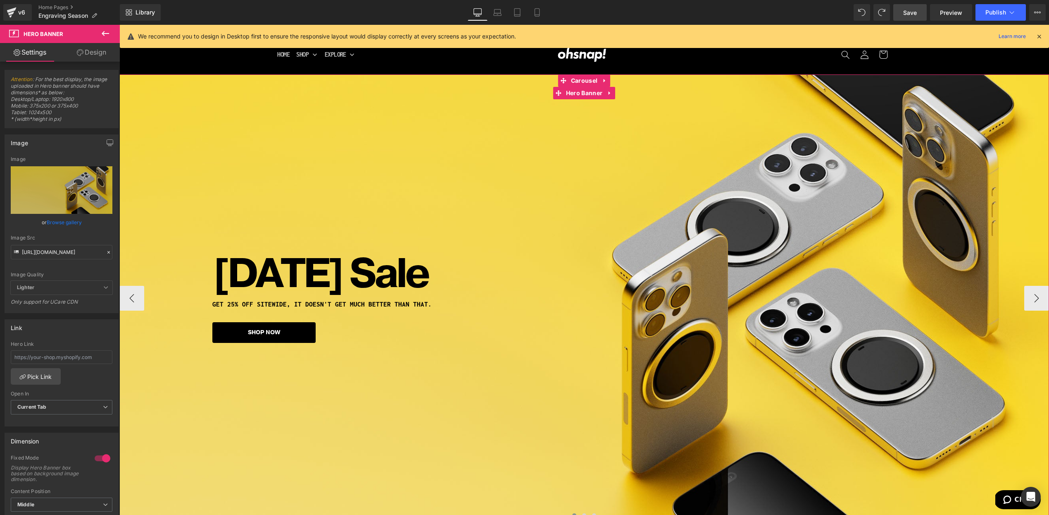
scroll to position [19, 0]
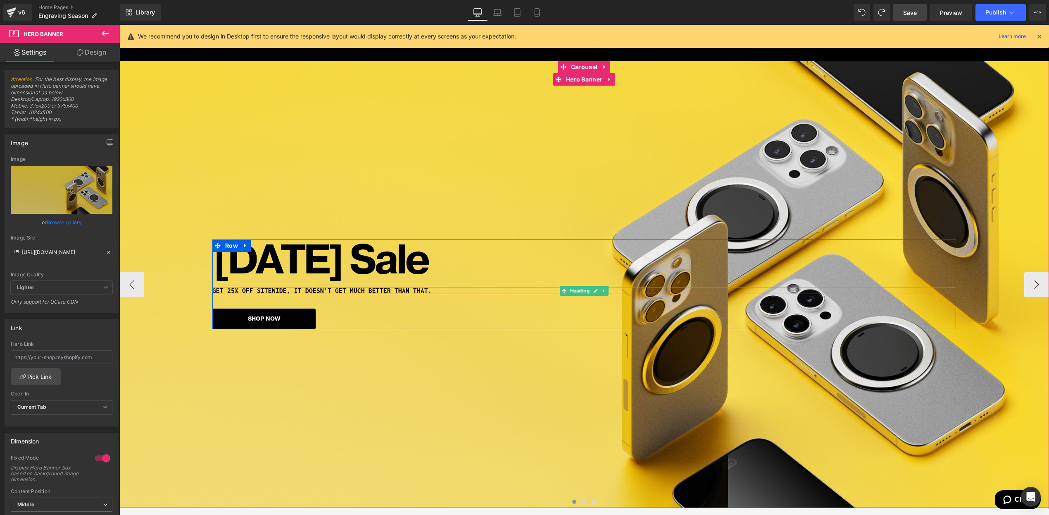
click at [281, 291] on h1 "GET 25% OFF SITEWIDE, IT DOESN'T GET MUCH BETTER THAn THAT." at bounding box center [584, 290] width 744 height 7
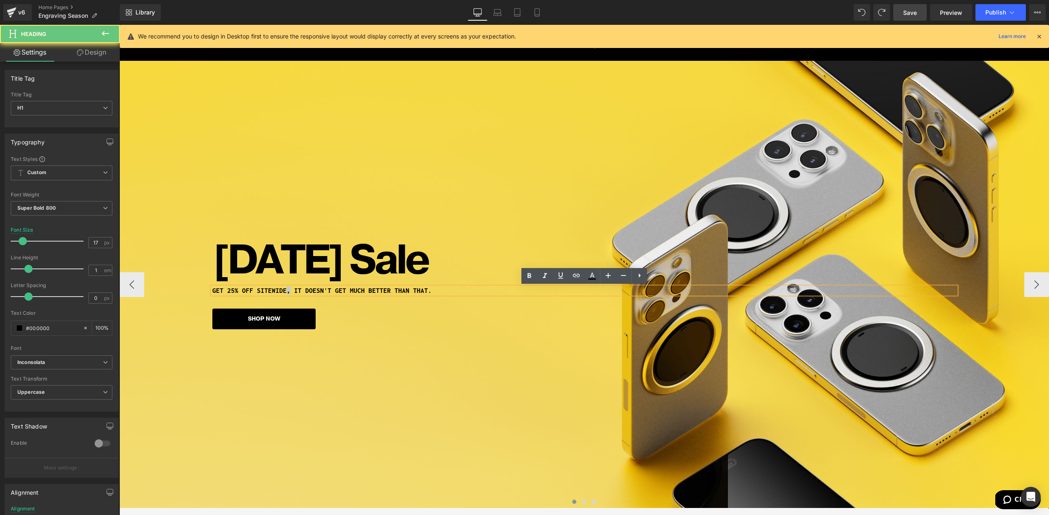
click at [281, 291] on h1 "GET 25% OFF SITEWIDE, IT DOESN'T GET MUCH BETTER THAn THAT." at bounding box center [584, 290] width 744 height 7
click at [429, 355] on div "[DATE] Sale Heading GET 25% OFF SITEWIDE, IT DOESN'T GET MUCH BETTER THAn THAT.…" at bounding box center [584, 284] width 930 height 447
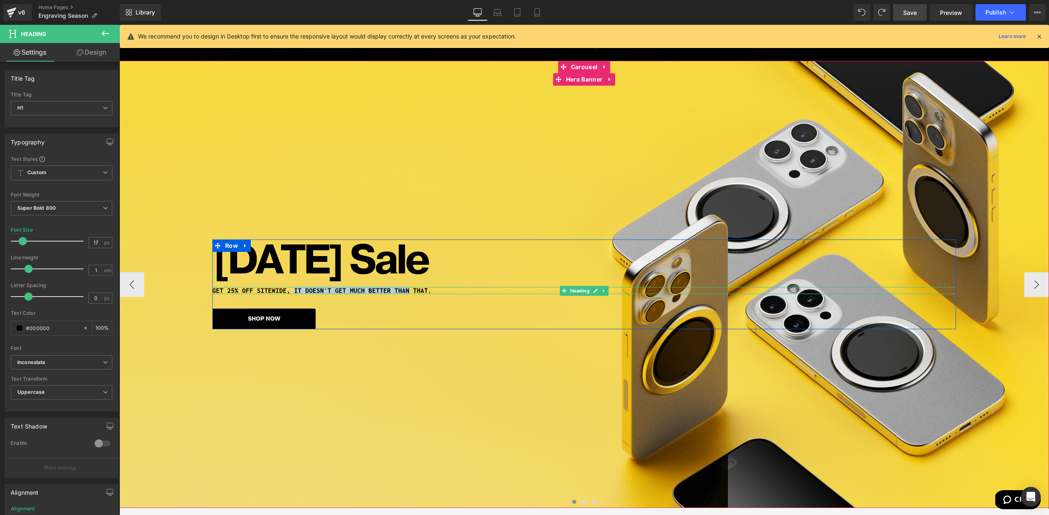
drag, startPoint x: 291, startPoint y: 291, endPoint x: 398, endPoint y: 291, distance: 107.9
click at [398, 291] on h1 "GET 25% OFF SITEWIDE, IT DOESN'T GET MUCH BETTER THAn THAT." at bounding box center [584, 290] width 744 height 7
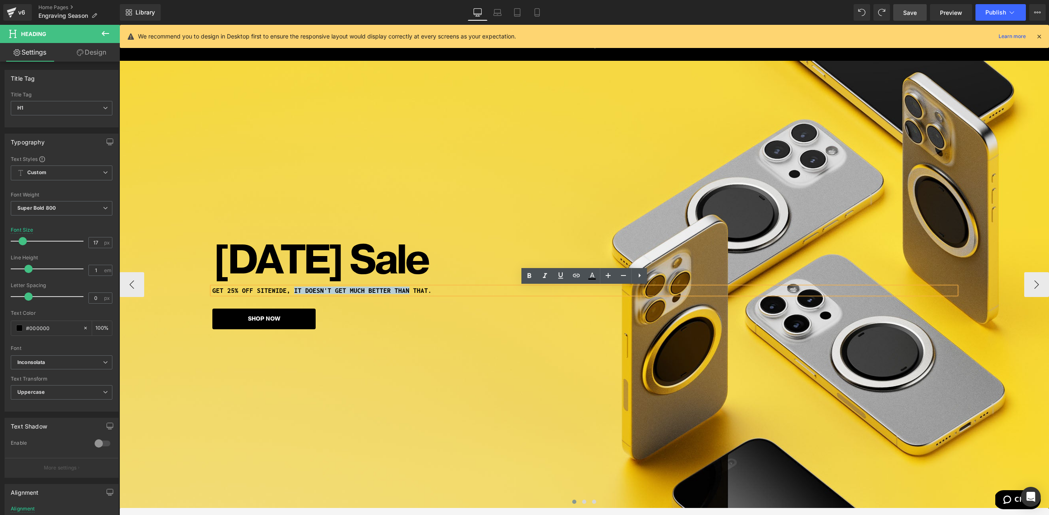
copy h1 "IT DOESN'T GET MUCH BETTER THAn"
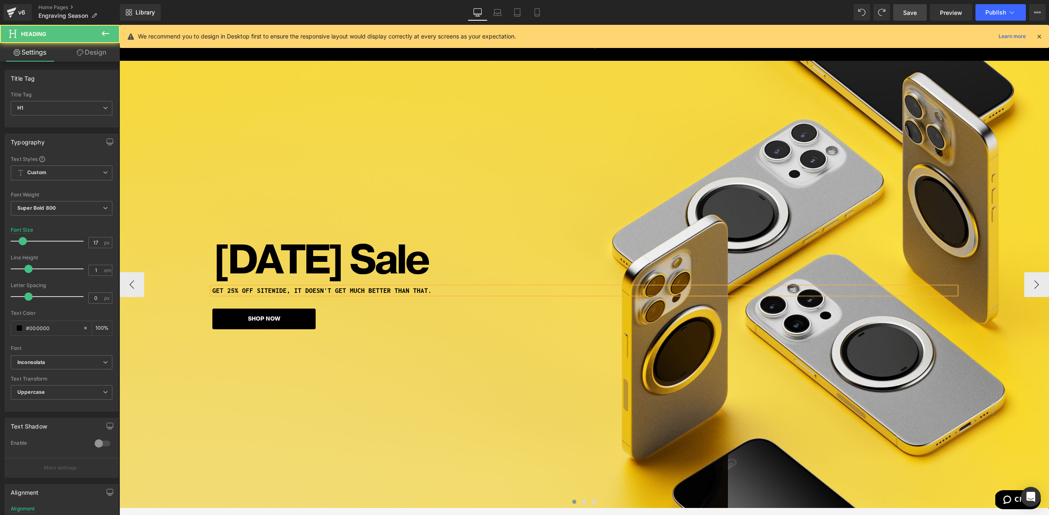
click at [220, 290] on h1 "GET 25% OFF SITEWIDE, IT DOESN'T GET MUCH BETTER THAn THAT." at bounding box center [584, 290] width 744 height 7
click at [216, 290] on h1 "GET 25% OFF SITEWIDE, IT DOESN'T GET MUCH BETTER THAn THAT." at bounding box center [584, 290] width 744 height 7
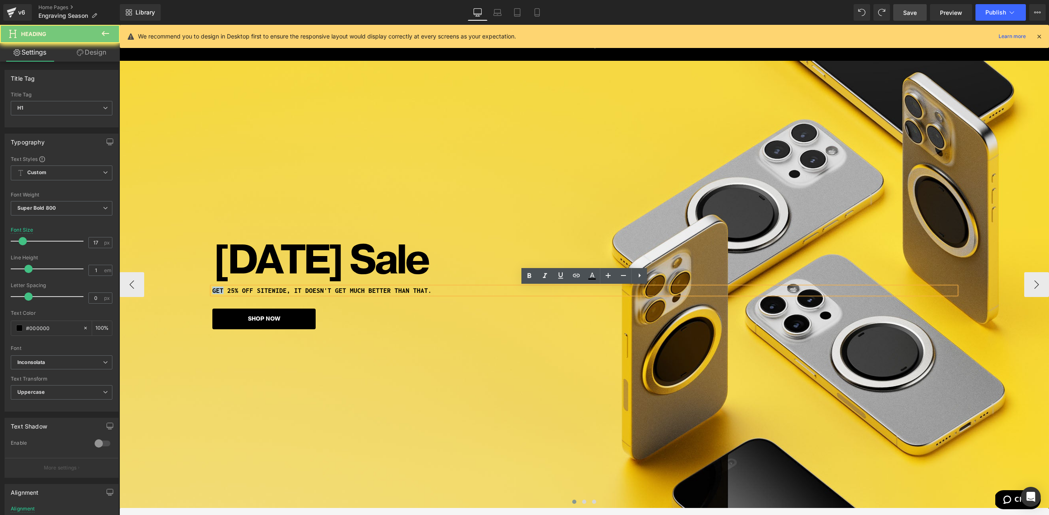
click at [216, 290] on h1 "GET 25% OFF SITEWIDE, IT DOESN'T GET MUCH BETTER THAn THAT." at bounding box center [584, 290] width 744 height 7
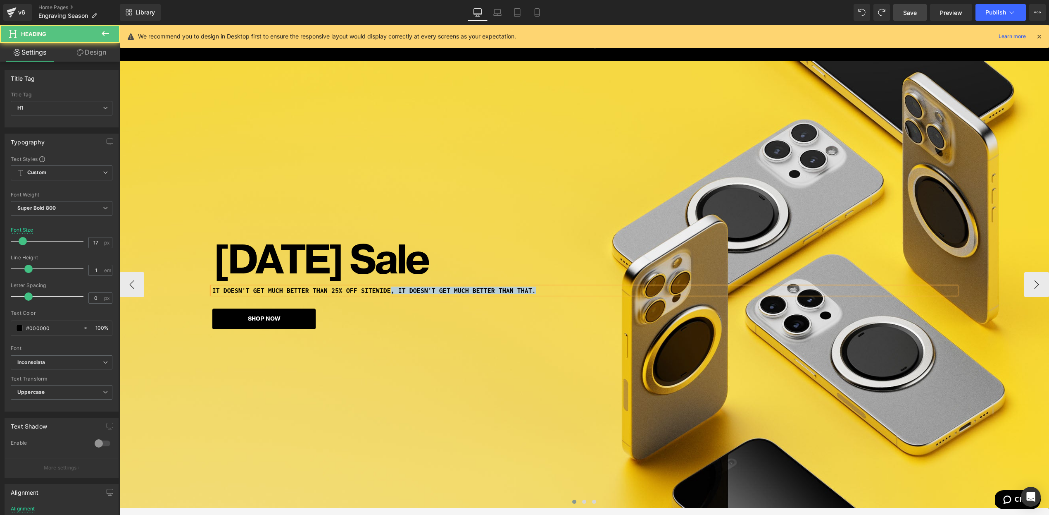
drag, startPoint x: 381, startPoint y: 293, endPoint x: 524, endPoint y: 287, distance: 143.1
click at [524, 287] on h1 "IT DOESN'T GET MUCH BETTER THAn 25% OFF SITEWIDE, IT DOESN'T GET MUCH BETTER TH…" at bounding box center [584, 290] width 744 height 7
click at [363, 366] on div "[DATE] Sale Heading IT DOESN'T GET MUCH BETTER THAn 25% OFF SITEWIDE! Heading S…" at bounding box center [584, 284] width 930 height 447
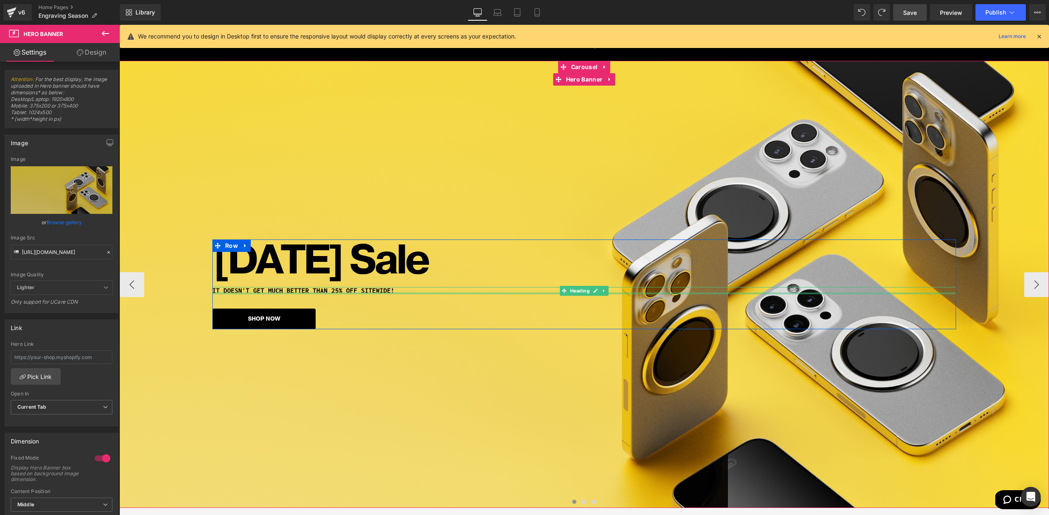
click at [325, 292] on div "IT DOESN'T GET MUCH BETTER THAn 25% OFF SITEWIDE! Heading" at bounding box center [584, 290] width 744 height 7
click at [325, 292] on h1 "IT DOESN'T GET MUCH BETTER THAn 25% OFF SITEWIDE!" at bounding box center [584, 290] width 744 height 7
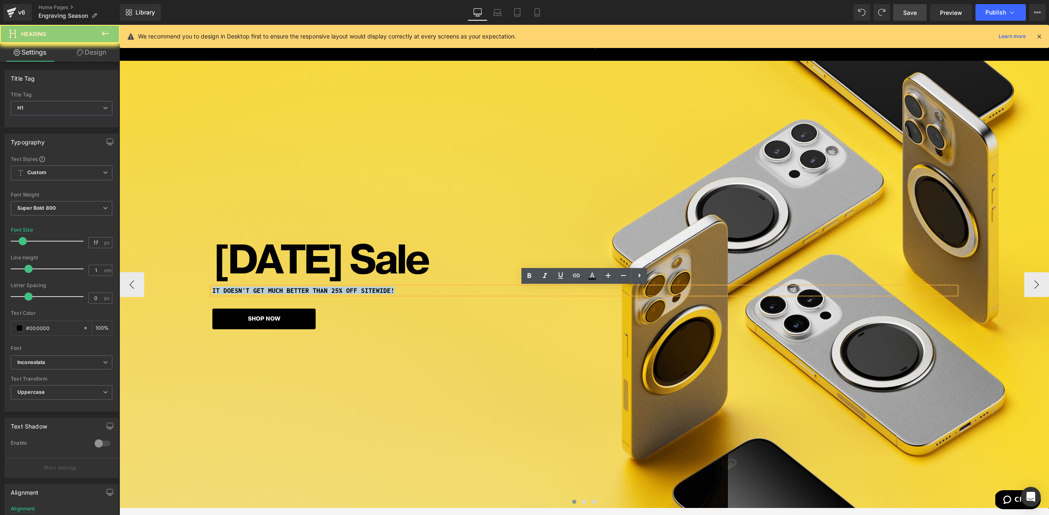
click at [325, 292] on h1 "IT DOESN'T GET MUCH BETTER THAn 25% OFF SITEWIDE!" at bounding box center [584, 290] width 744 height 7
copy h1 "IT DOESN'T GET MUCH BETTER THAn 25% OFF SITEWIDE!"
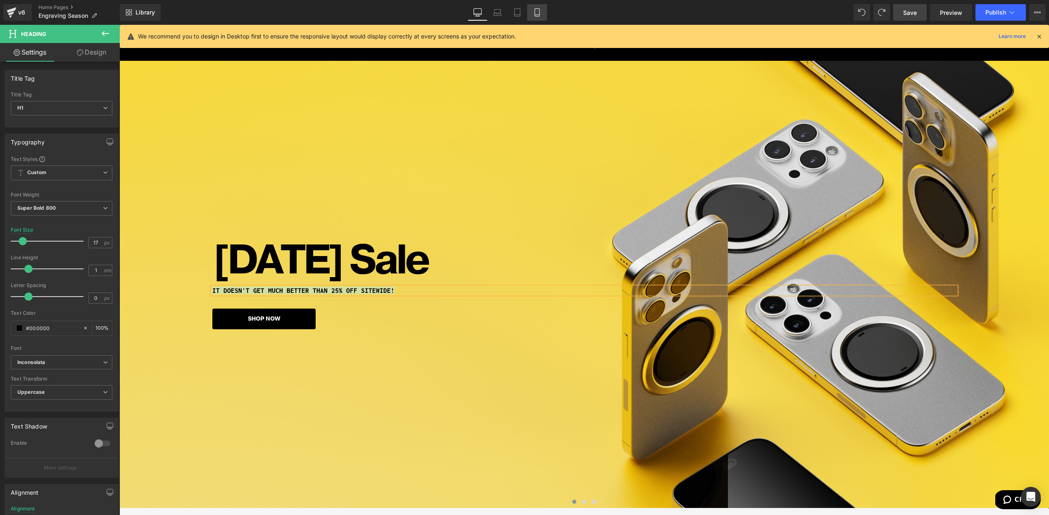
click at [540, 12] on icon at bounding box center [537, 12] width 8 height 8
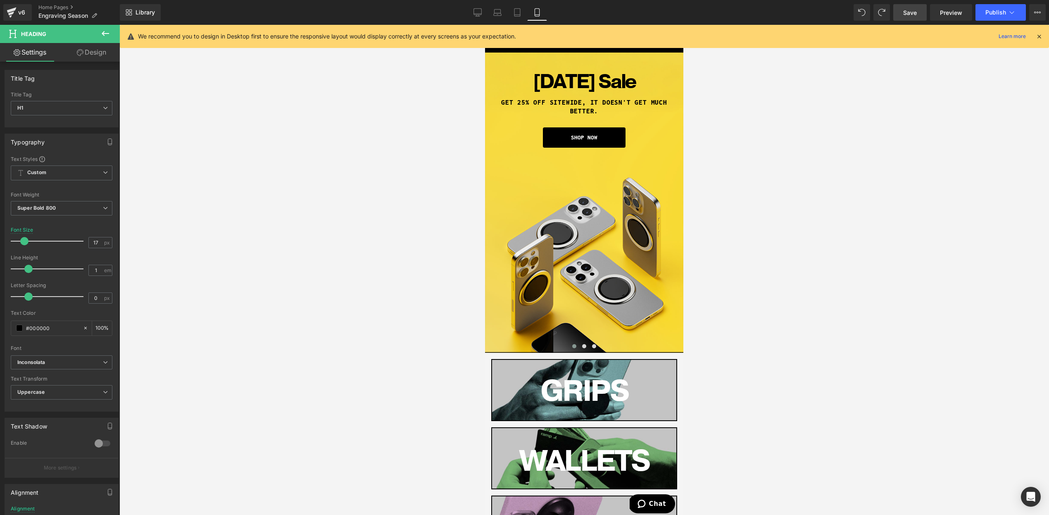
scroll to position [0, 0]
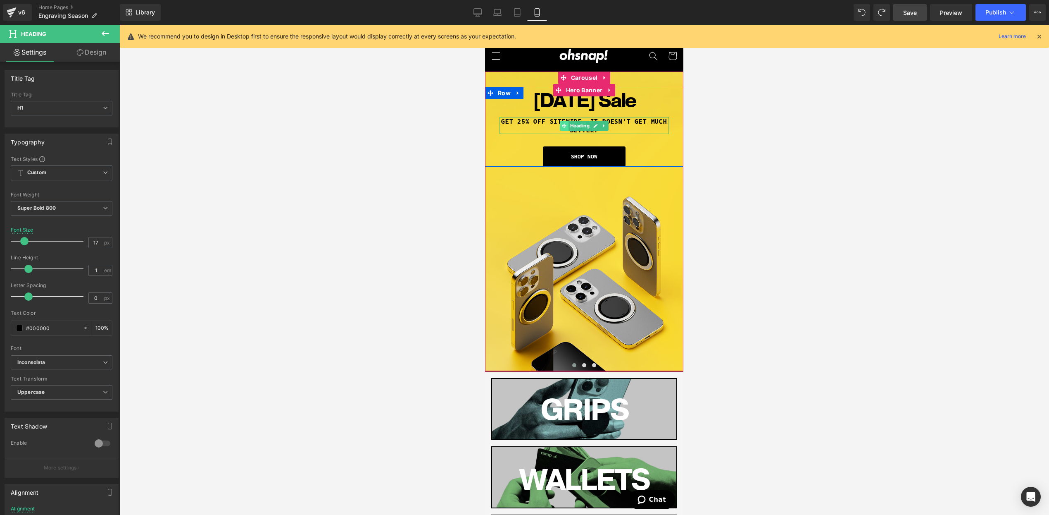
click at [561, 123] on span at bounding box center [564, 126] width 9 height 10
click at [548, 123] on h1 "GET 25% OFF SITEWIDE, IT DOESN'T GET MUCH BETTER." at bounding box center [584, 125] width 169 height 17
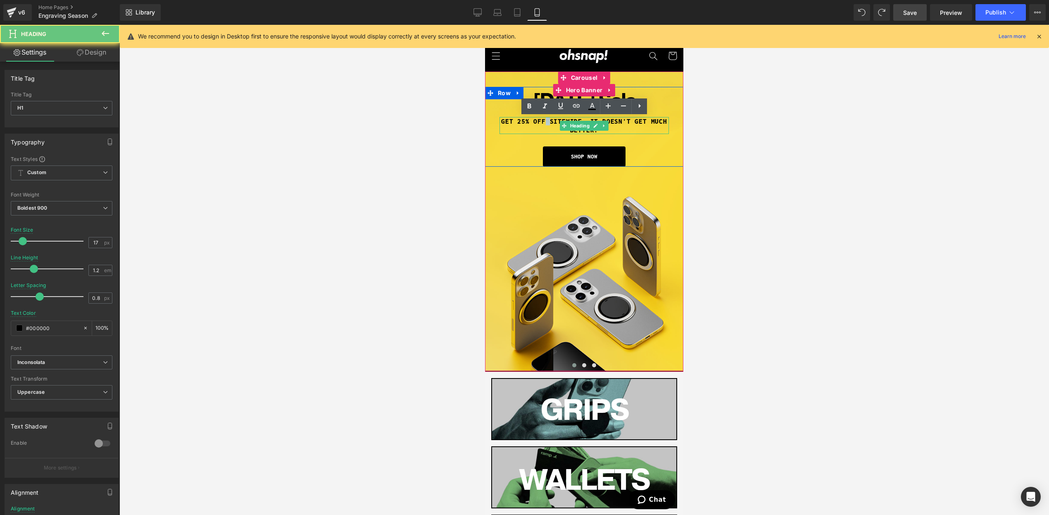
click at [548, 123] on h1 "GET 25% OFF SITEWIDE, IT DOESN'T GET MUCH BETTER." at bounding box center [584, 125] width 169 height 17
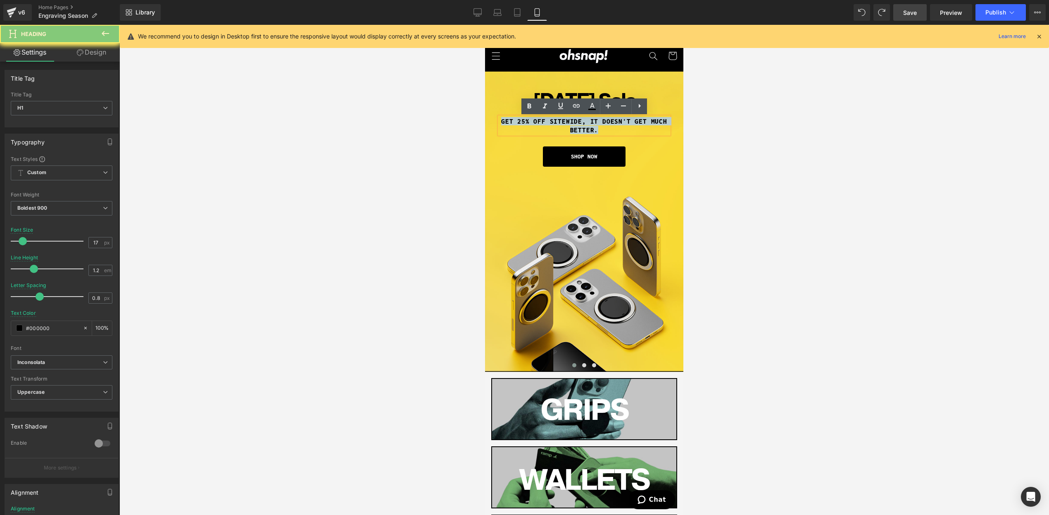
click at [548, 123] on h1 "GET 25% OFF SITEWIDE, IT DOESN'T GET MUCH BETTER." at bounding box center [584, 125] width 169 height 17
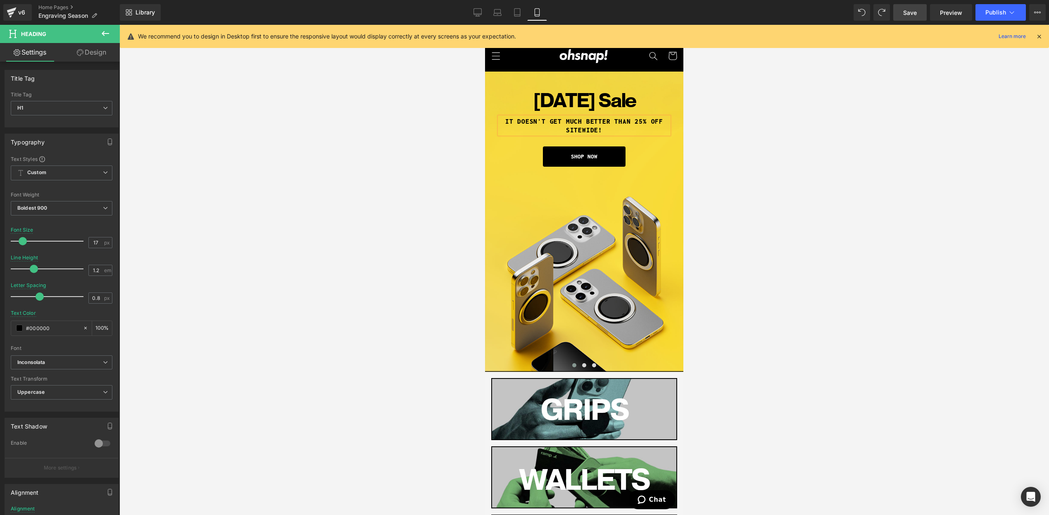
click at [783, 159] on div at bounding box center [584, 270] width 930 height 490
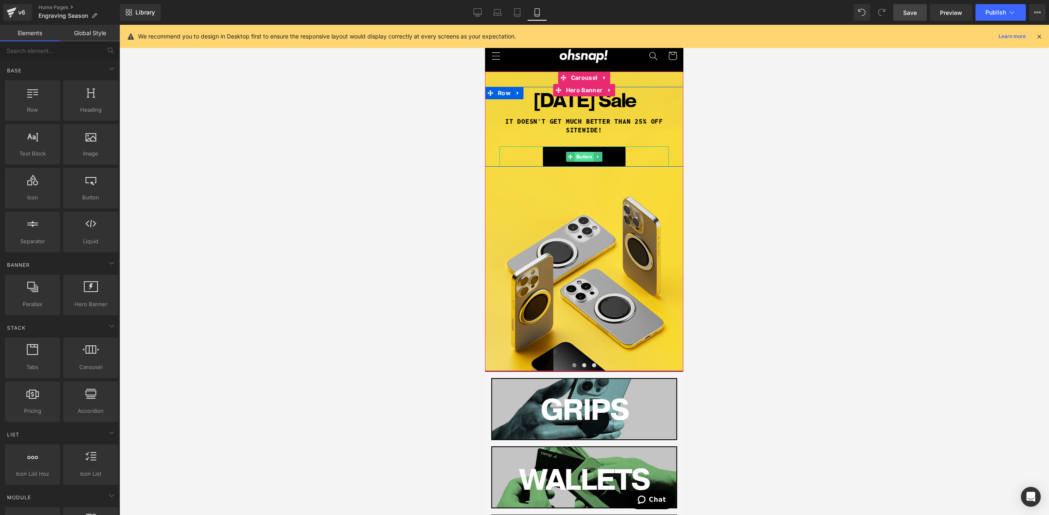
drag, startPoint x: 587, startPoint y: 157, endPoint x: 838, endPoint y: 284, distance: 281.3
click at [587, 157] on span "Button" at bounding box center [584, 157] width 19 height 10
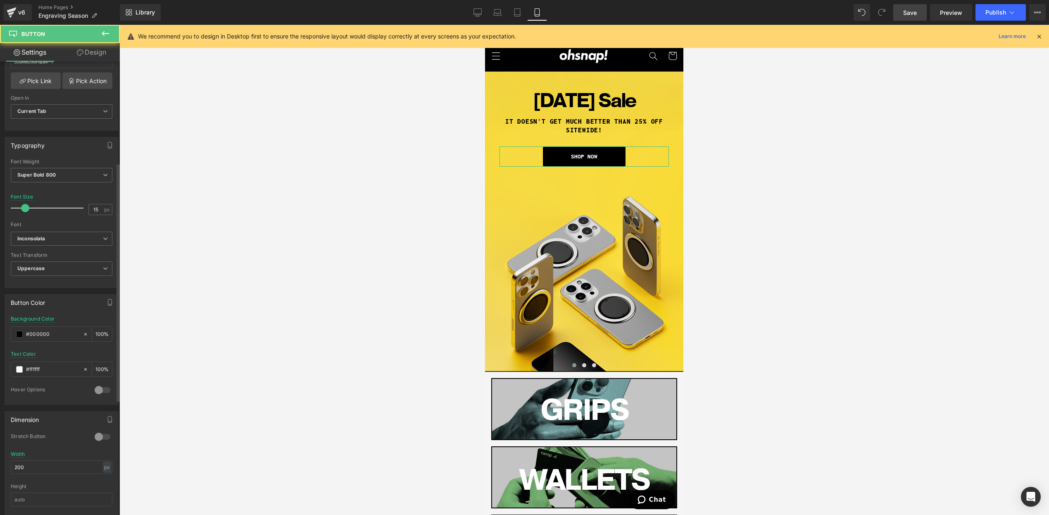
scroll to position [194, 0]
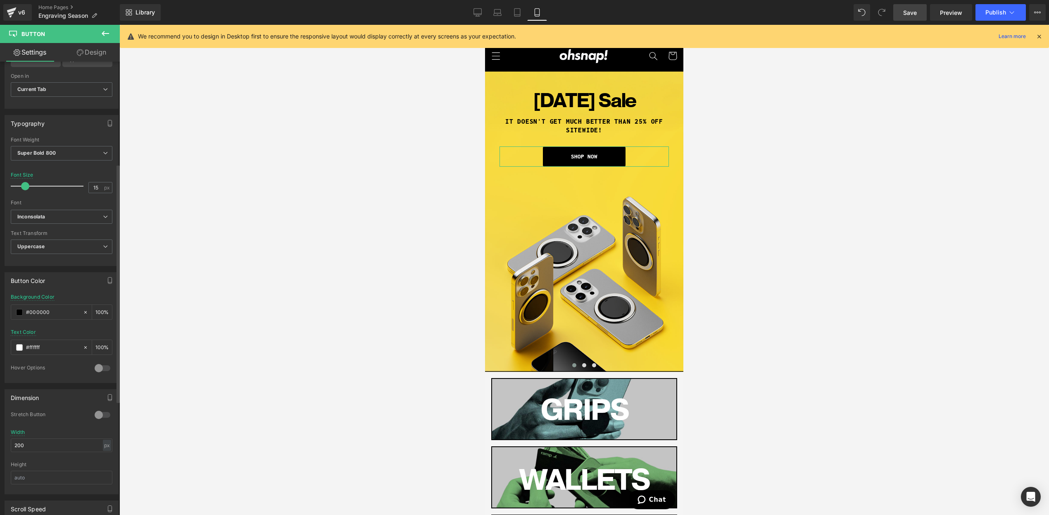
click at [31, 338] on div "Text Color #ffffff 100 %" at bounding box center [62, 346] width 102 height 35
click at [33, 345] on input "#ffffff" at bounding box center [52, 347] width 53 height 9
paste input "F9DD3D"
type input "#F9DD3D"
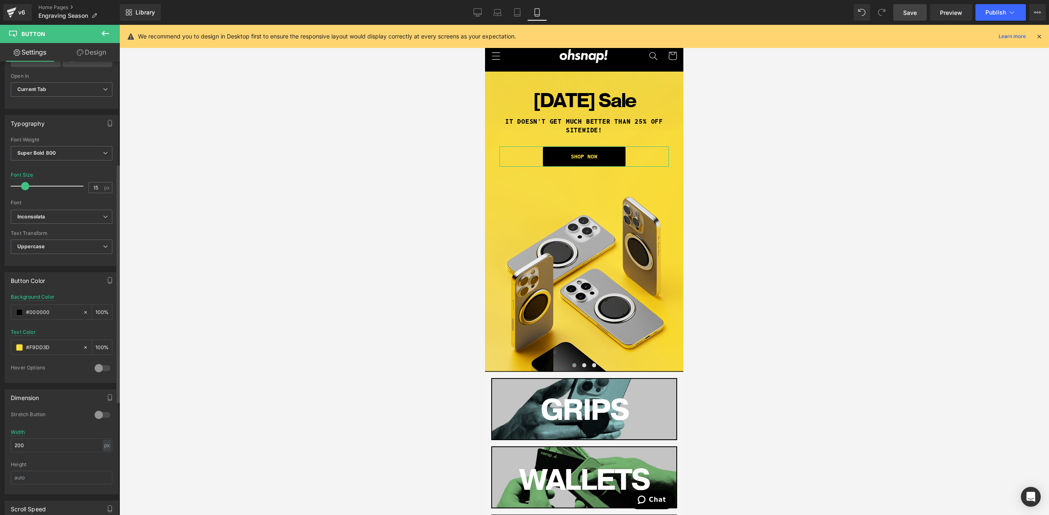
click at [61, 327] on div at bounding box center [62, 326] width 102 height 5
click at [16, 346] on div "#F9DD3D" at bounding box center [46, 347] width 71 height 14
click at [19, 349] on span at bounding box center [19, 347] width 7 height 7
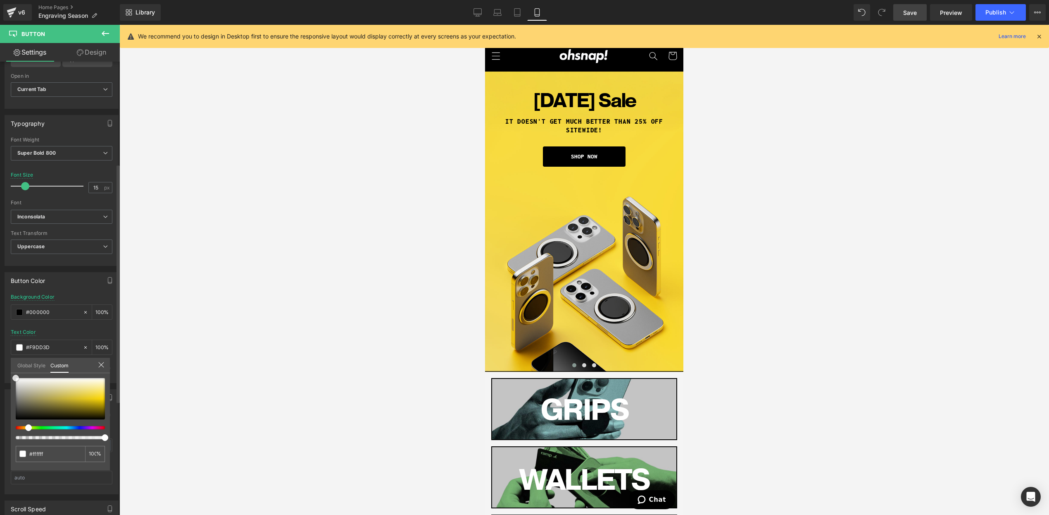
drag, startPoint x: 31, startPoint y: 387, endPoint x: 53, endPoint y: 325, distance: 65.6
click at [0, 311] on html "Button You are previewing how the will restyle your page. You can not edit Elem…" at bounding box center [524, 257] width 1049 height 515
drag, startPoint x: 112, startPoint y: 336, endPoint x: 107, endPoint y: 338, distance: 5.4
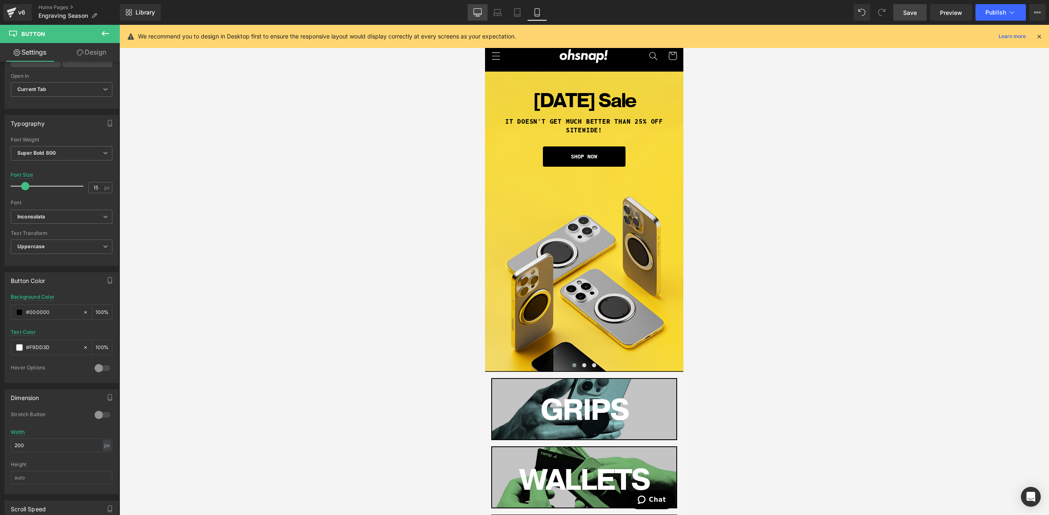
click at [479, 17] on link "Desktop" at bounding box center [478, 12] width 20 height 17
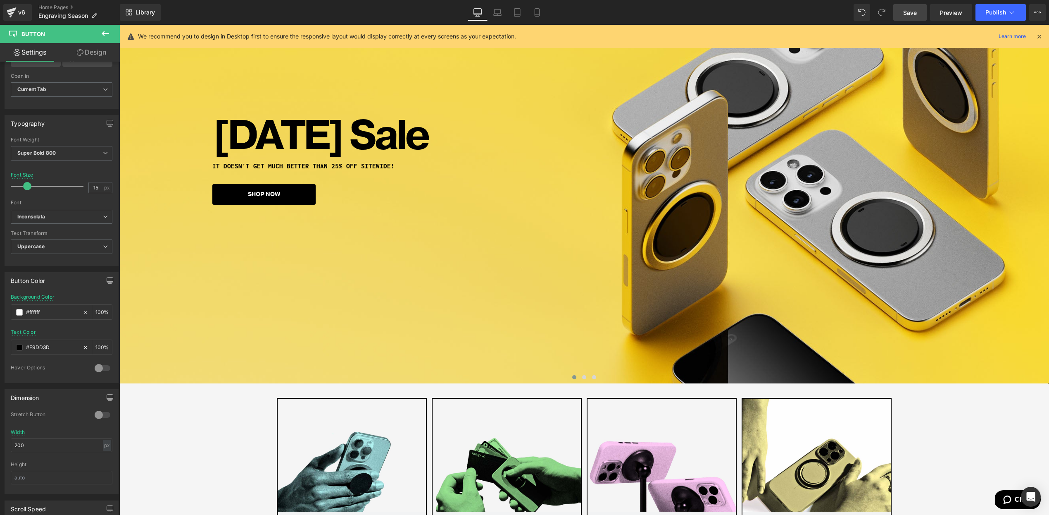
scroll to position [145, 0]
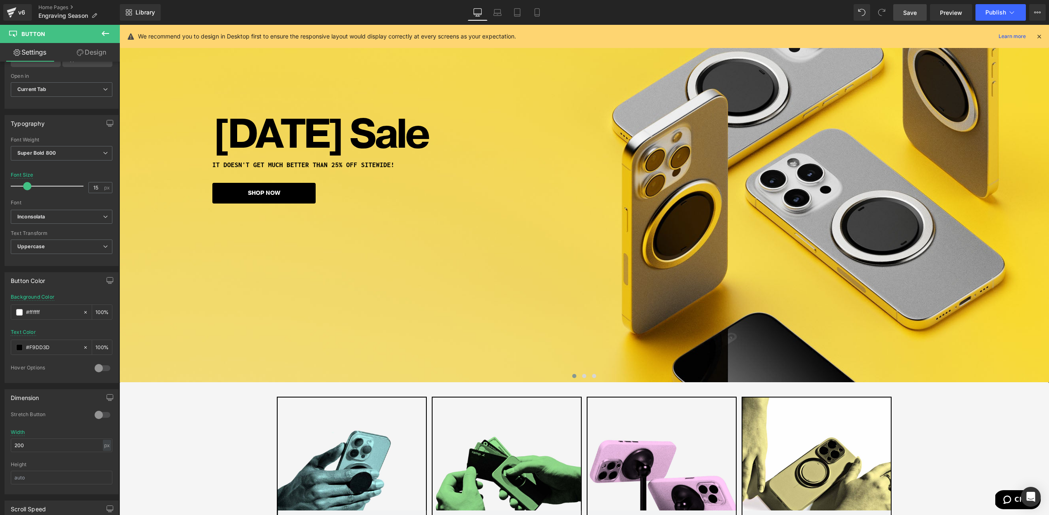
click at [585, 376] on span at bounding box center [584, 376] width 4 height 4
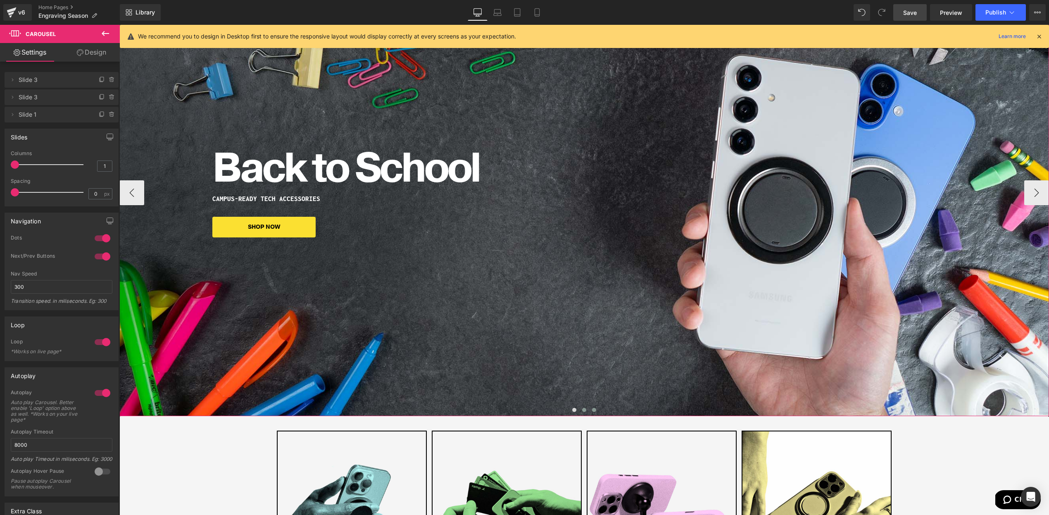
scroll to position [110, 0]
click at [595, 406] on div at bounding box center [584, 412] width 930 height 12
click at [597, 408] on button at bounding box center [594, 410] width 10 height 8
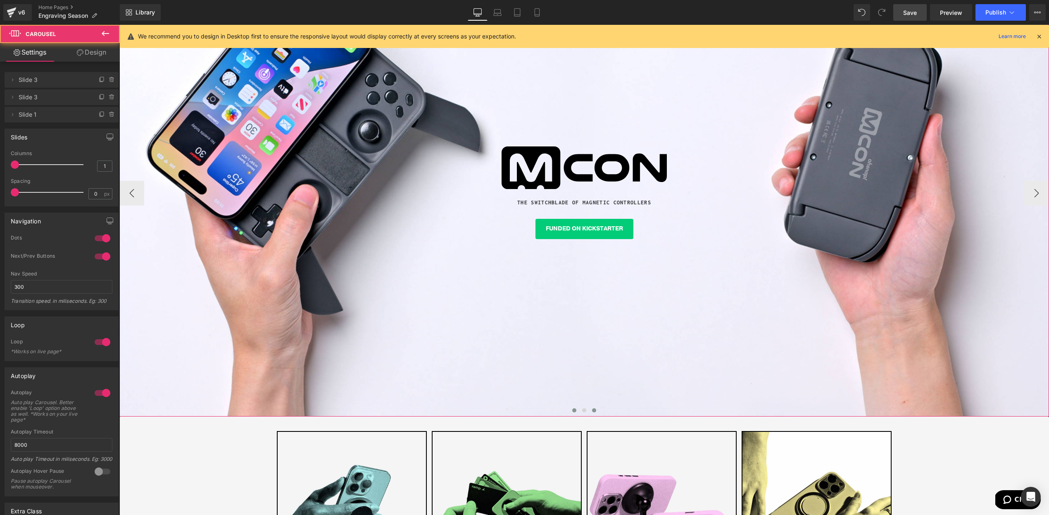
click at [574, 408] on span at bounding box center [574, 410] width 4 height 4
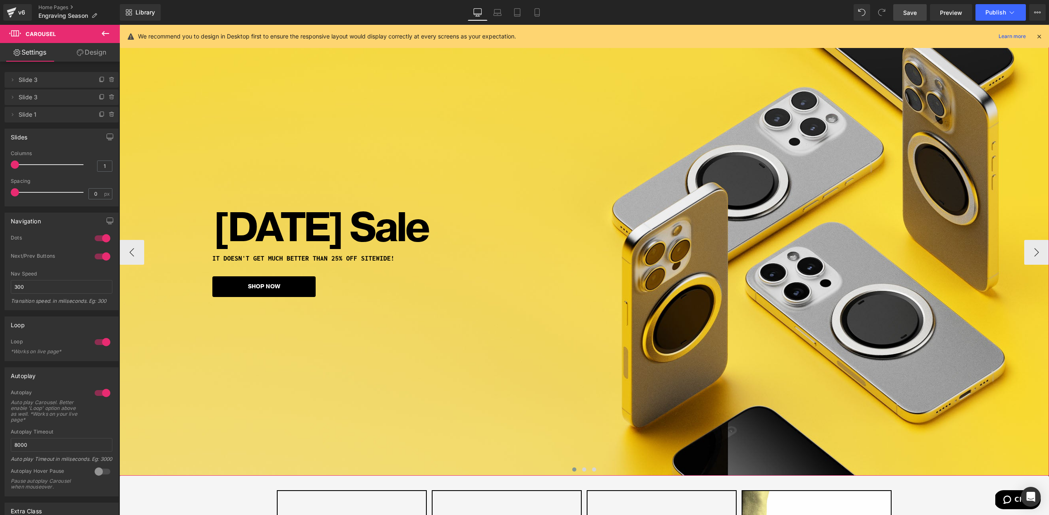
scroll to position [12, 0]
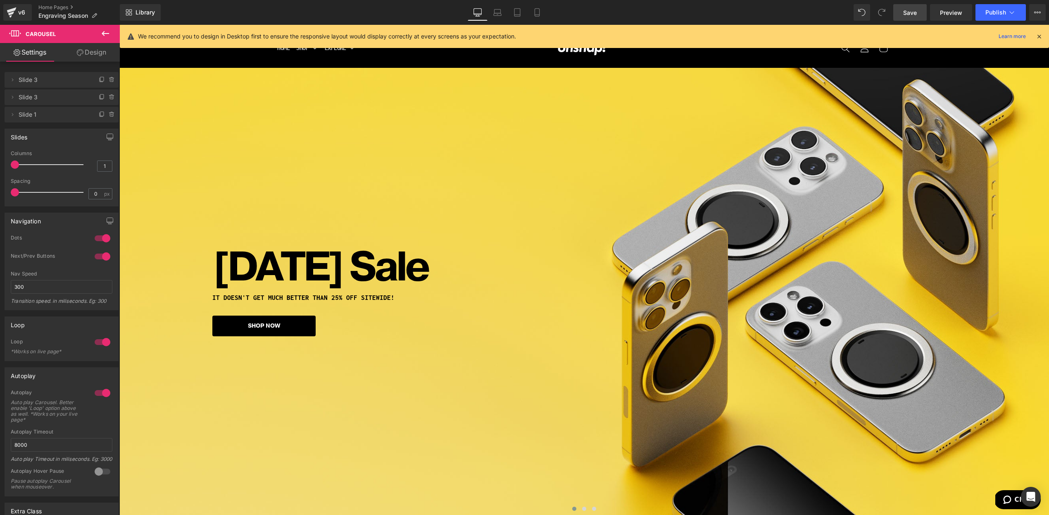
click at [917, 12] on span "Save" at bounding box center [910, 12] width 14 height 9
click at [1034, 38] on div "We recommend you to design in Desktop first to ensure the responsive layout wou…" at bounding box center [587, 36] width 898 height 10
drag, startPoint x: 1038, startPoint y: 36, endPoint x: 914, endPoint y: 11, distance: 126.5
click at [1038, 36] on icon at bounding box center [1039, 36] width 7 height 7
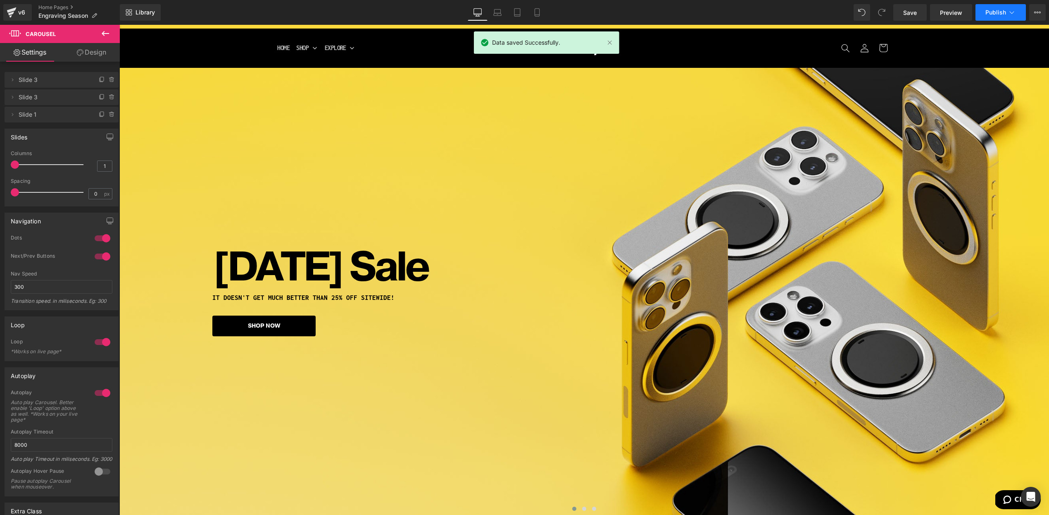
click at [1008, 12] on icon at bounding box center [1012, 12] width 8 height 8
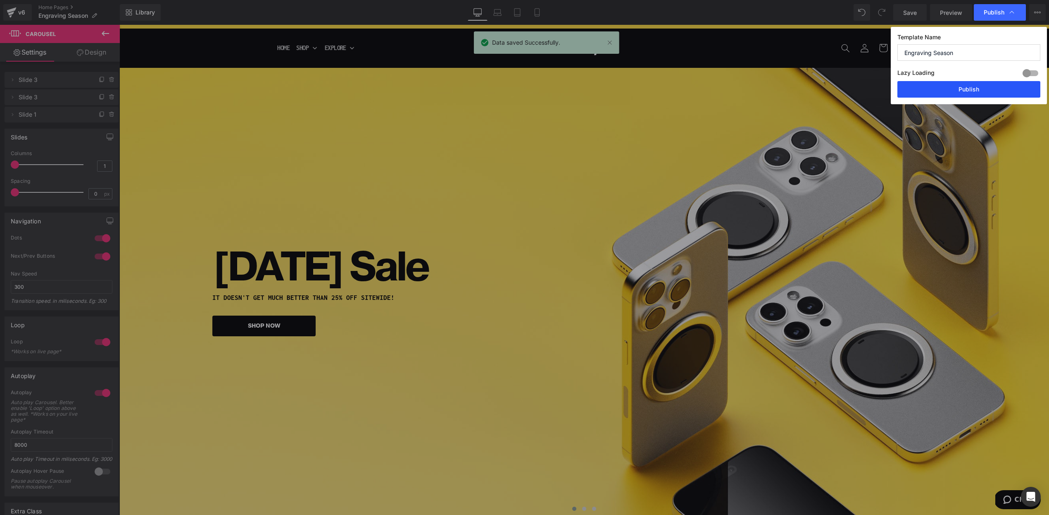
drag, startPoint x: 974, startPoint y: 91, endPoint x: 496, endPoint y: 155, distance: 482.4
click at [974, 91] on button "Publish" at bounding box center [969, 89] width 143 height 17
